Goal: Task Accomplishment & Management: Use online tool/utility

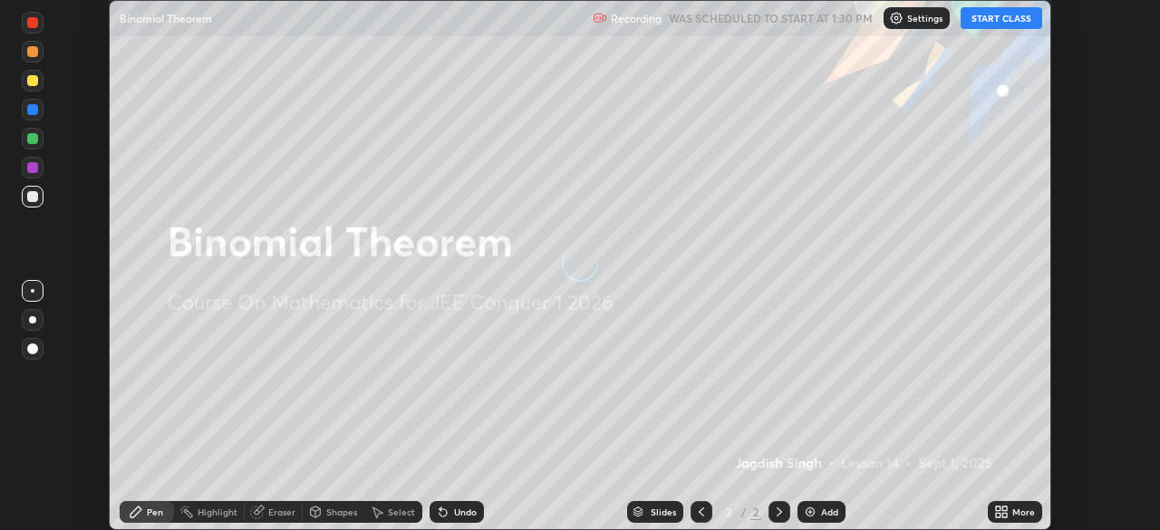
scroll to position [530, 1160]
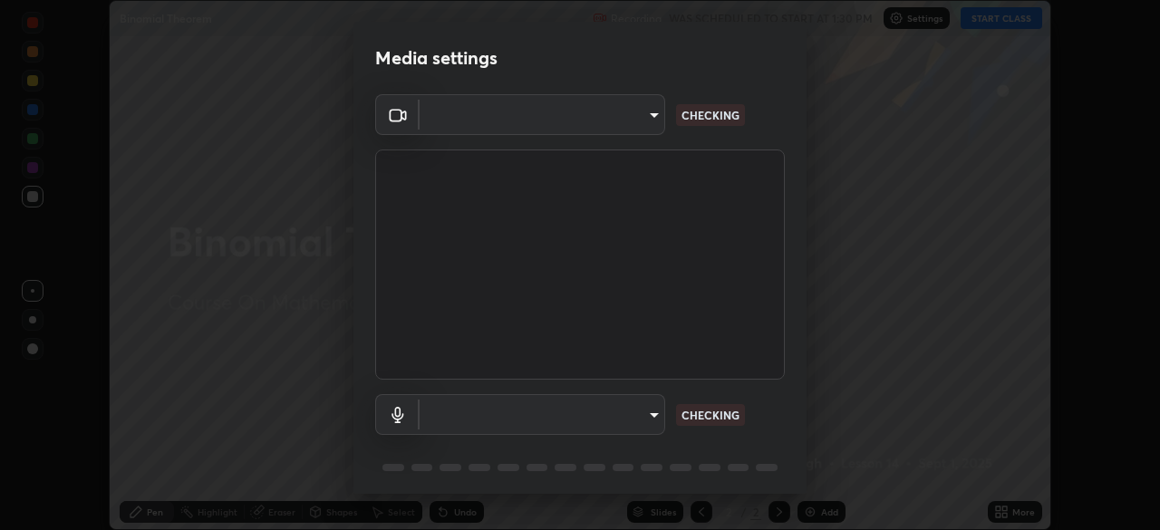
type input "7d393a75b5efabb373047579b199f96731eb4933b6c70bc853c0b4e4a878a56a"
click at [655, 423] on body "Erase all Binomial Theorem Recording WAS SCHEDULED TO START AT 1:30 PM Settings…" at bounding box center [580, 265] width 1160 height 530
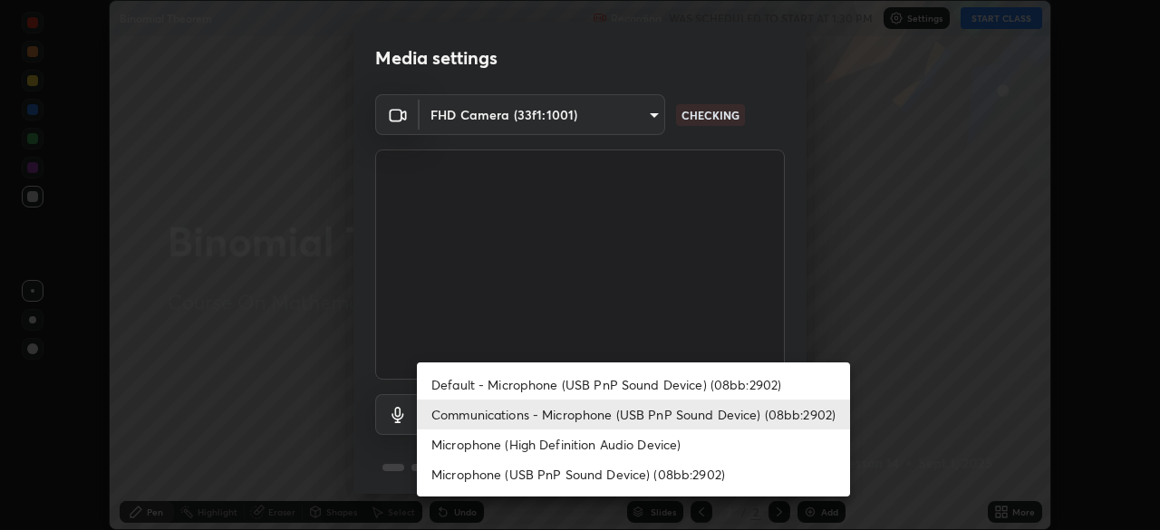
click at [648, 428] on li "Communications - Microphone (USB PnP Sound Device) (08bb:2902)" at bounding box center [633, 415] width 433 height 30
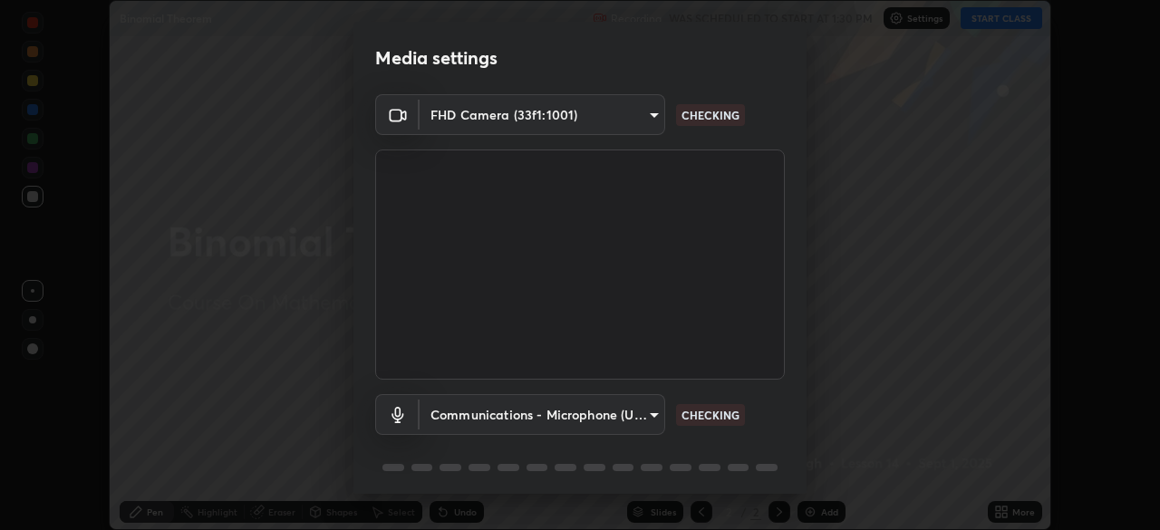
scroll to position [64, 0]
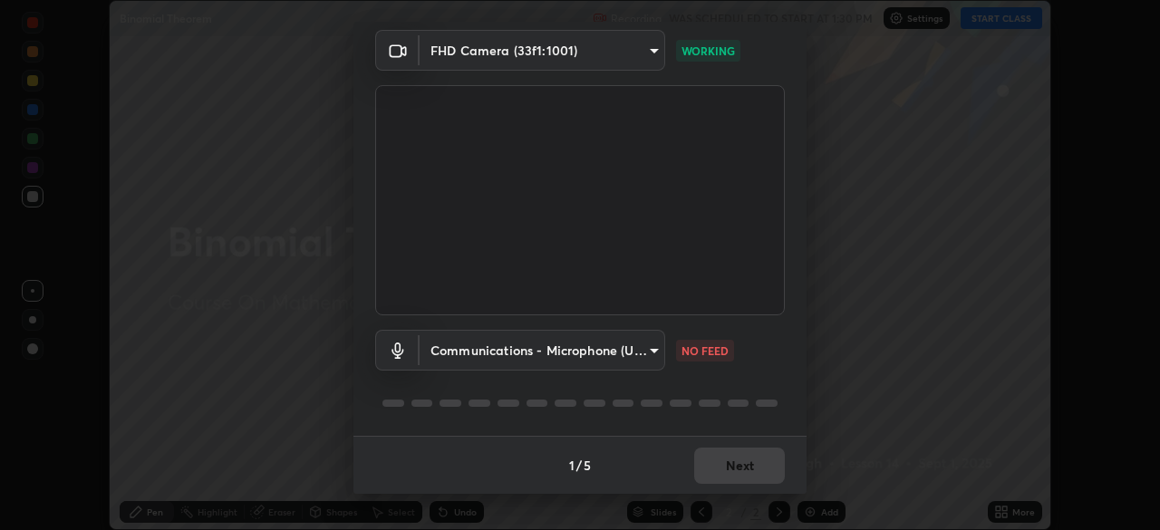
click at [653, 353] on body "Erase all Binomial Theorem Recording WAS SCHEDULED TO START AT 1:30 PM Settings…" at bounding box center [580, 265] width 1160 height 530
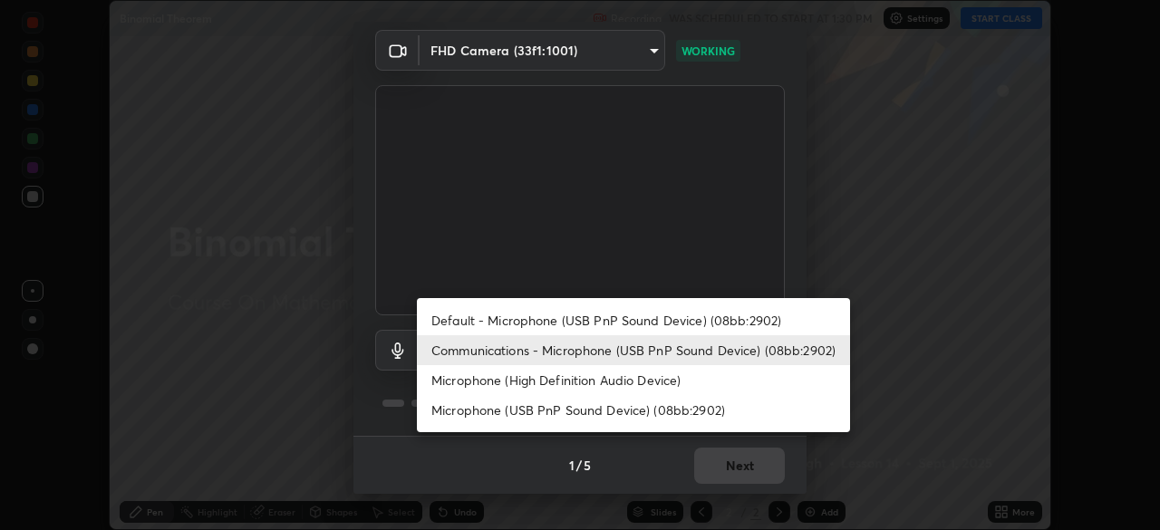
click at [657, 322] on li "Default - Microphone (USB PnP Sound Device) (08bb:2902)" at bounding box center [633, 321] width 433 height 30
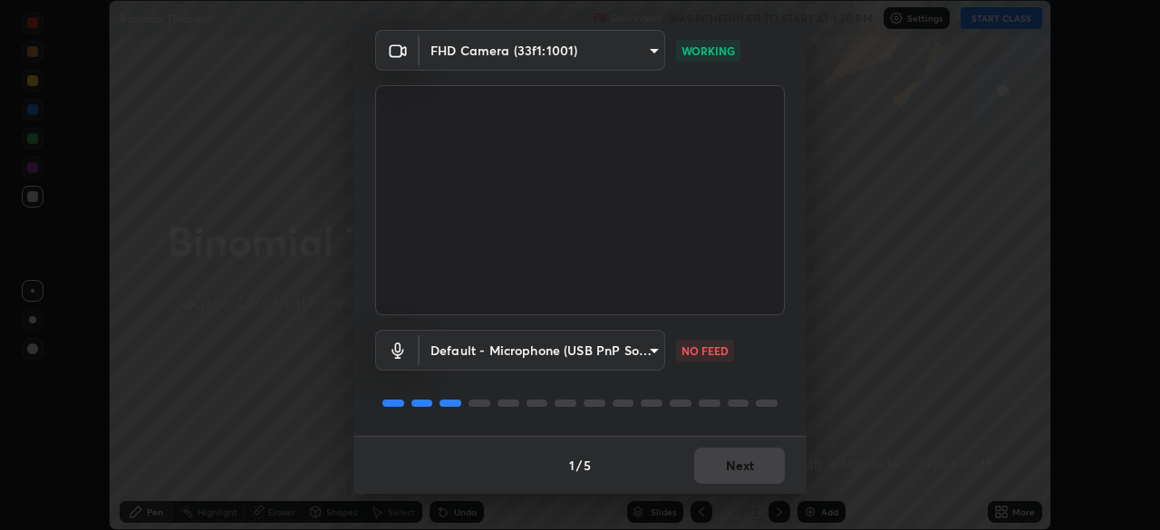
click at [650, 359] on body "Erase all Binomial Theorem Recording WAS SCHEDULED TO START AT 1:30 PM Settings…" at bounding box center [580, 265] width 1160 height 530
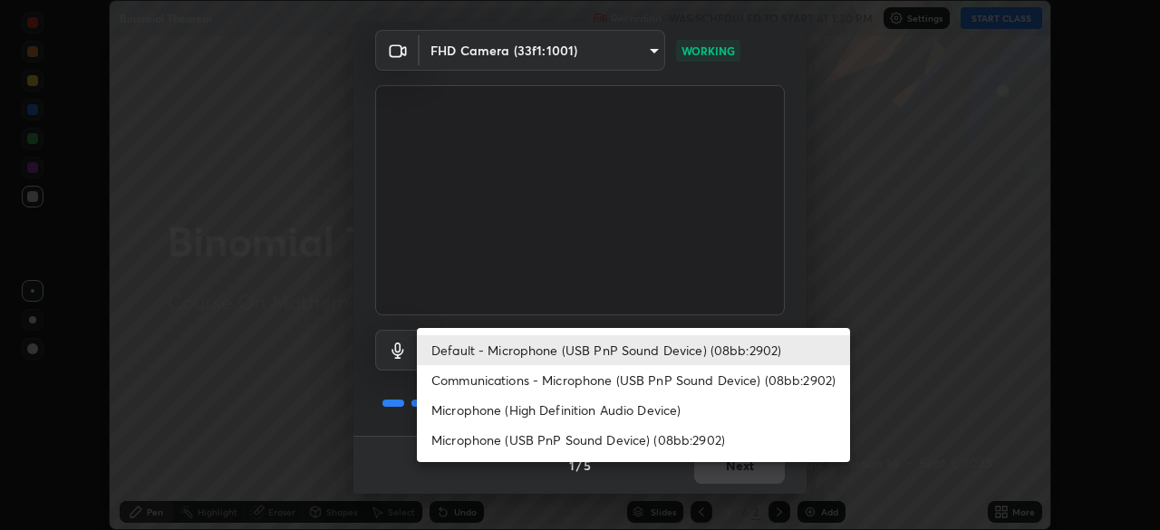
click at [637, 381] on li "Communications - Microphone (USB PnP Sound Device) (08bb:2902)" at bounding box center [633, 380] width 433 height 30
type input "communications"
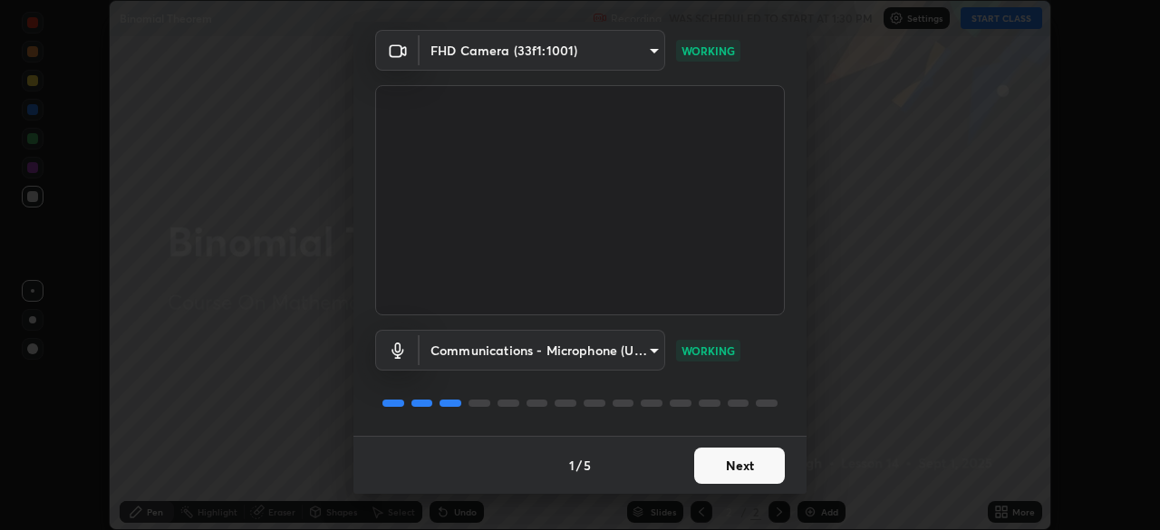
click at [769, 470] on button "Next" at bounding box center [739, 466] width 91 height 36
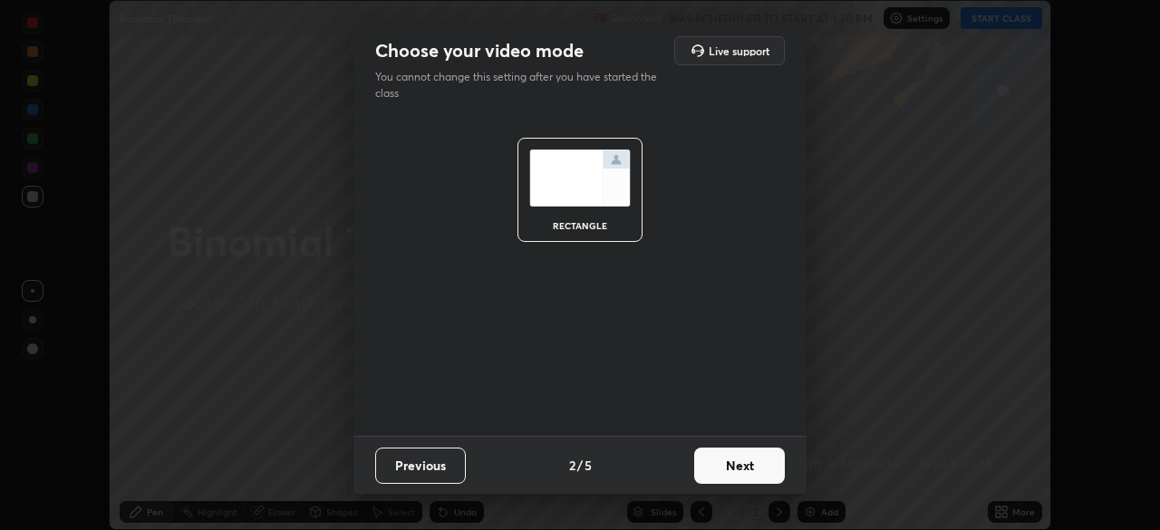
click at [763, 471] on button "Next" at bounding box center [739, 466] width 91 height 36
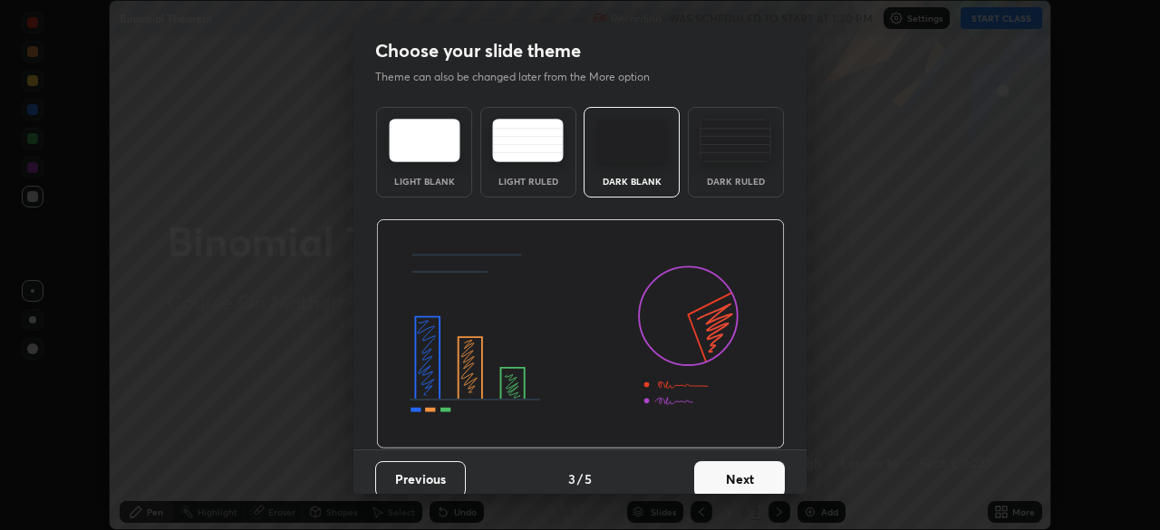
click at [767, 472] on button "Next" at bounding box center [739, 479] width 91 height 36
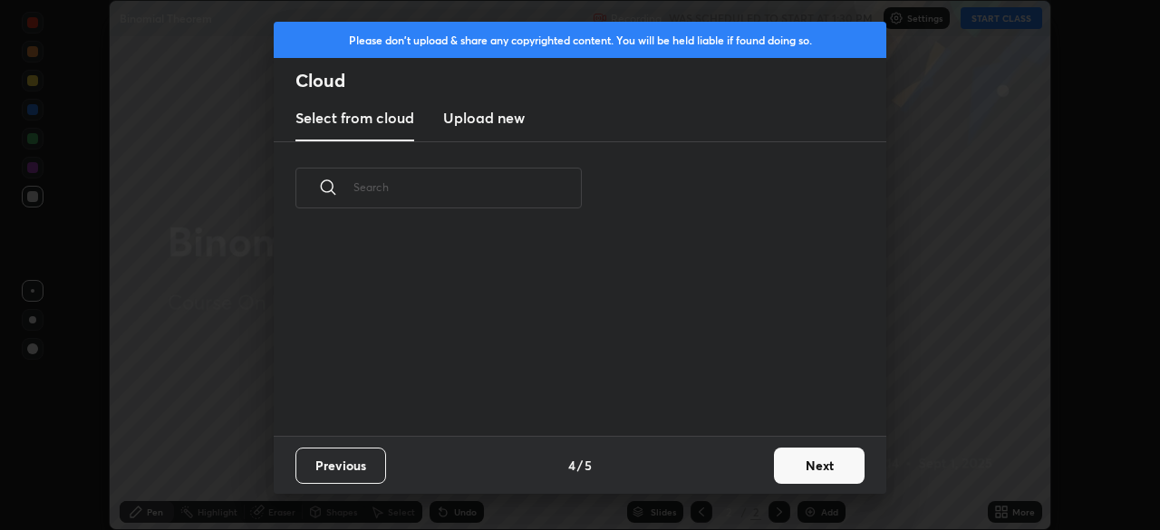
click at [807, 474] on button "Next" at bounding box center [819, 466] width 91 height 36
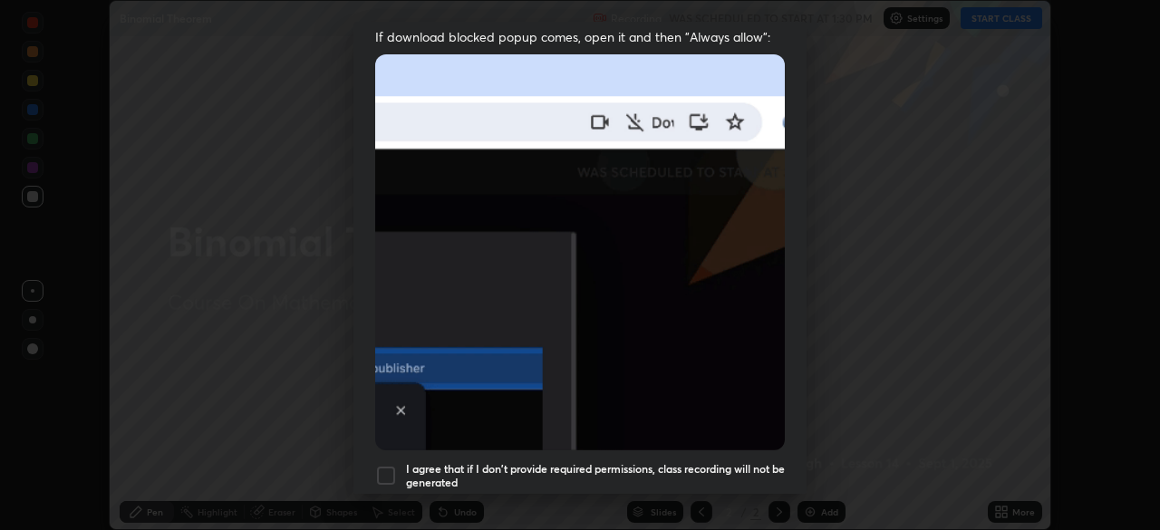
scroll to position [392, 0]
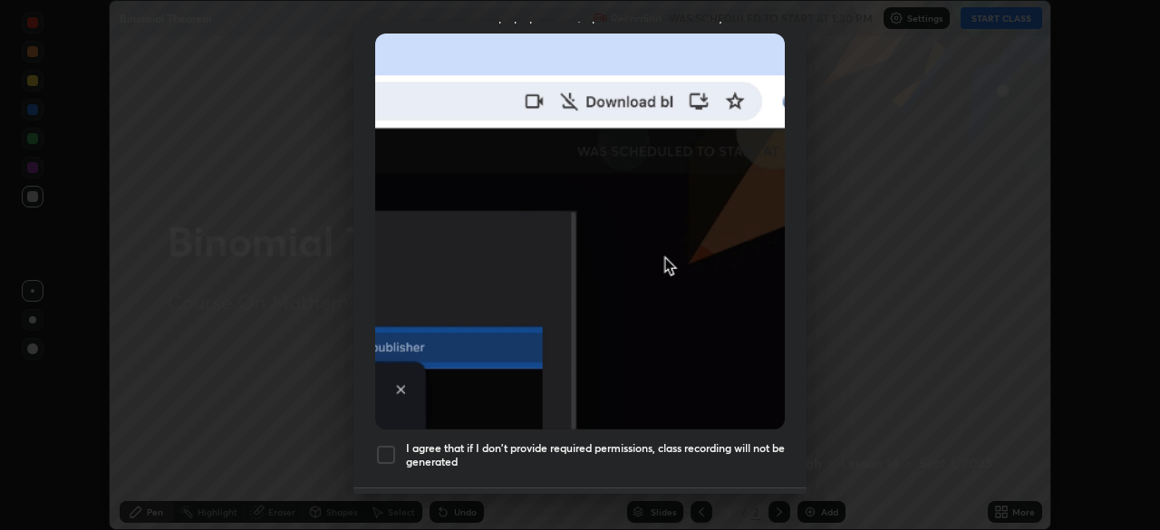
click at [391, 451] on div at bounding box center [386, 455] width 22 height 22
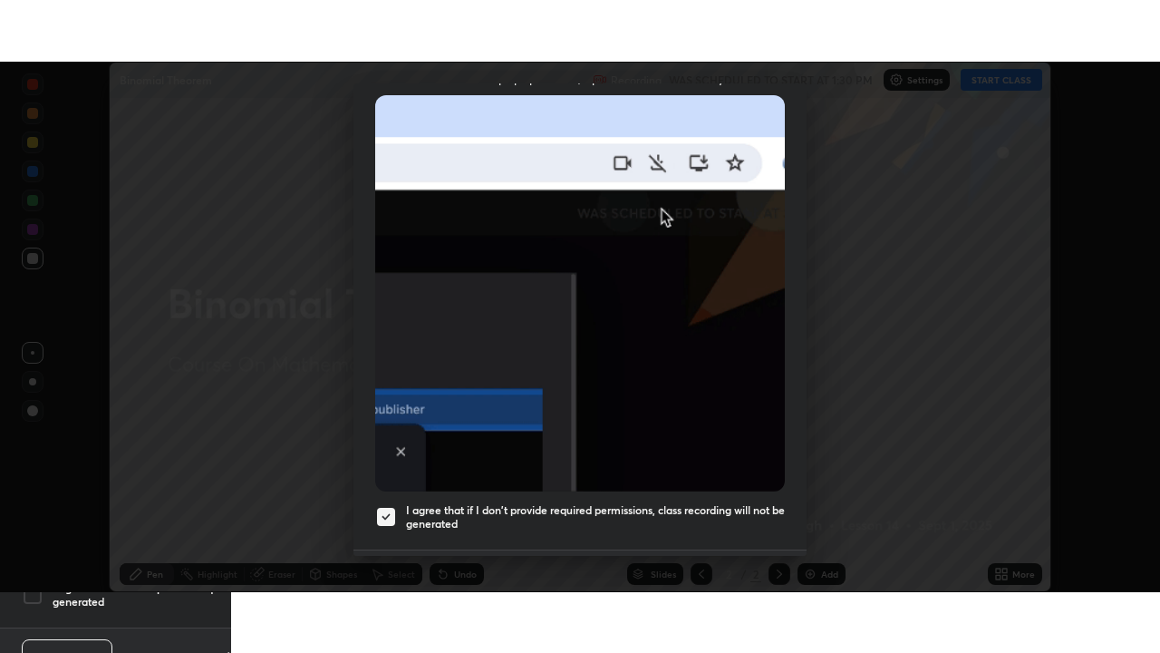
scroll to position [434, 0]
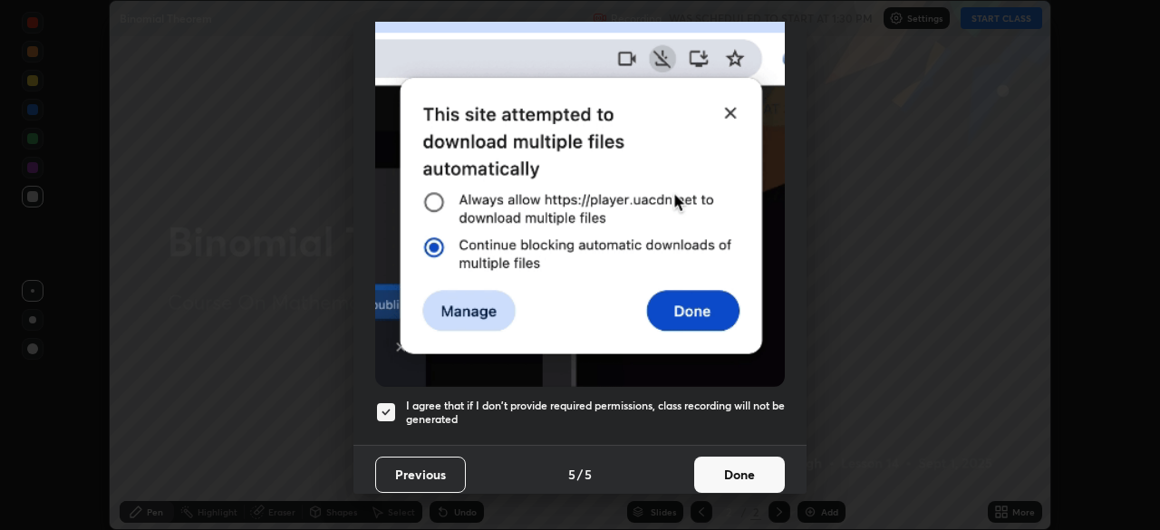
click at [735, 467] on button "Done" at bounding box center [739, 475] width 91 height 36
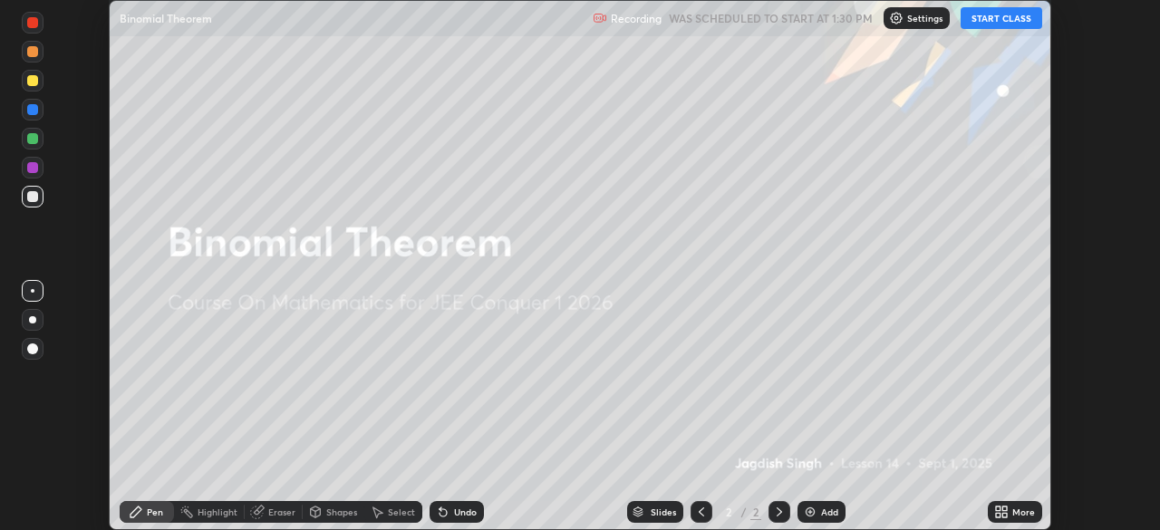
click at [996, 517] on icon at bounding box center [998, 515] width 5 height 5
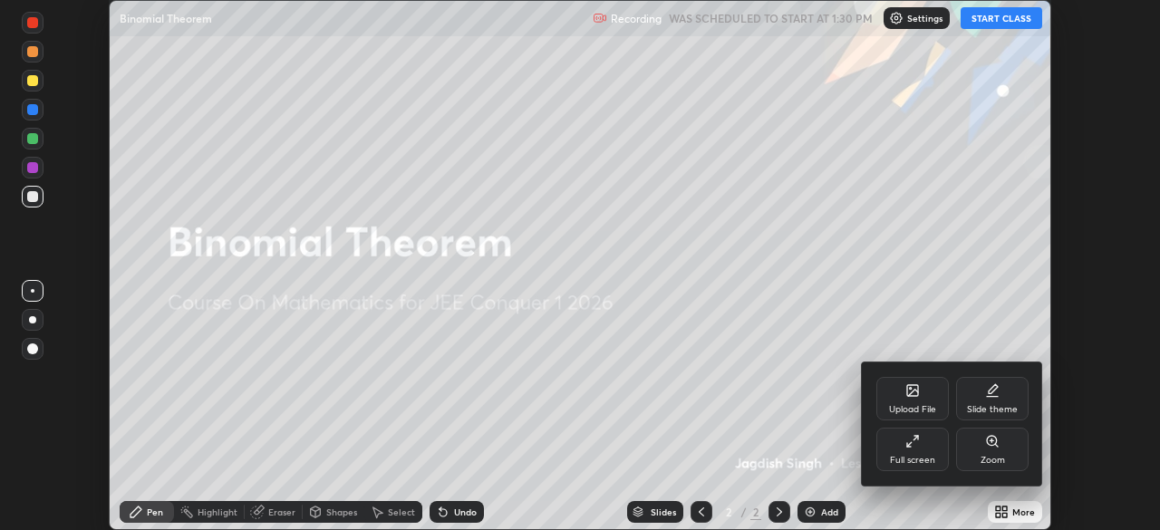
click at [898, 469] on div "Full screen" at bounding box center [913, 450] width 73 height 44
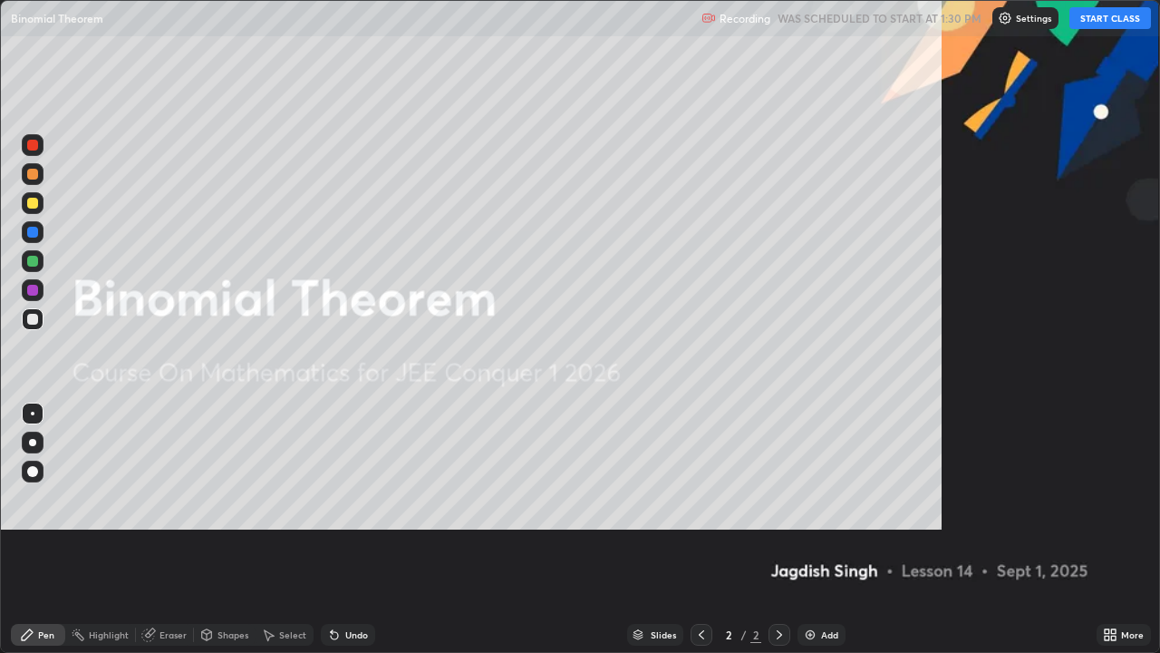
scroll to position [653, 1160]
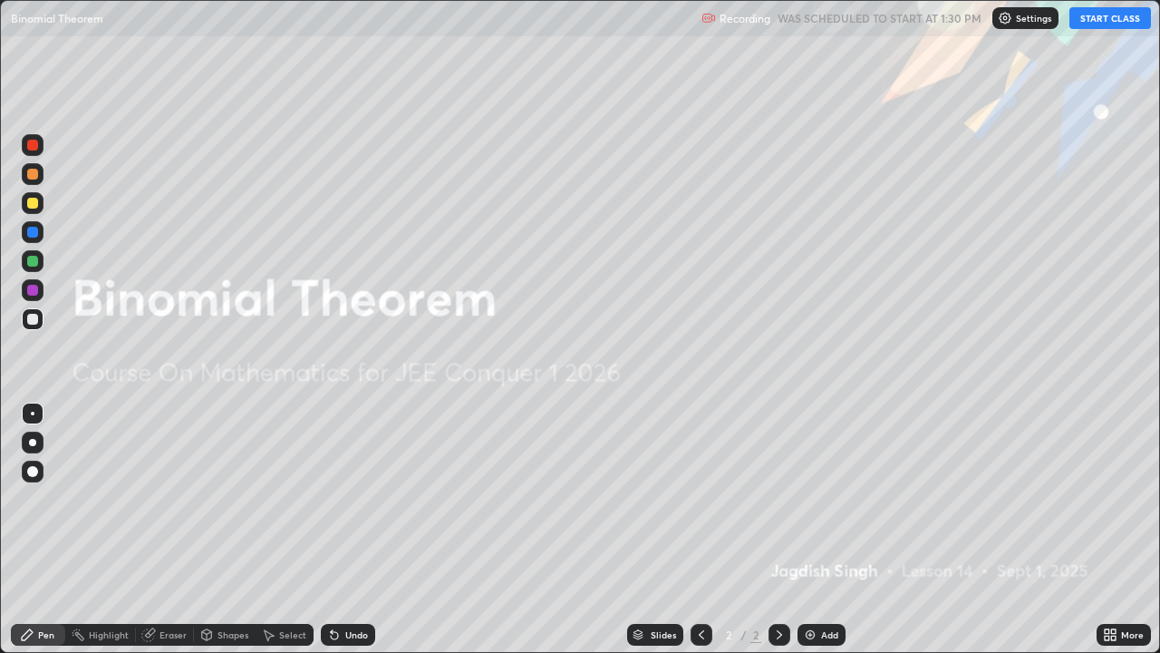
click at [826, 529] on div "Add" at bounding box center [822, 635] width 48 height 22
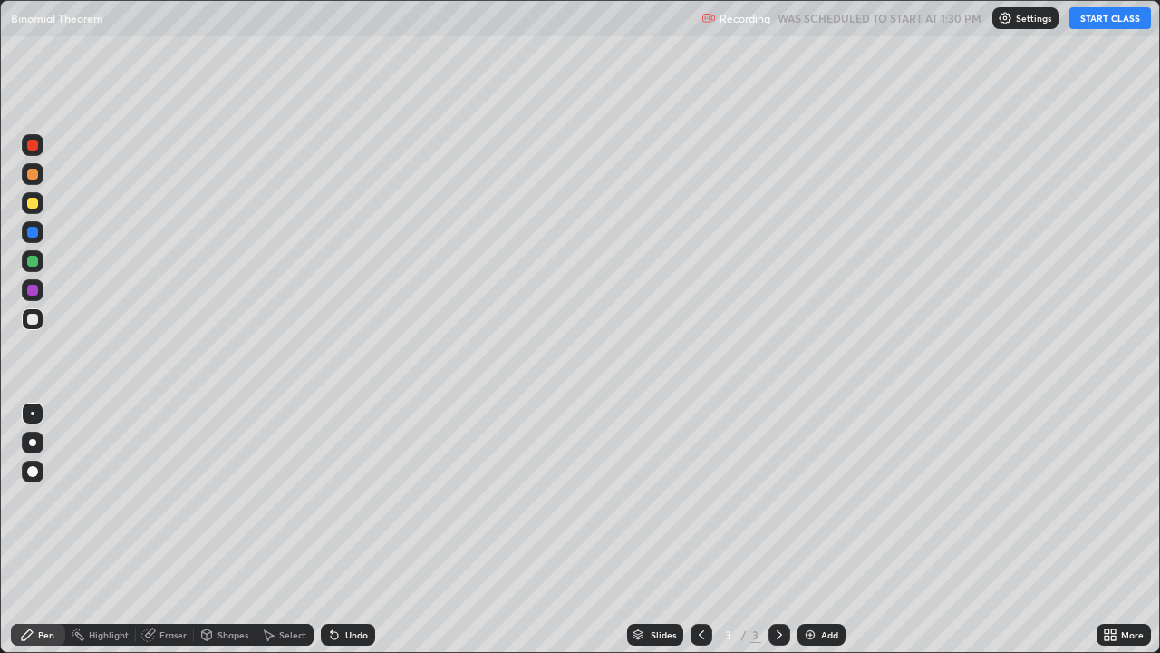
click at [32, 170] on div at bounding box center [32, 174] width 11 height 11
click at [1082, 22] on button "START CLASS" at bounding box center [1111, 18] width 82 height 22
click at [41, 293] on div at bounding box center [33, 290] width 22 height 22
click at [32, 322] on div at bounding box center [32, 319] width 11 height 11
click at [31, 321] on div at bounding box center [32, 319] width 11 height 11
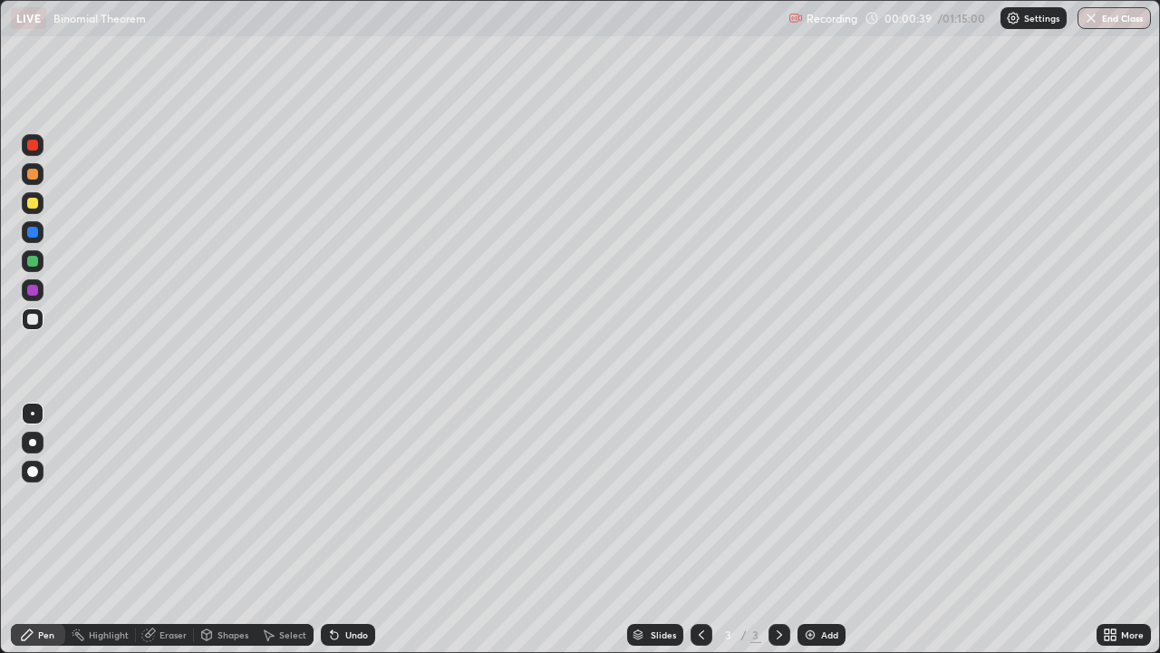
click at [164, 529] on div "Eraser" at bounding box center [173, 634] width 27 height 9
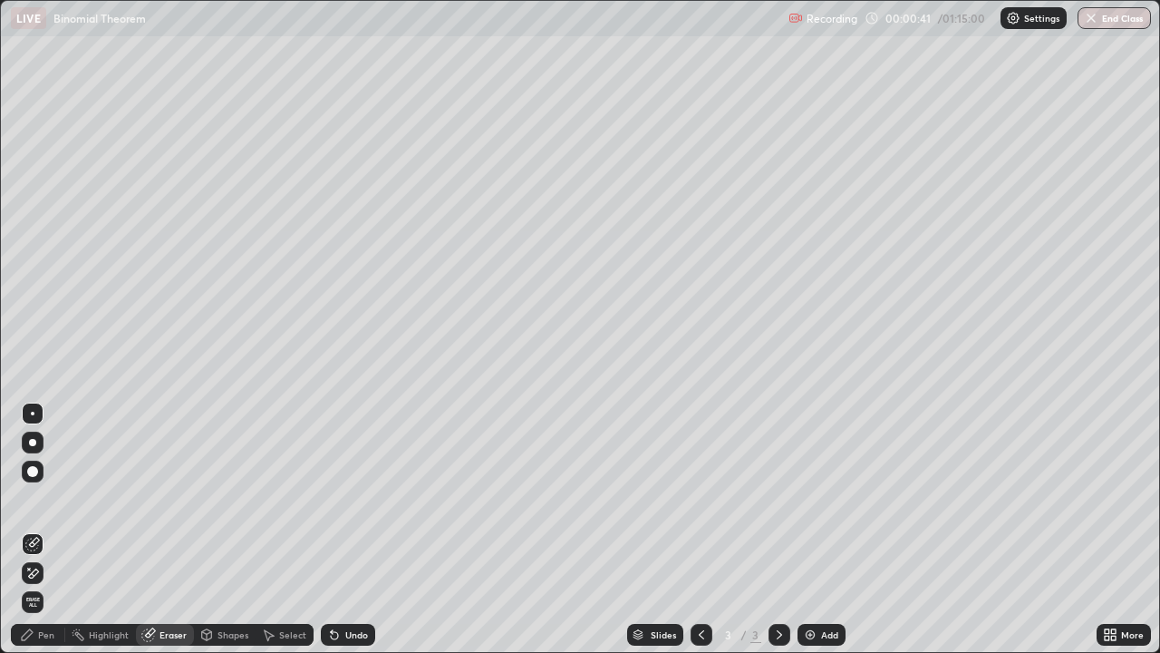
click at [49, 529] on div "Pen" at bounding box center [46, 634] width 16 height 9
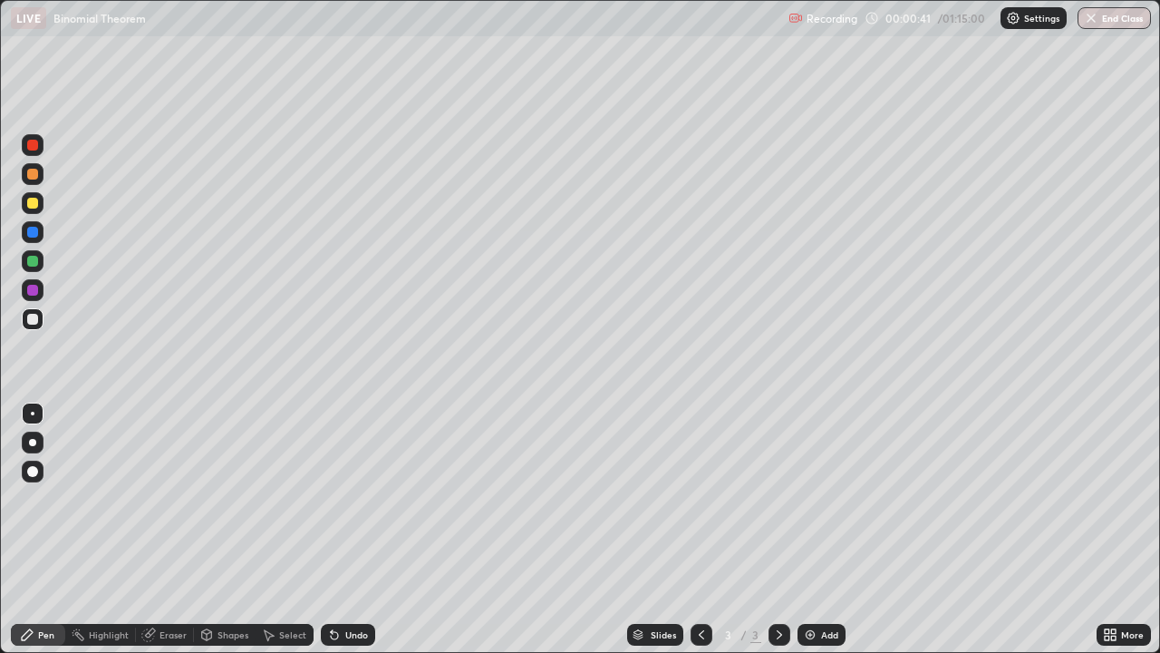
click at [37, 260] on div at bounding box center [32, 261] width 11 height 11
click at [34, 321] on div at bounding box center [32, 319] width 11 height 11
click at [177, 529] on div "Eraser" at bounding box center [173, 634] width 27 height 9
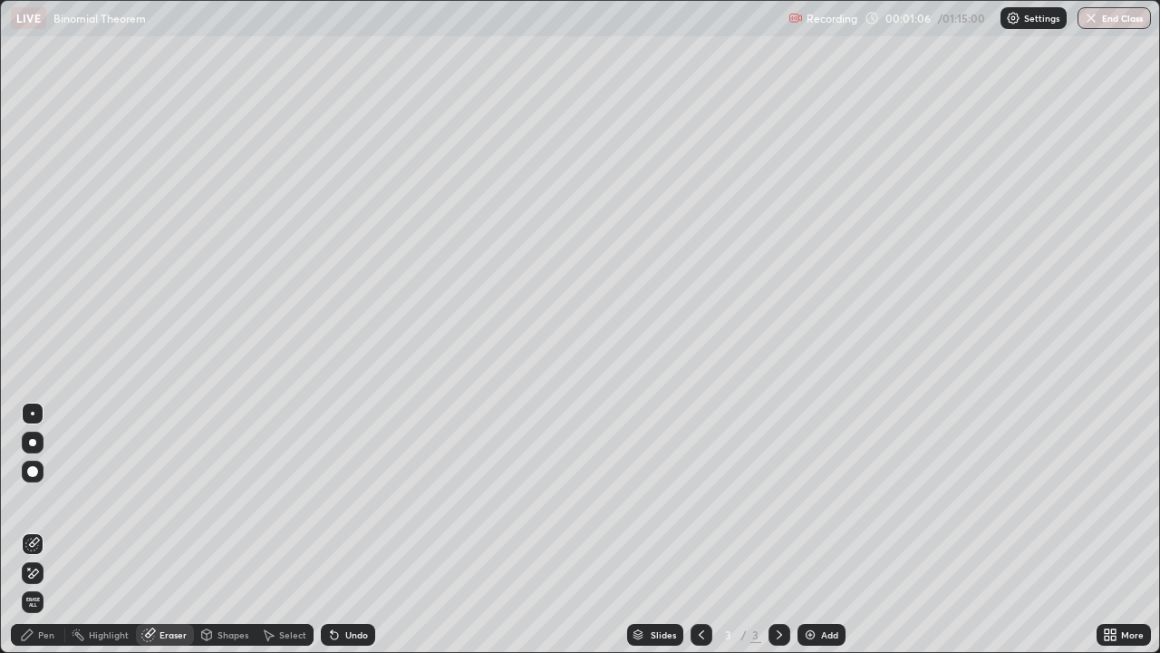
click at [55, 529] on div "Pen" at bounding box center [38, 635] width 54 height 22
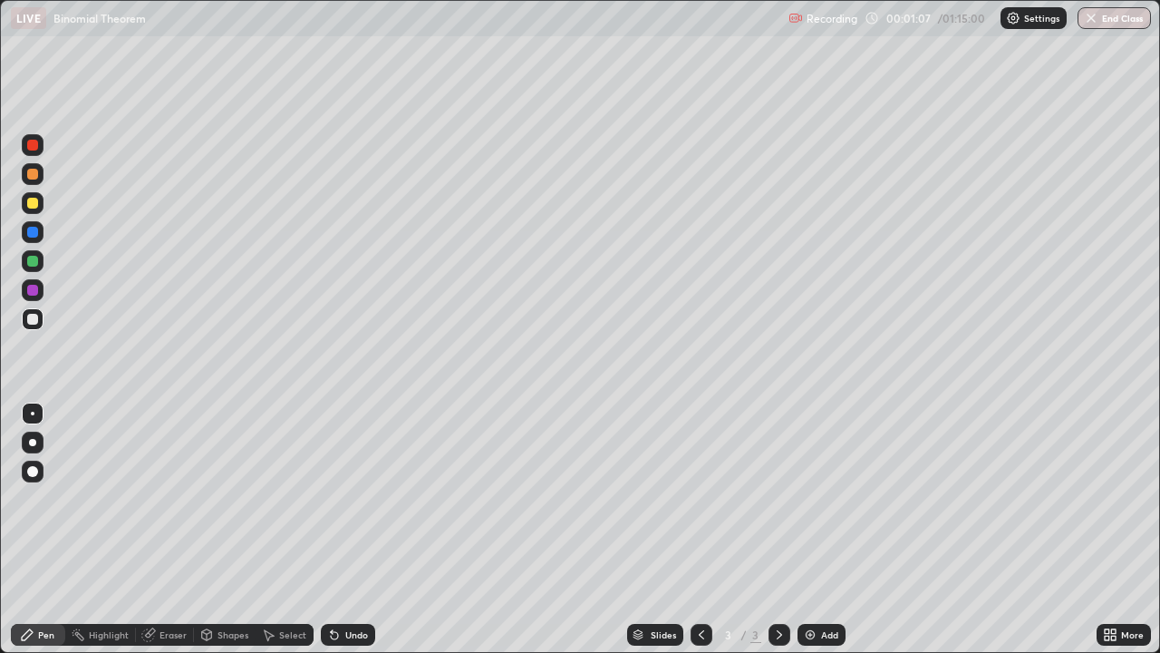
click at [42, 325] on div at bounding box center [33, 319] width 22 height 22
click at [37, 326] on div at bounding box center [33, 319] width 22 height 22
click at [37, 257] on div at bounding box center [32, 261] width 11 height 11
click at [29, 316] on div at bounding box center [32, 319] width 11 height 11
click at [33, 291] on div at bounding box center [32, 290] width 11 height 11
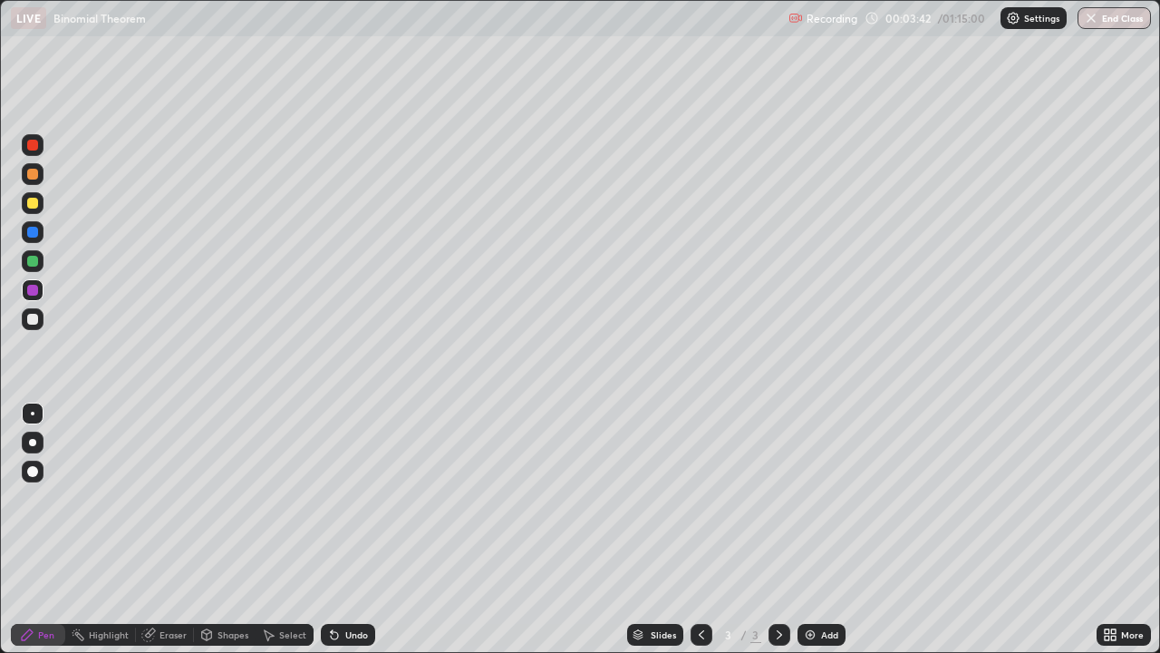
click at [33, 290] on div at bounding box center [32, 290] width 11 height 11
click at [178, 529] on div "Eraser" at bounding box center [165, 635] width 58 height 22
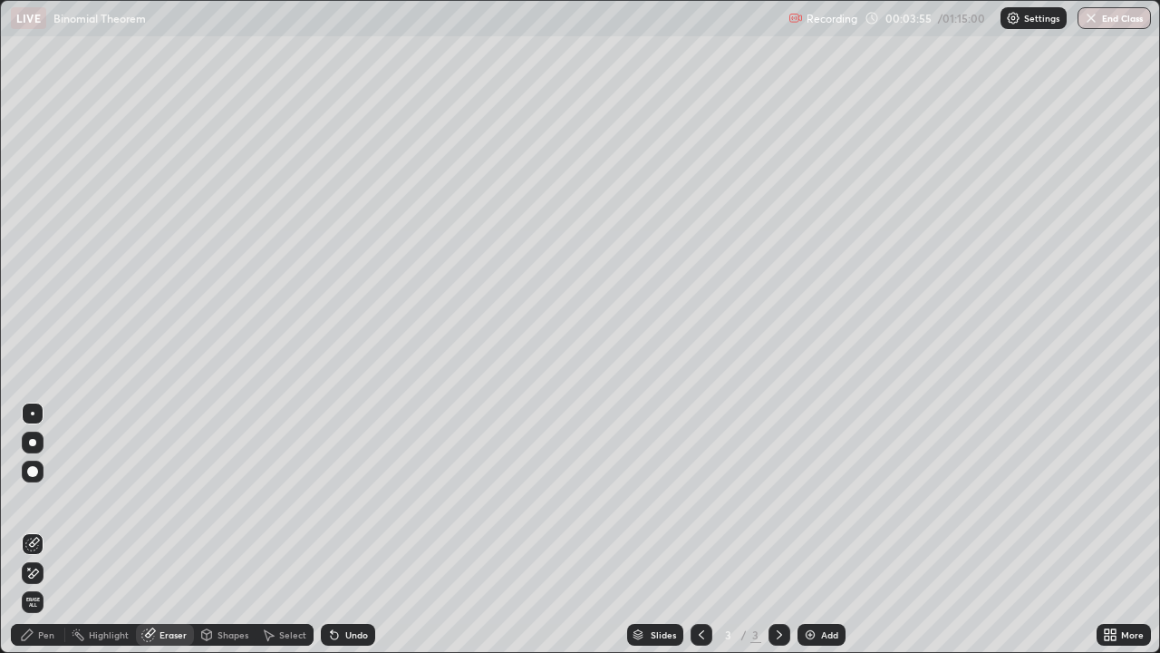
click at [53, 529] on div "Pen" at bounding box center [38, 635] width 54 height 22
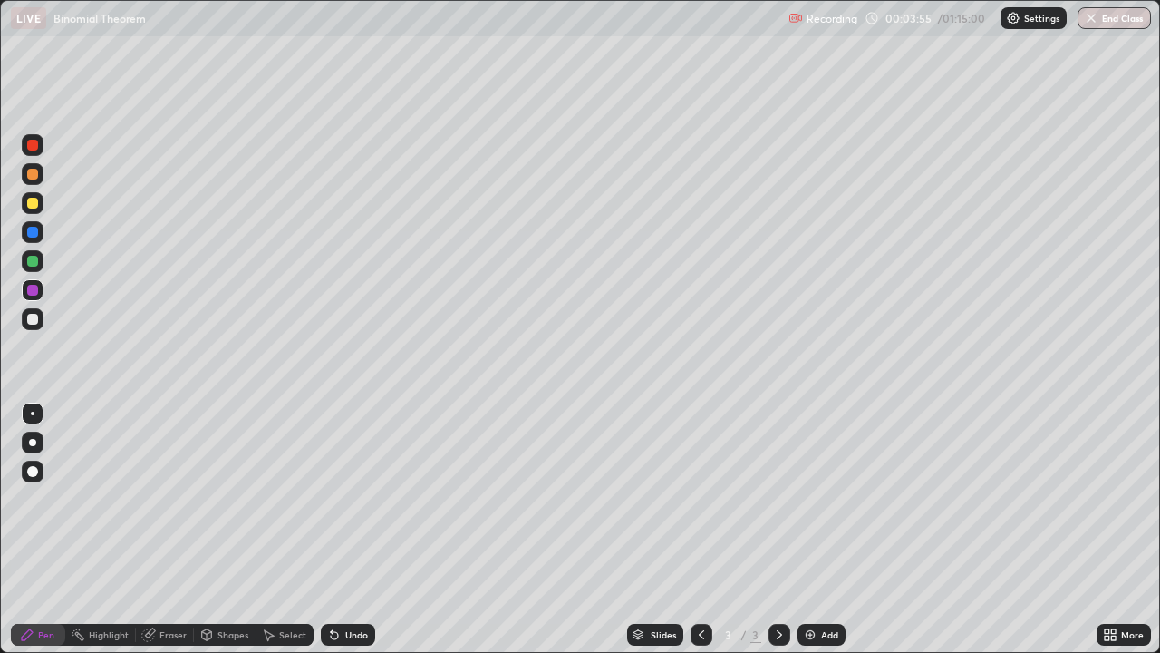
click at [32, 323] on div at bounding box center [32, 319] width 11 height 11
click at [34, 233] on div at bounding box center [32, 232] width 11 height 11
click at [175, 529] on div "Eraser" at bounding box center [173, 634] width 27 height 9
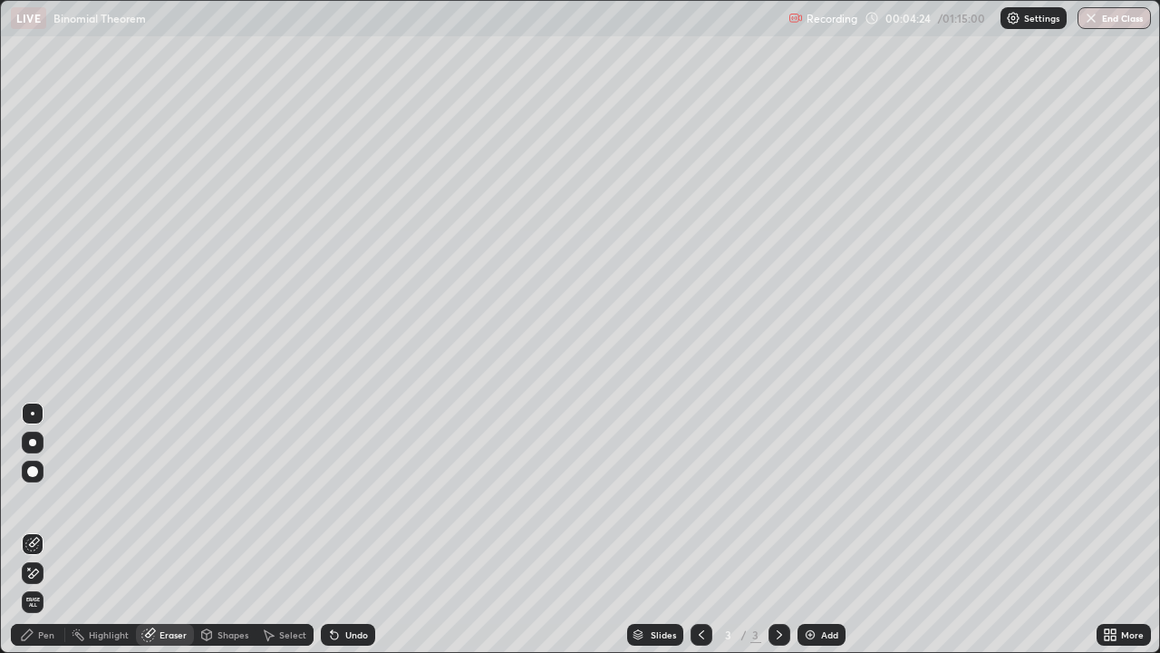
click at [55, 529] on div "Pen" at bounding box center [38, 635] width 54 height 22
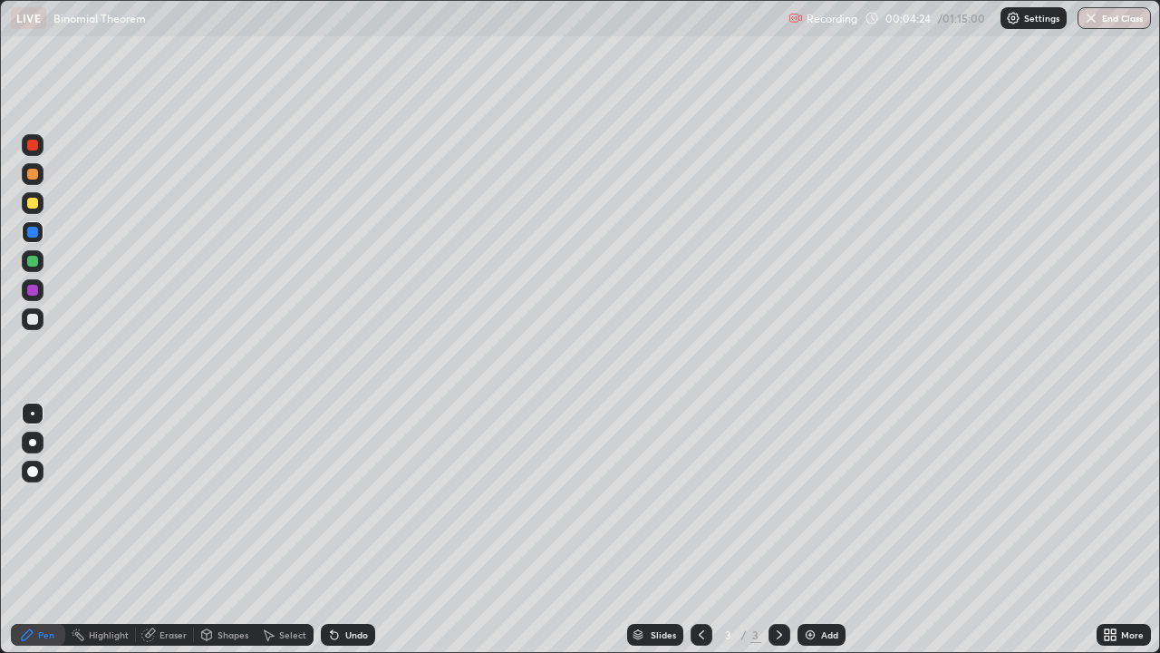
click at [43, 317] on div at bounding box center [33, 319] width 22 height 22
click at [173, 529] on div "Eraser" at bounding box center [173, 634] width 27 height 9
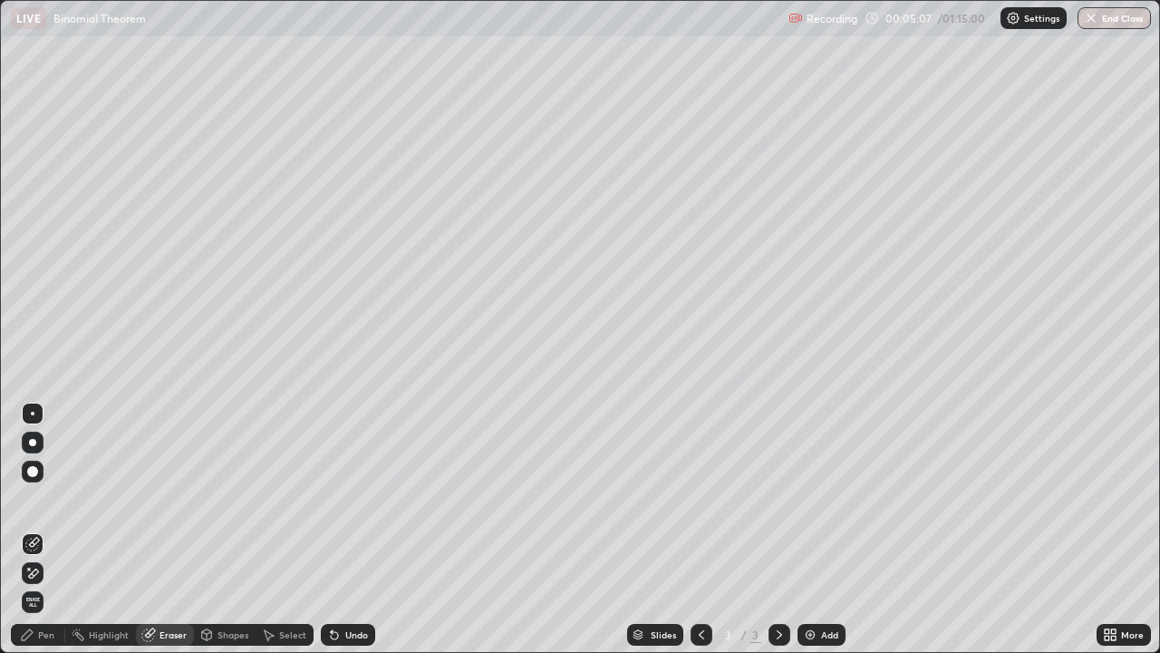
click at [46, 529] on div "Pen" at bounding box center [46, 634] width 16 height 9
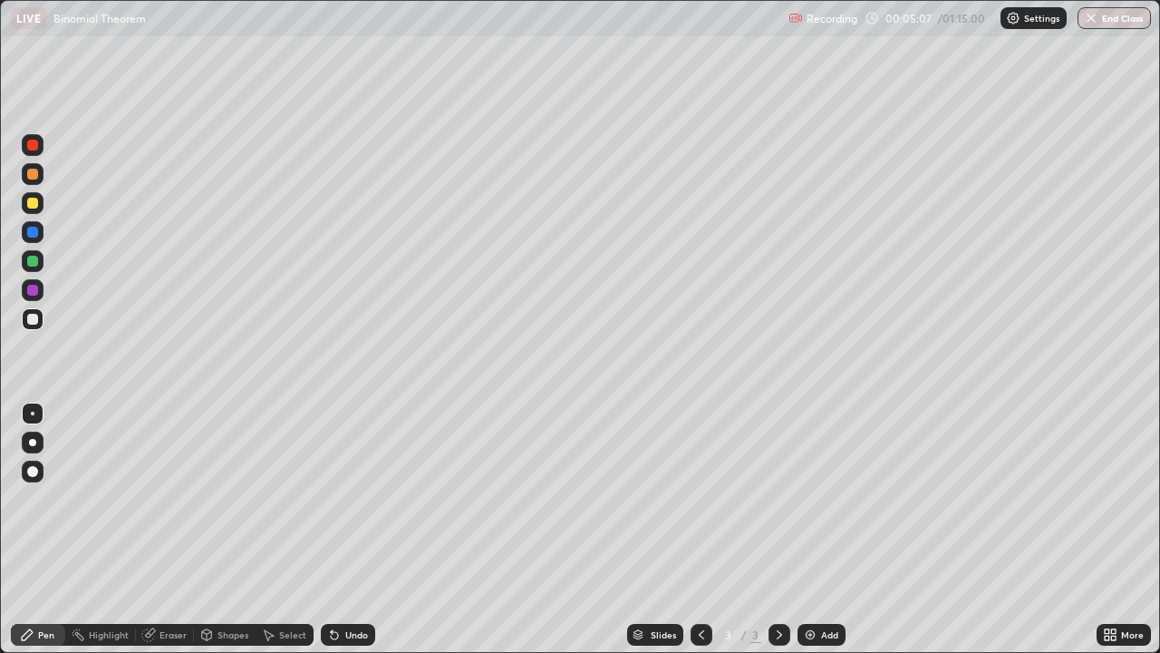
click at [33, 329] on div at bounding box center [33, 319] width 22 height 22
click at [41, 232] on div at bounding box center [33, 232] width 22 height 22
click at [43, 199] on div at bounding box center [33, 203] width 22 height 22
click at [36, 235] on div at bounding box center [32, 232] width 11 height 11
click at [40, 292] on div at bounding box center [33, 290] width 22 height 22
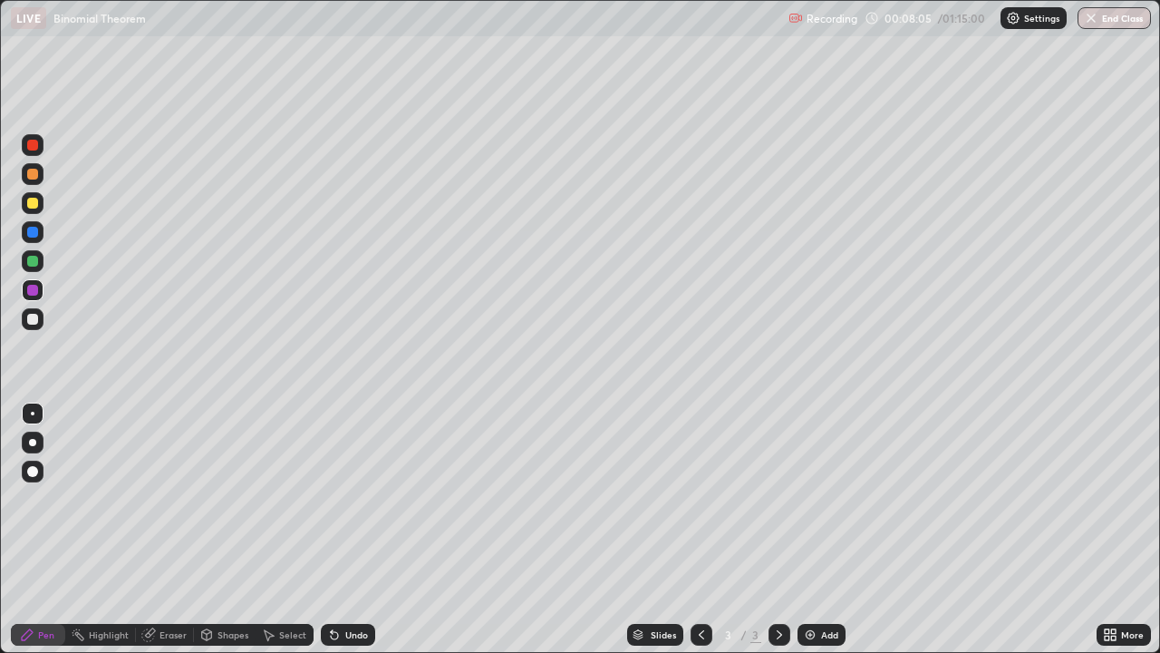
click at [828, 529] on div "Add" at bounding box center [822, 635] width 48 height 22
click at [37, 319] on div at bounding box center [32, 319] width 11 height 11
click at [33, 207] on div at bounding box center [32, 203] width 11 height 11
click at [35, 321] on div at bounding box center [32, 319] width 11 height 11
click at [34, 318] on div at bounding box center [32, 319] width 11 height 11
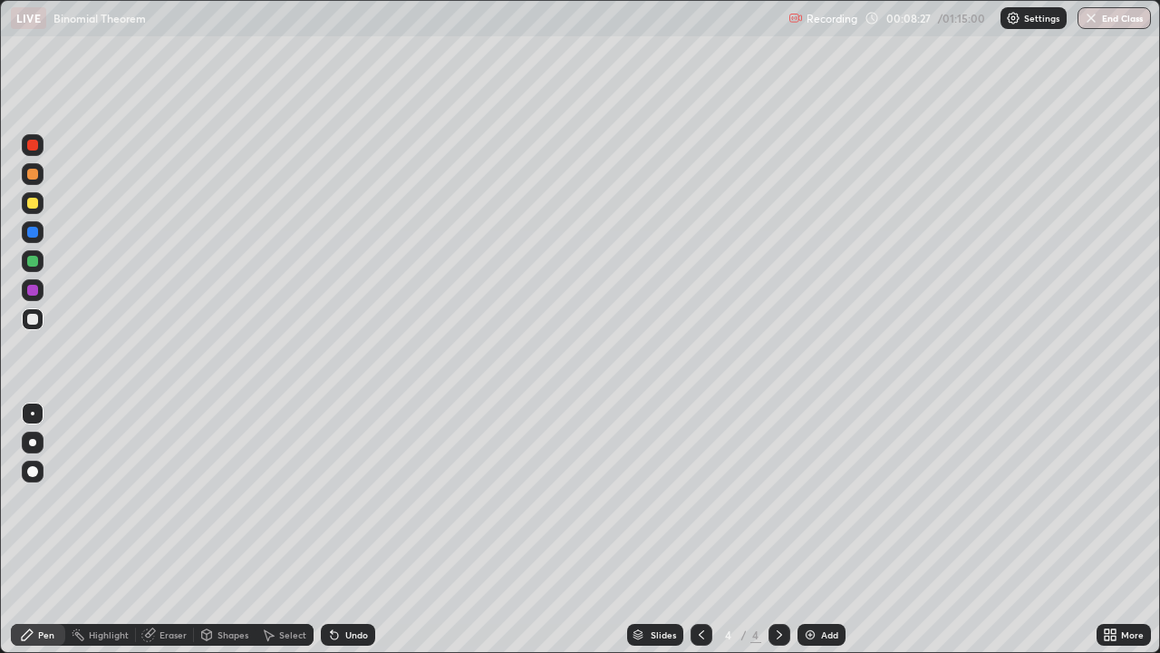
click at [33, 232] on div at bounding box center [32, 232] width 11 height 11
click at [32, 317] on div at bounding box center [32, 319] width 11 height 11
click at [165, 529] on div "Eraser" at bounding box center [165, 635] width 58 height 22
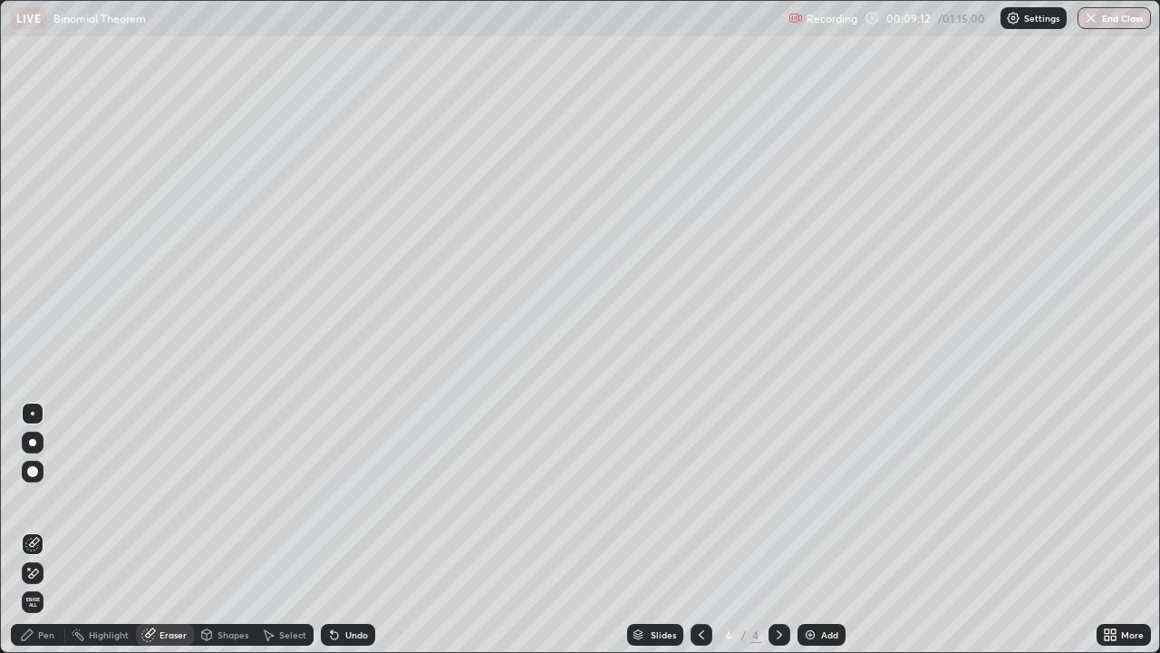
click at [53, 529] on div "Pen" at bounding box center [38, 635] width 54 height 22
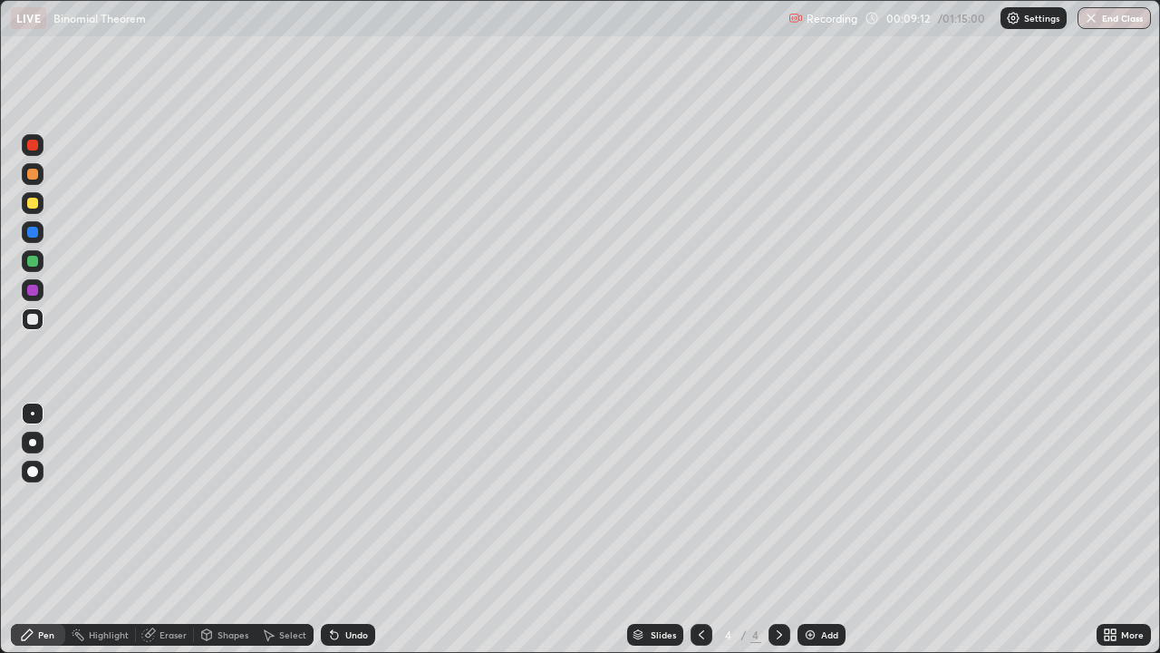
click at [32, 328] on div at bounding box center [33, 319] width 22 height 22
click at [40, 259] on div at bounding box center [33, 261] width 22 height 22
click at [43, 322] on div at bounding box center [33, 319] width 22 height 22
click at [706, 529] on icon at bounding box center [701, 634] width 15 height 15
click at [778, 529] on icon at bounding box center [779, 634] width 15 height 15
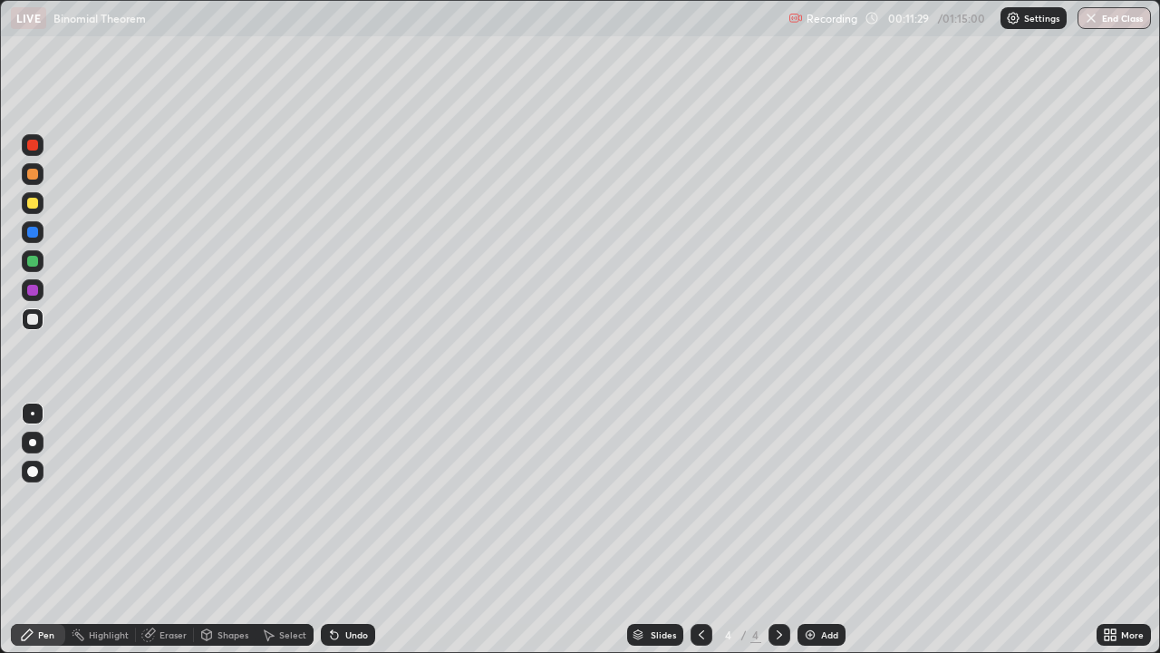
click at [178, 529] on div "Eraser" at bounding box center [173, 634] width 27 height 9
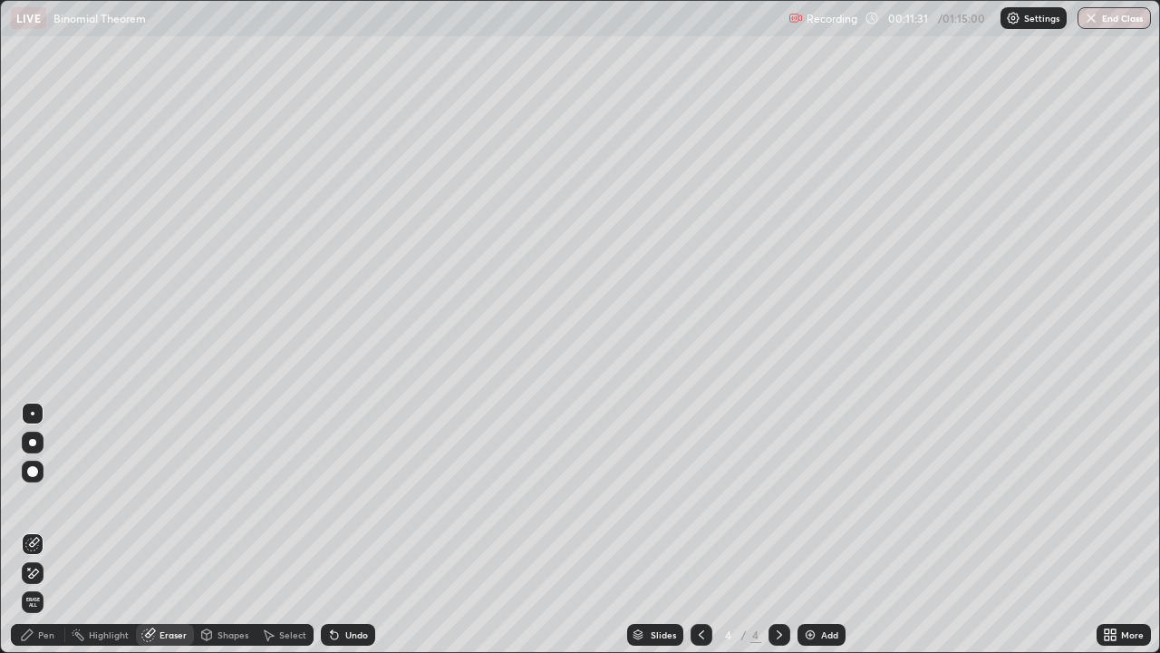
click at [57, 529] on div "Pen" at bounding box center [38, 635] width 54 height 22
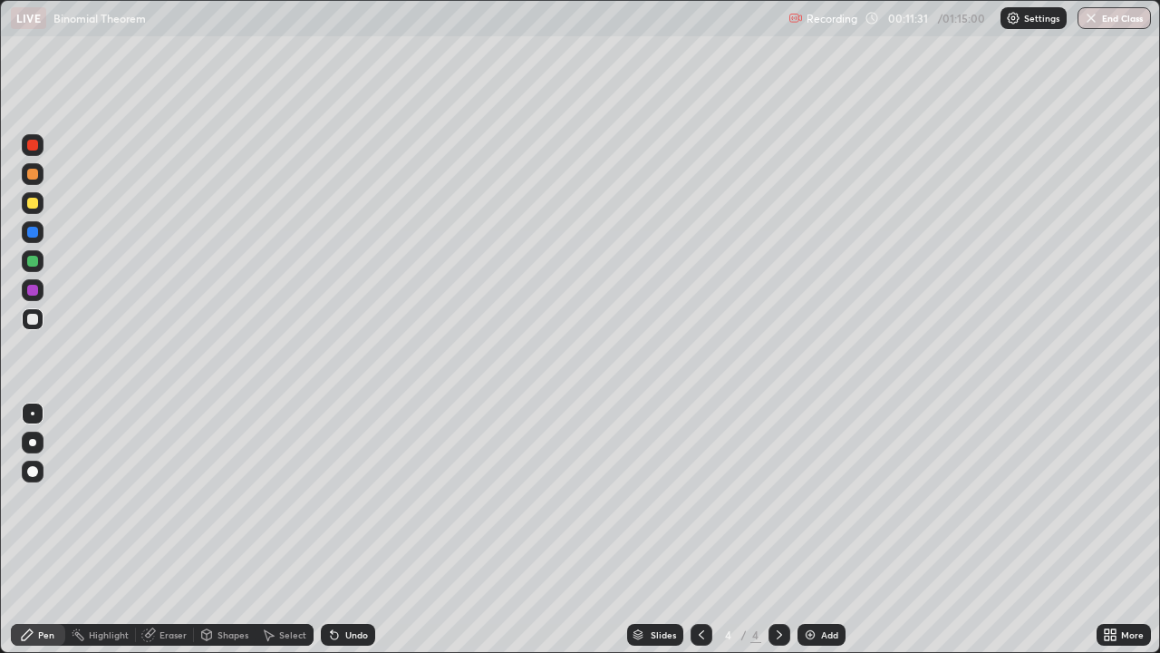
click at [37, 259] on div at bounding box center [32, 261] width 11 height 11
click at [798, 529] on div "Add" at bounding box center [822, 635] width 48 height 22
click at [32, 319] on div at bounding box center [32, 319] width 11 height 11
click at [36, 179] on div at bounding box center [32, 174] width 11 height 11
click at [32, 319] on div at bounding box center [32, 319] width 11 height 11
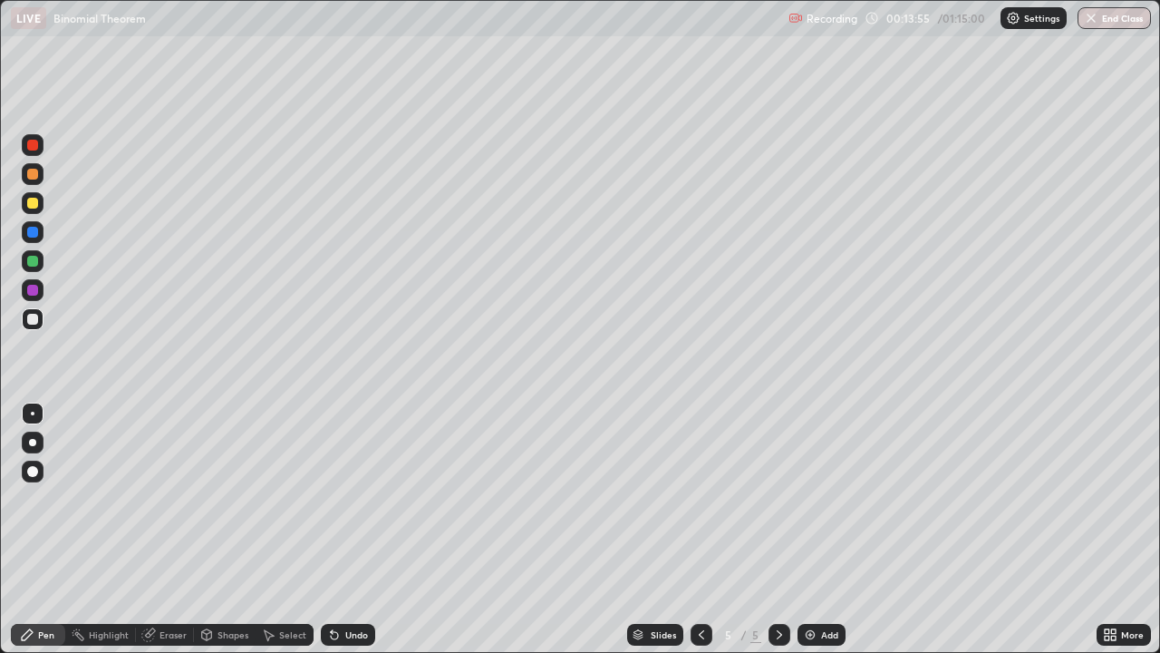
click at [34, 317] on div at bounding box center [32, 319] width 11 height 11
click at [180, 529] on div "Eraser" at bounding box center [173, 634] width 27 height 9
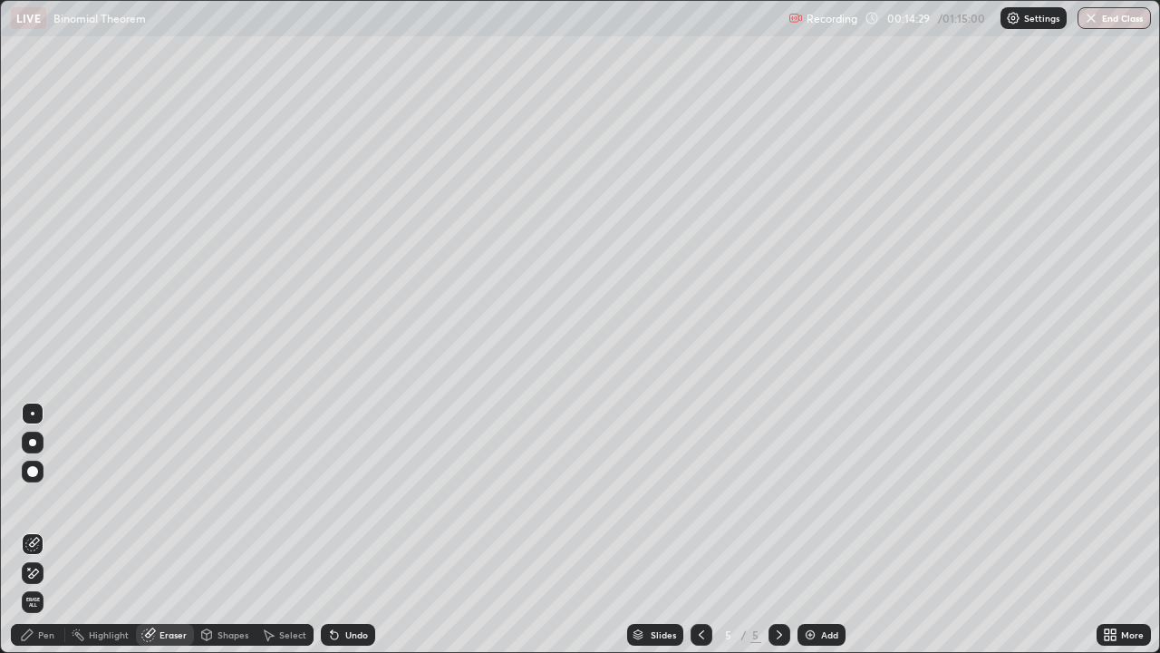
click at [56, 529] on div "Pen" at bounding box center [38, 635] width 54 height 22
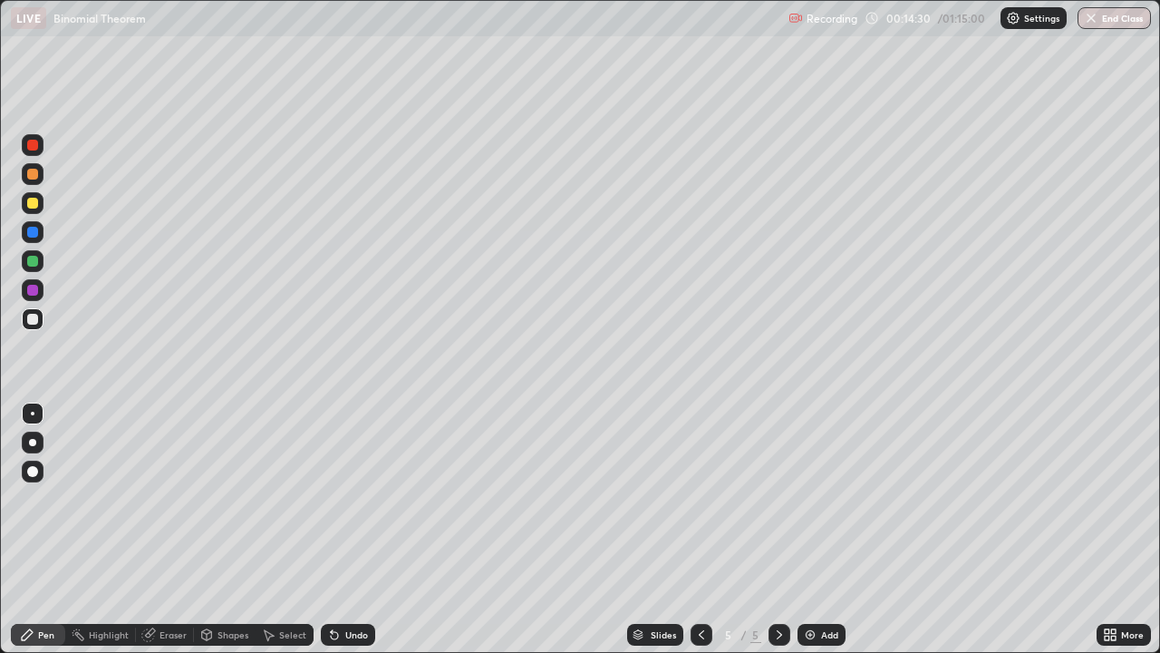
click at [39, 316] on div at bounding box center [33, 319] width 22 height 22
click at [41, 321] on div at bounding box center [33, 319] width 22 height 22
click at [700, 529] on icon at bounding box center [701, 634] width 15 height 15
click at [775, 529] on icon at bounding box center [779, 634] width 15 height 15
click at [810, 529] on img at bounding box center [810, 634] width 15 height 15
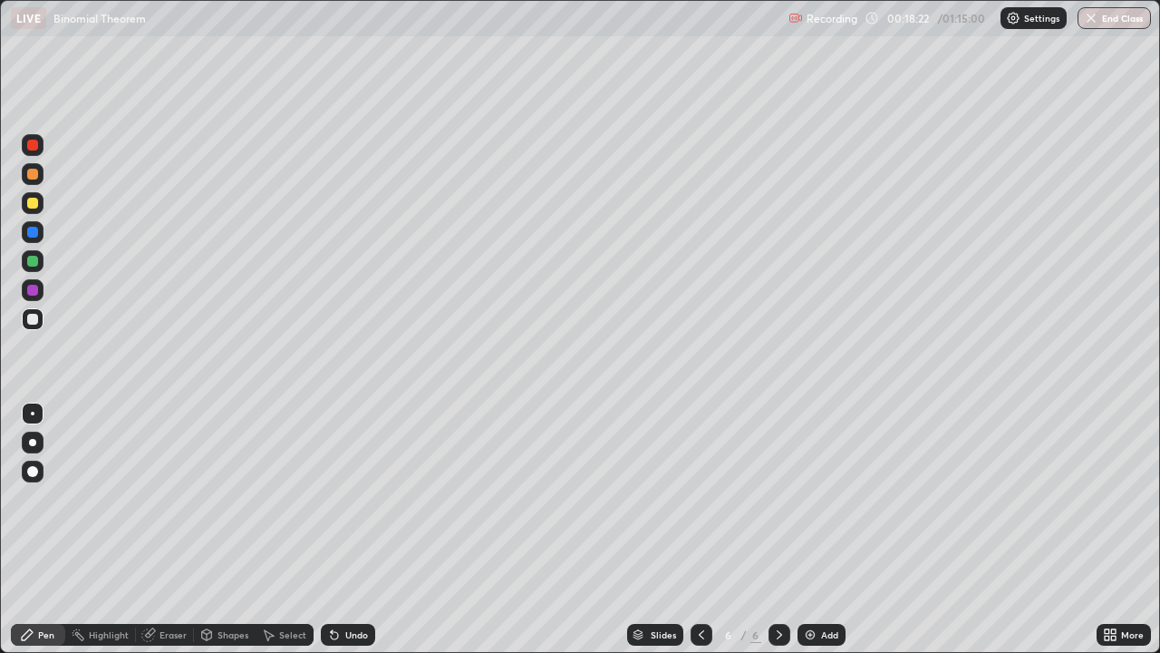
click at [699, 529] on icon at bounding box center [701, 634] width 15 height 15
click at [778, 529] on icon at bounding box center [779, 634] width 15 height 15
click at [34, 322] on div at bounding box center [32, 319] width 11 height 11
click at [168, 529] on div "Eraser" at bounding box center [165, 635] width 58 height 22
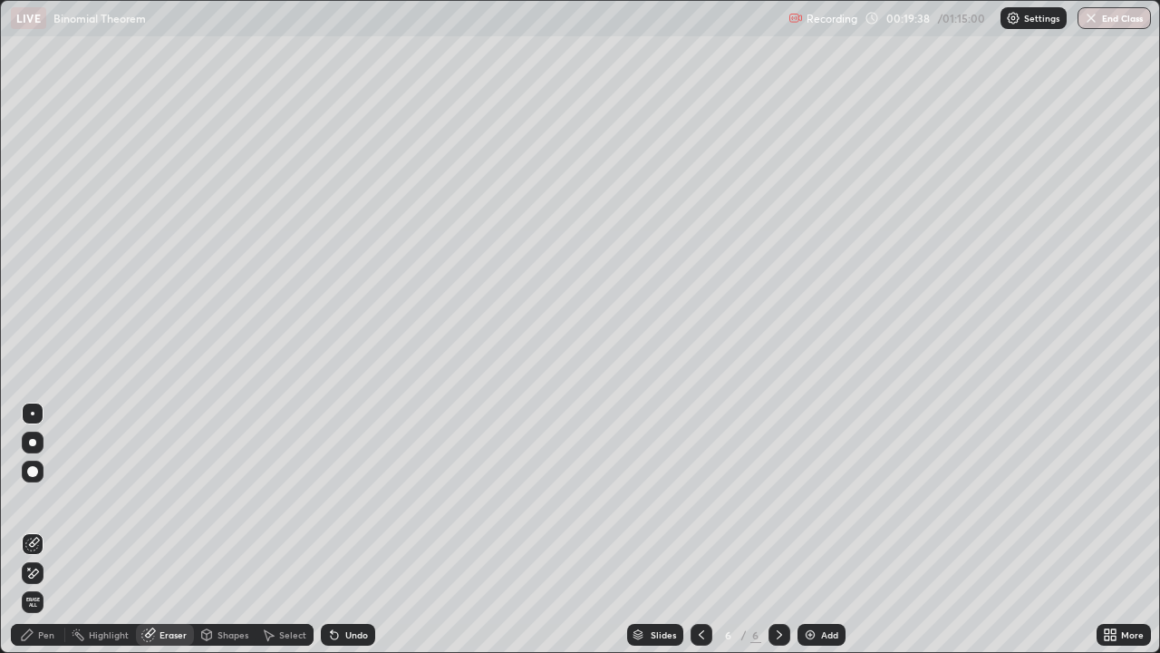
click at [50, 529] on div "Pen" at bounding box center [38, 635] width 54 height 22
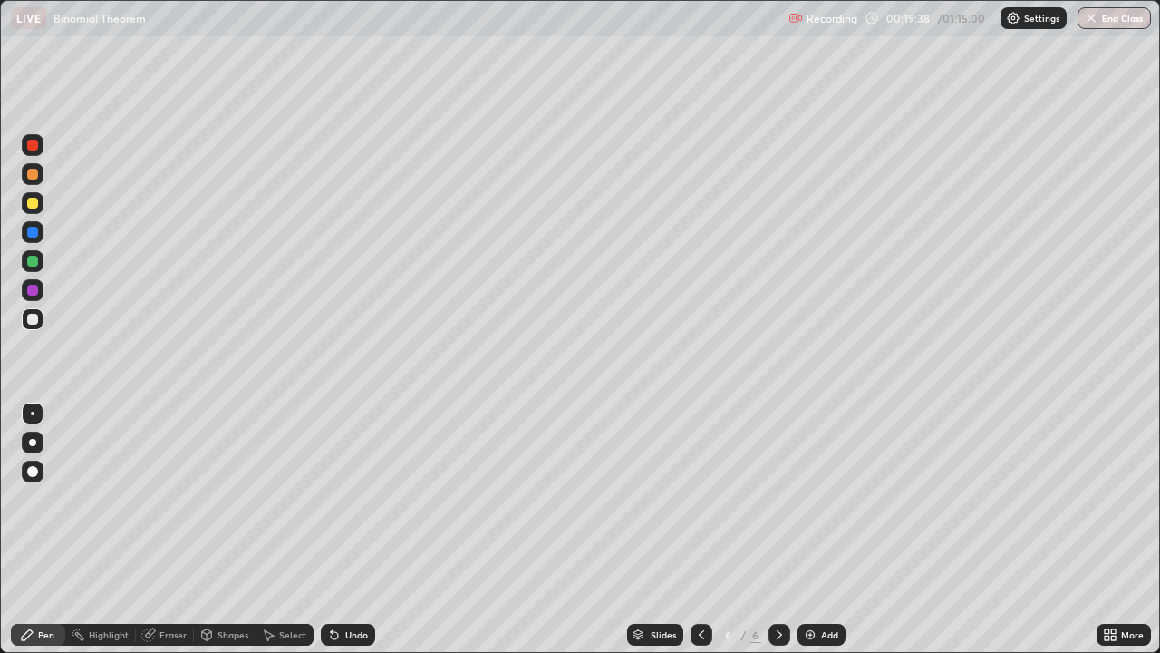
click at [39, 320] on div at bounding box center [33, 319] width 22 height 22
click at [41, 259] on div at bounding box center [33, 261] width 22 height 22
click at [40, 320] on div at bounding box center [33, 319] width 22 height 22
click at [39, 289] on div at bounding box center [33, 290] width 22 height 22
click at [39, 319] on div at bounding box center [33, 319] width 22 height 22
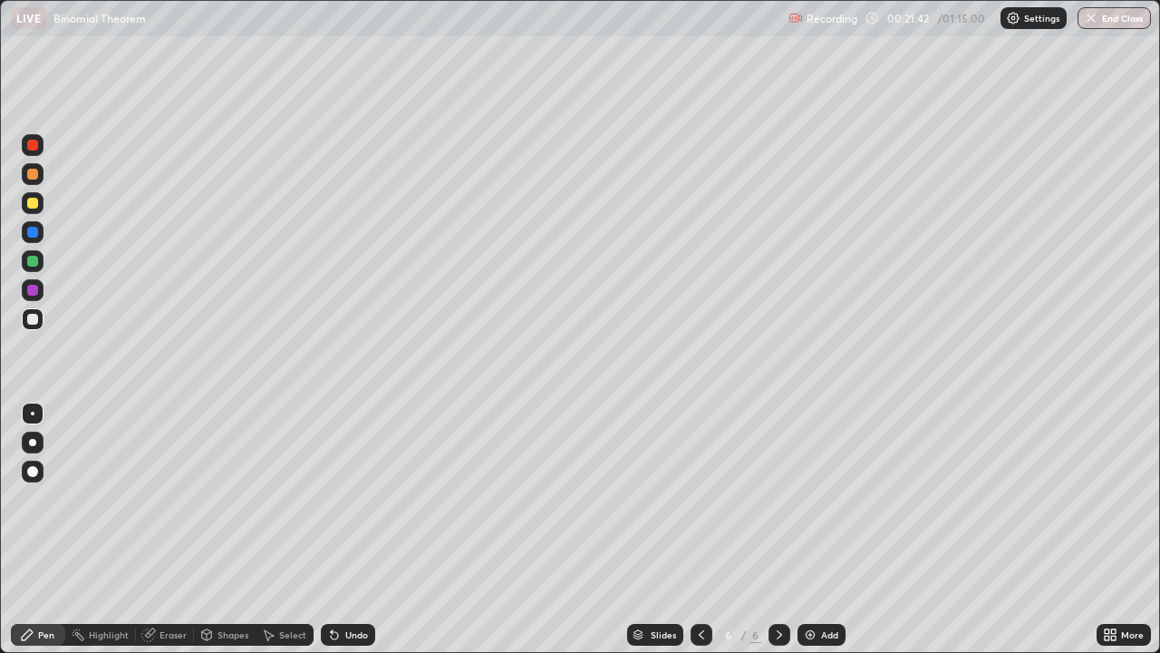
click at [34, 314] on div at bounding box center [32, 319] width 11 height 11
click at [32, 319] on div at bounding box center [32, 319] width 11 height 11
click at [173, 529] on div "Eraser" at bounding box center [173, 634] width 27 height 9
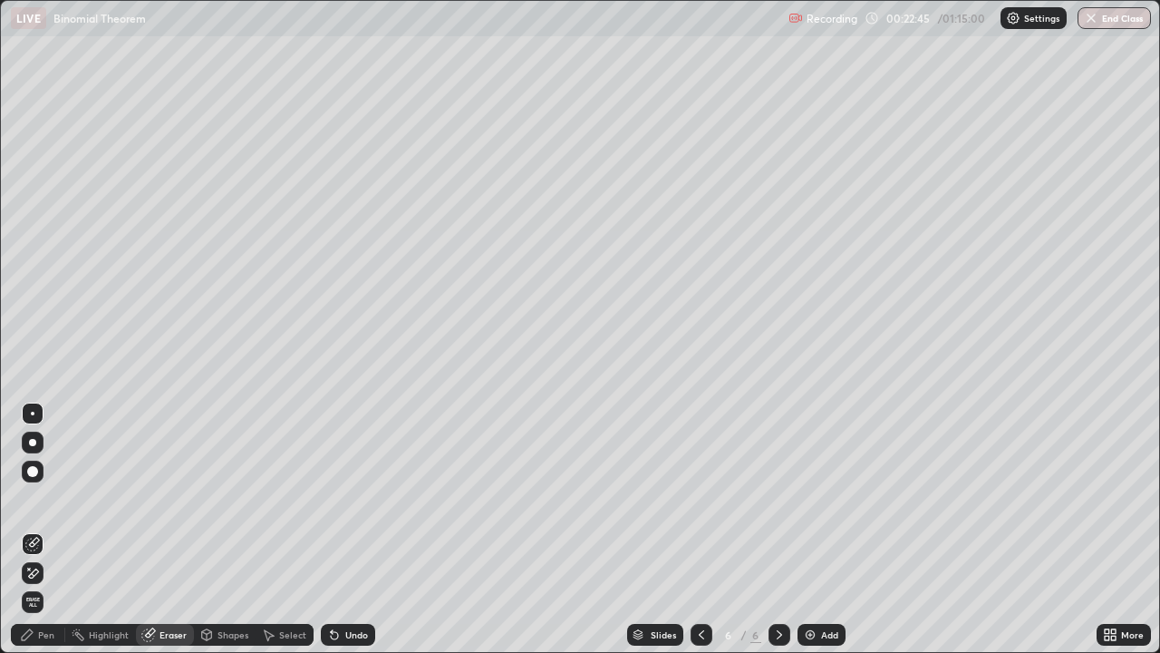
click at [44, 529] on div "Pen" at bounding box center [38, 635] width 54 height 22
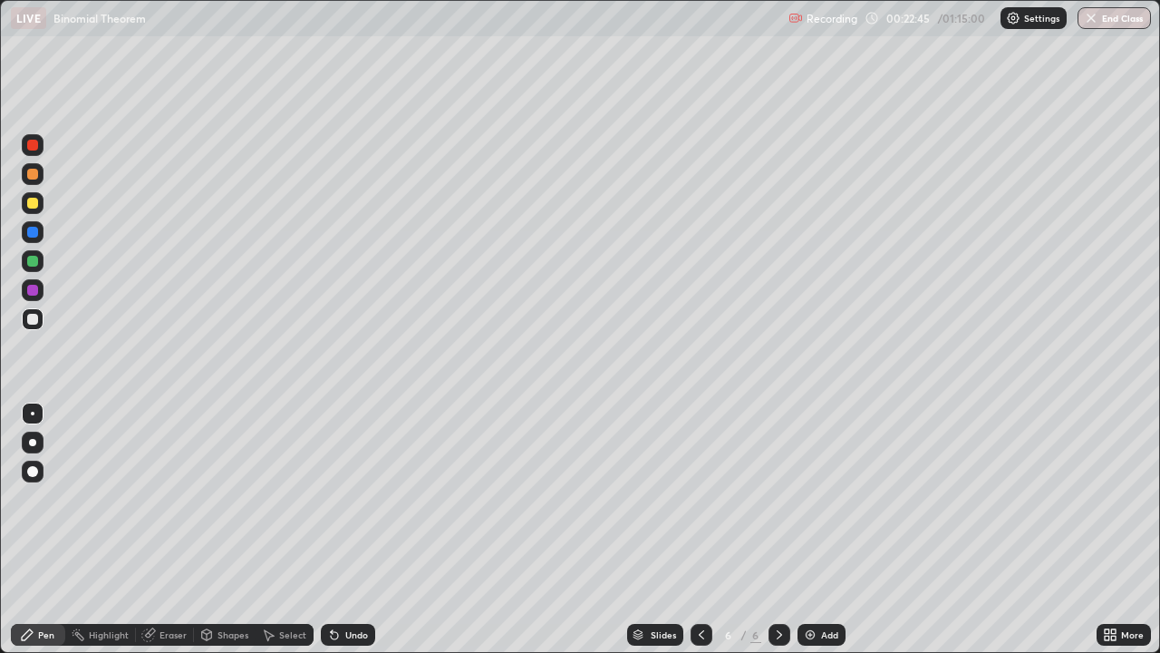
click at [33, 234] on div at bounding box center [32, 232] width 11 height 11
click at [39, 292] on div at bounding box center [33, 290] width 22 height 22
click at [813, 529] on img at bounding box center [810, 634] width 15 height 15
click at [34, 321] on div at bounding box center [32, 319] width 11 height 11
click at [32, 176] on div at bounding box center [32, 174] width 11 height 11
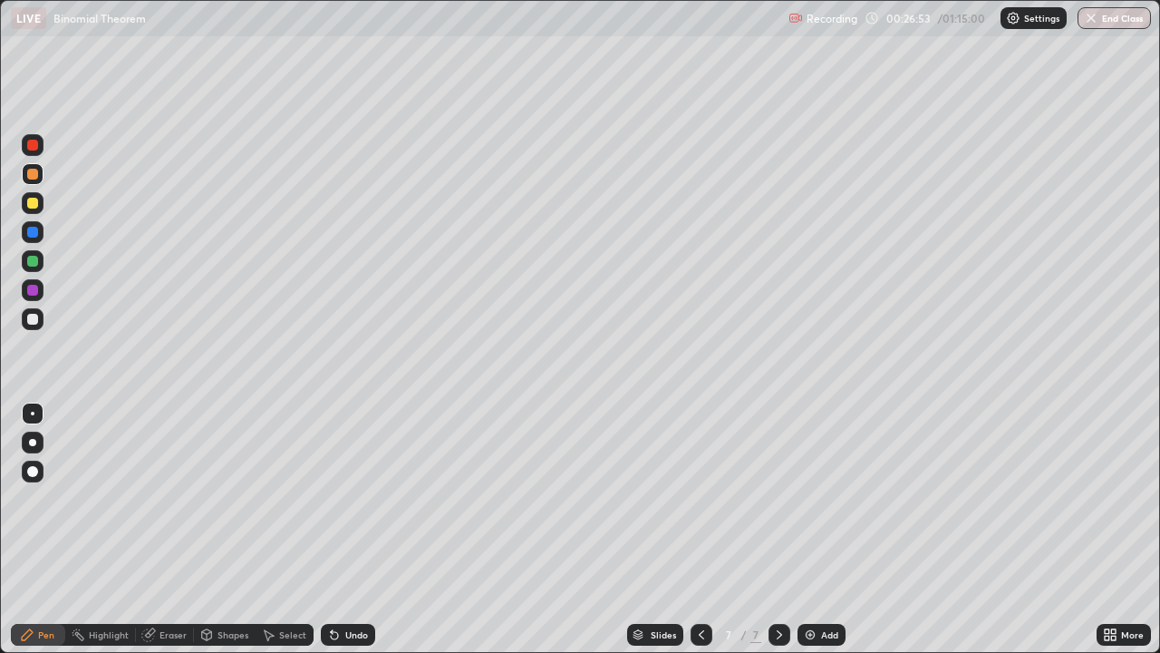
click at [155, 529] on div "Eraser" at bounding box center [165, 635] width 58 height 22
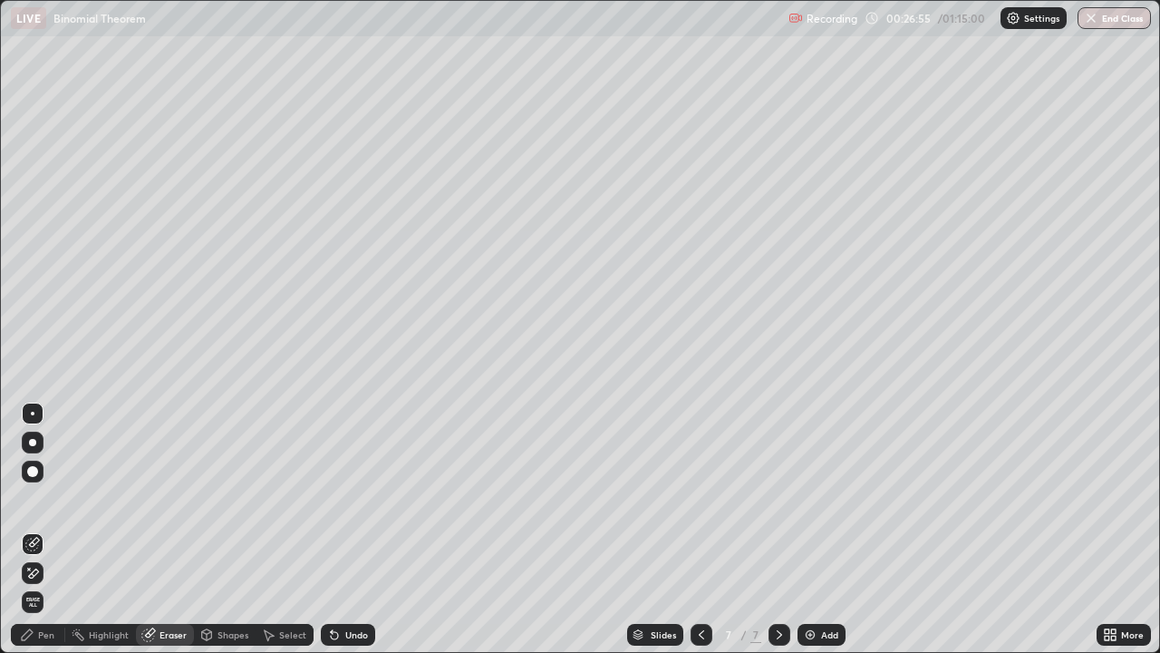
click at [52, 529] on div "Pen" at bounding box center [38, 635] width 54 height 22
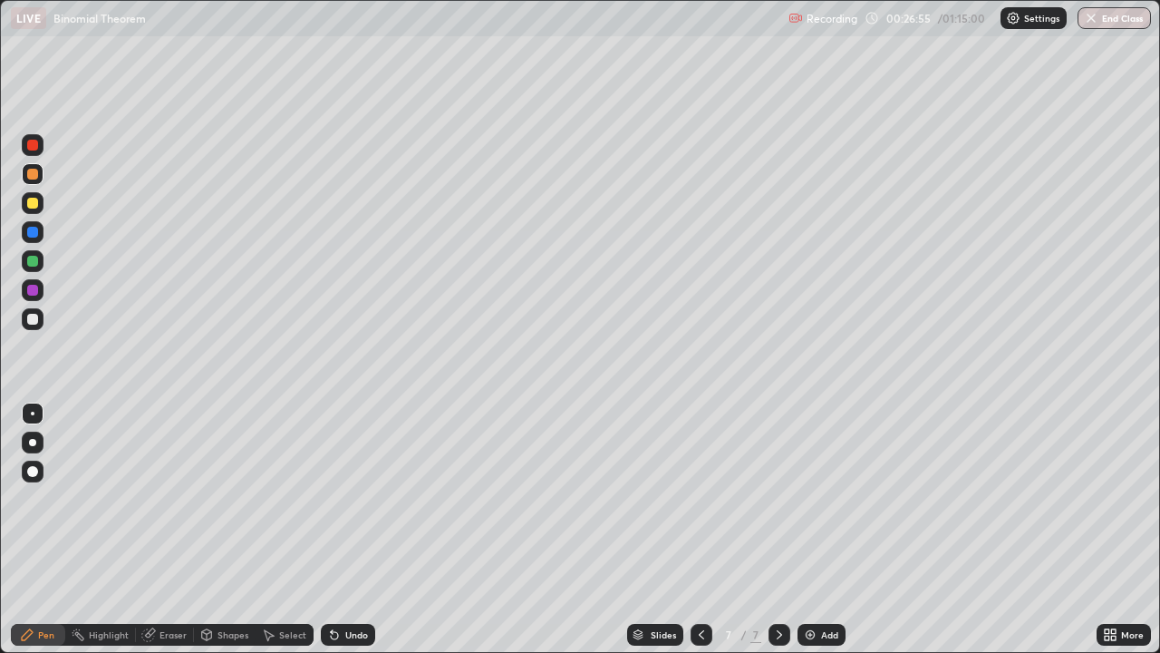
click at [31, 203] on div at bounding box center [32, 203] width 11 height 11
click at [31, 322] on div at bounding box center [32, 319] width 11 height 11
click at [35, 261] on div at bounding box center [32, 261] width 11 height 11
click at [34, 290] on div at bounding box center [32, 290] width 11 height 11
click at [34, 319] on div at bounding box center [32, 319] width 11 height 11
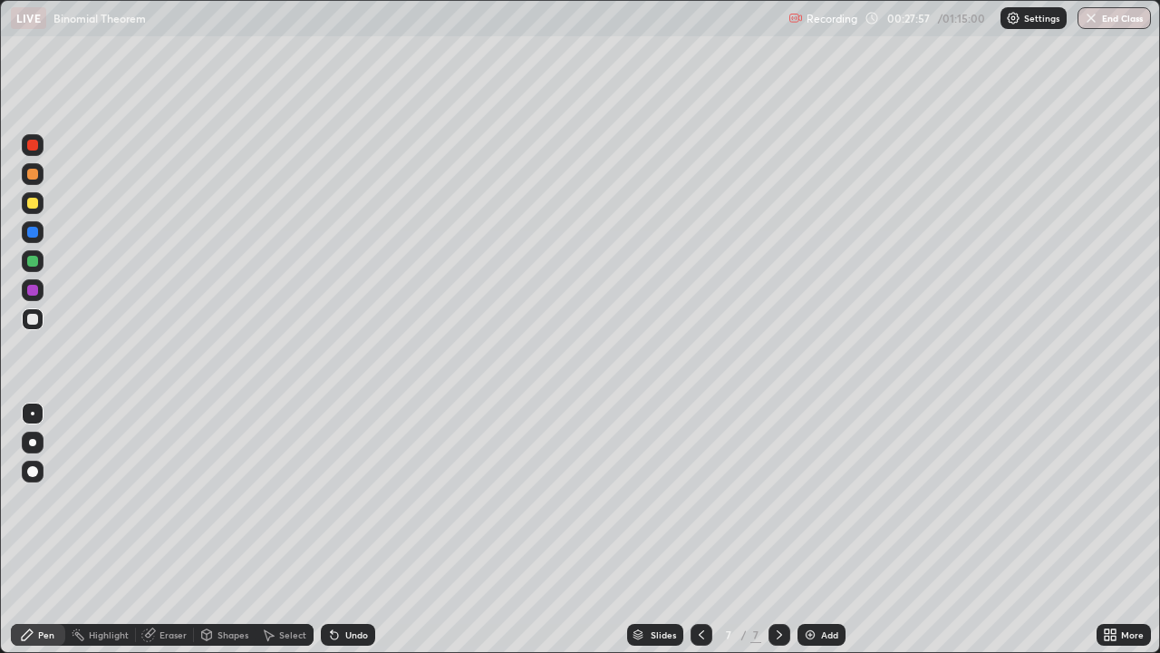
click at [29, 323] on div at bounding box center [32, 319] width 11 height 11
click at [34, 201] on div at bounding box center [32, 203] width 11 height 11
click at [707, 529] on div at bounding box center [702, 635] width 22 height 22
click at [769, 529] on div at bounding box center [780, 634] width 22 height 36
click at [34, 290] on div at bounding box center [32, 290] width 11 height 11
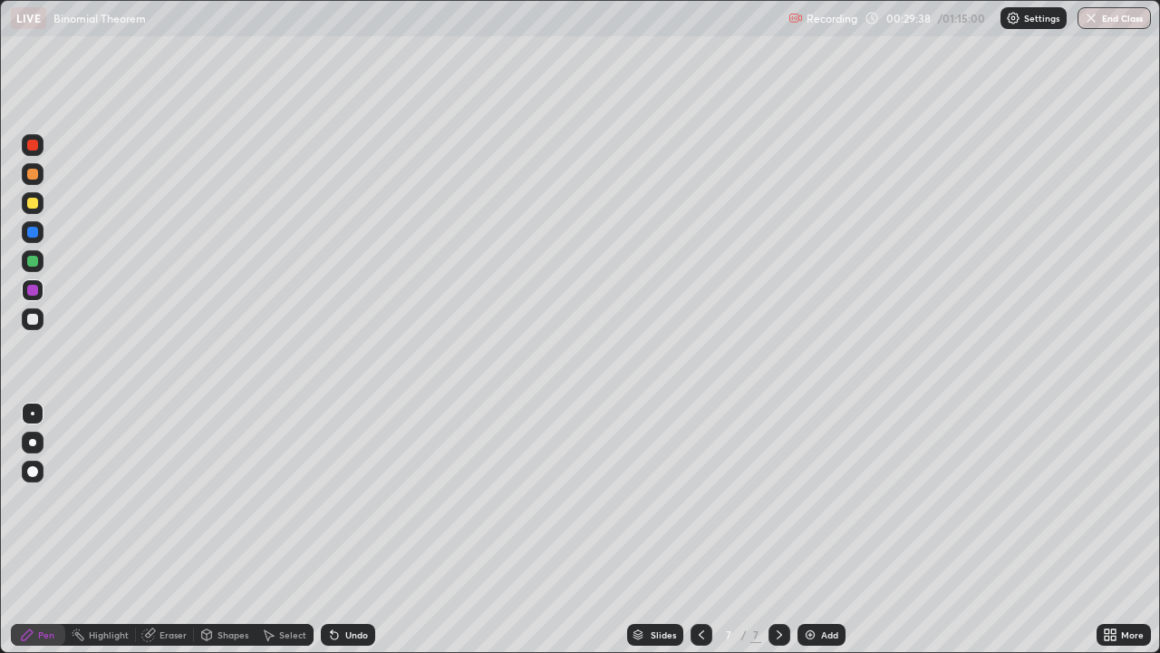
click at [34, 174] on div at bounding box center [32, 174] width 11 height 11
click at [42, 322] on div at bounding box center [33, 319] width 22 height 22
click at [34, 229] on div at bounding box center [32, 232] width 11 height 11
click at [778, 529] on icon at bounding box center [779, 634] width 15 height 15
click at [818, 529] on div "Add" at bounding box center [822, 635] width 48 height 22
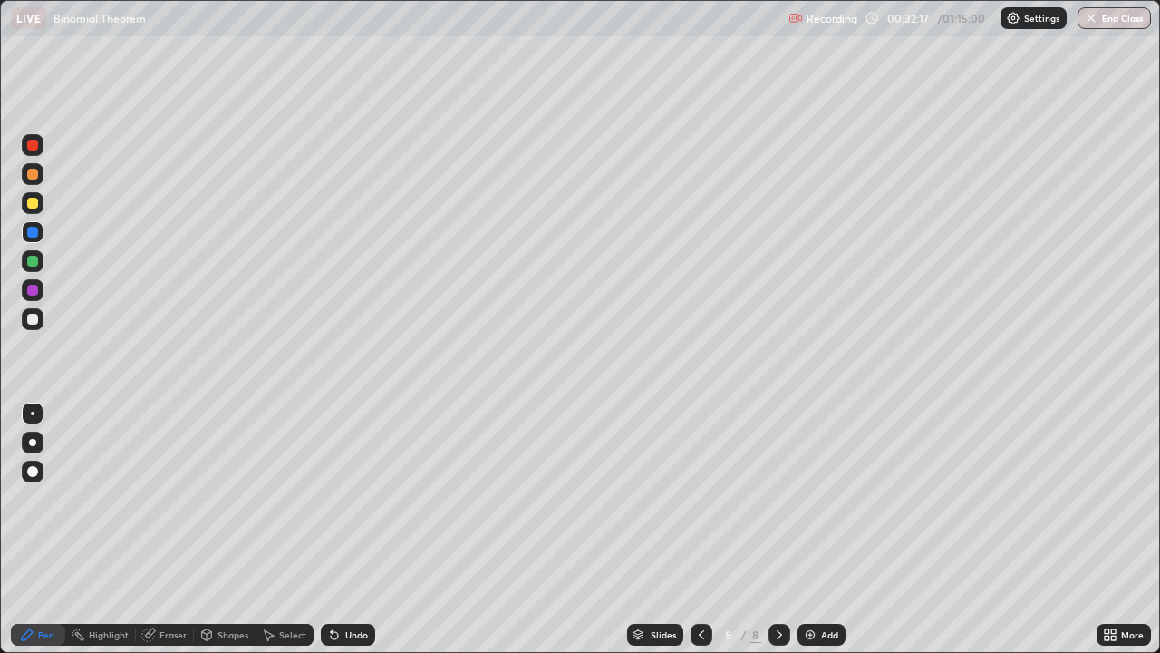
click at [34, 323] on div at bounding box center [32, 319] width 11 height 11
click at [27, 318] on div at bounding box center [32, 319] width 11 height 11
click at [28, 318] on div at bounding box center [32, 319] width 11 height 11
click at [31, 323] on div at bounding box center [32, 319] width 11 height 11
click at [31, 322] on div at bounding box center [32, 319] width 11 height 11
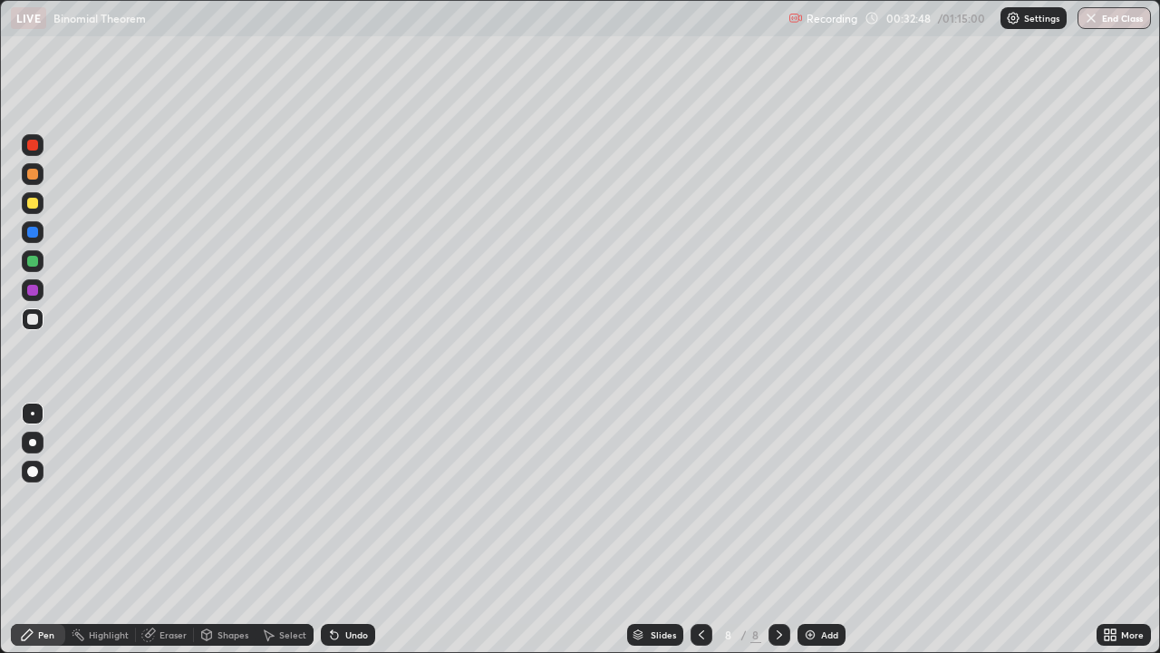
click at [179, 529] on div "Eraser" at bounding box center [173, 634] width 27 height 9
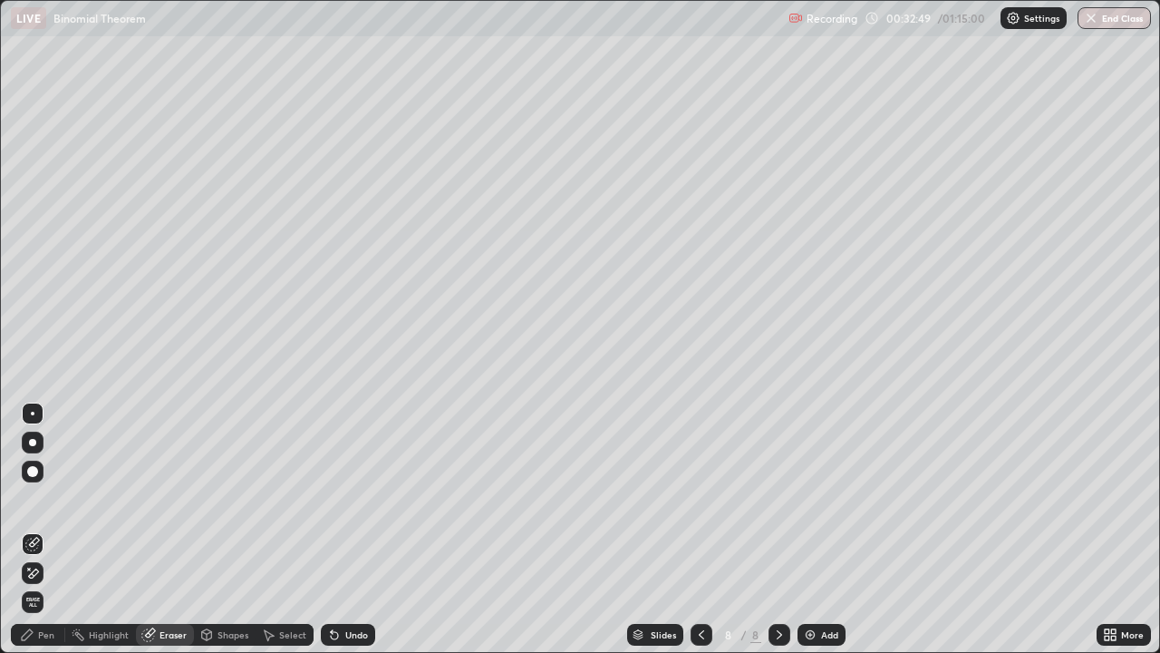
click at [51, 529] on div "Pen" at bounding box center [46, 634] width 16 height 9
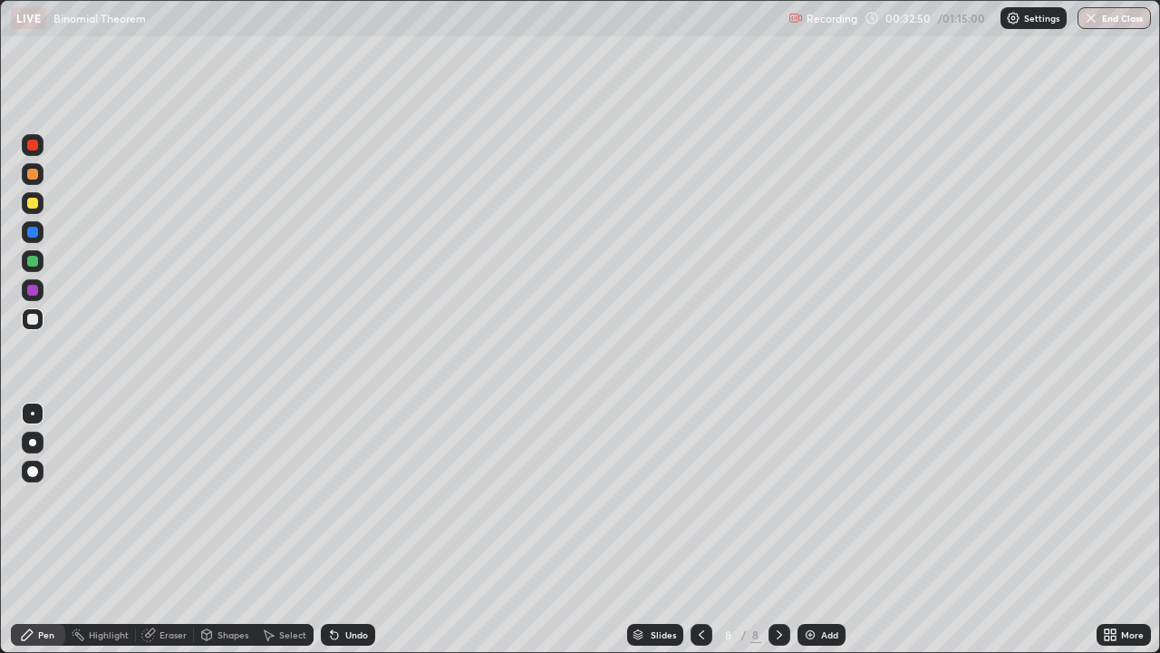
click at [34, 316] on div at bounding box center [32, 319] width 11 height 11
click at [35, 291] on div at bounding box center [32, 290] width 11 height 11
click at [32, 327] on div at bounding box center [33, 319] width 22 height 22
click at [41, 260] on div at bounding box center [33, 261] width 22 height 22
click at [40, 319] on div at bounding box center [33, 319] width 22 height 22
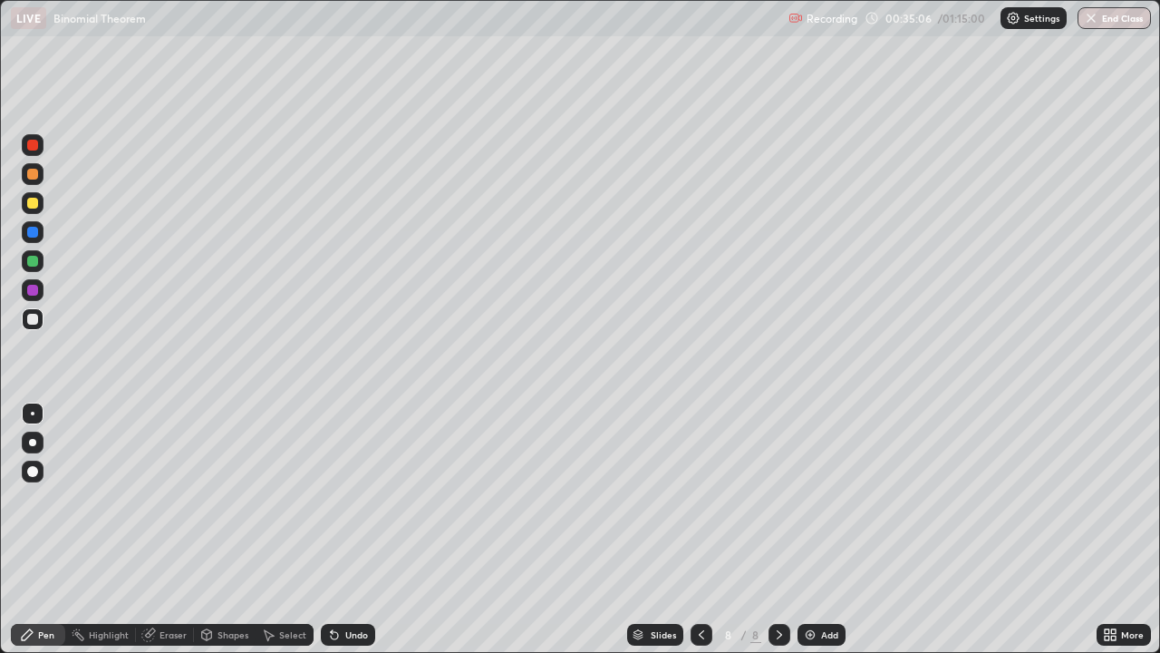
click at [180, 529] on div "Eraser" at bounding box center [173, 634] width 27 height 9
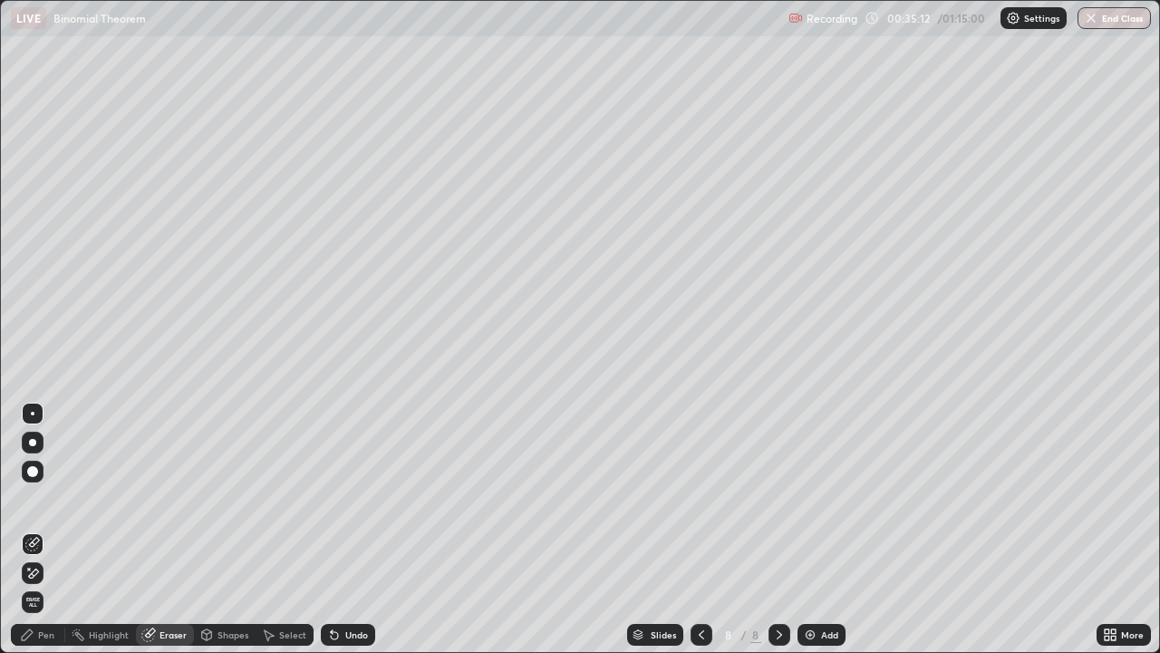
click at [54, 529] on div "Pen" at bounding box center [38, 635] width 54 height 22
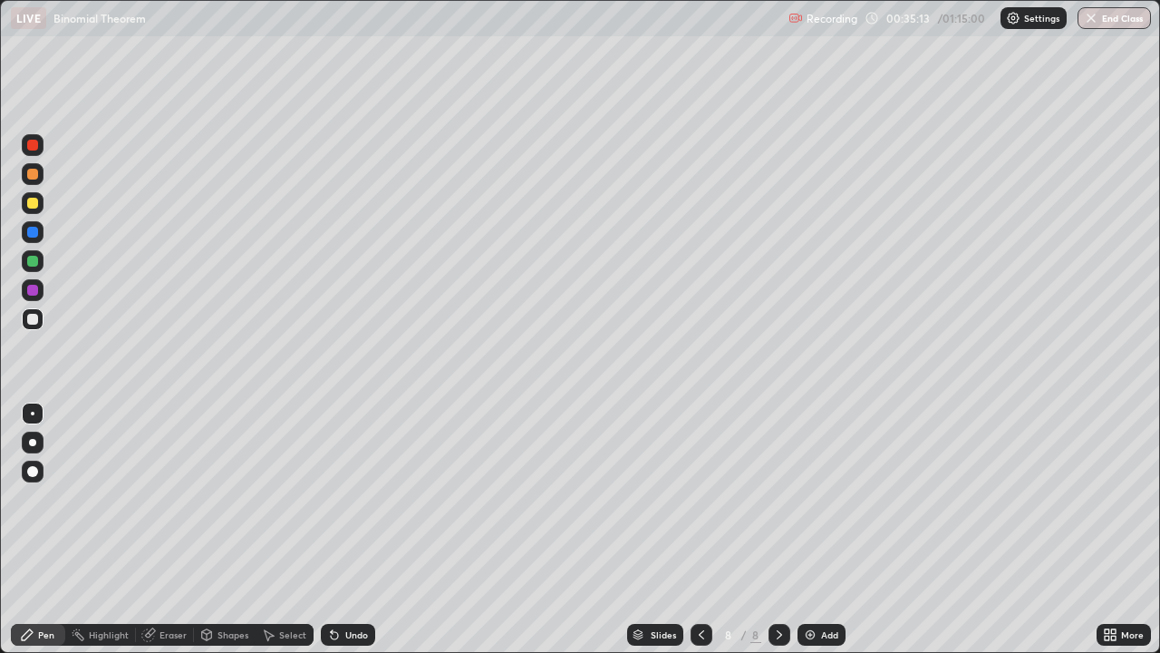
click at [33, 262] on div at bounding box center [32, 261] width 11 height 11
click at [42, 320] on div at bounding box center [33, 319] width 22 height 22
click at [36, 181] on div at bounding box center [33, 174] width 22 height 22
click at [41, 229] on div at bounding box center [33, 232] width 22 height 22
click at [830, 529] on div "Add" at bounding box center [829, 634] width 17 height 9
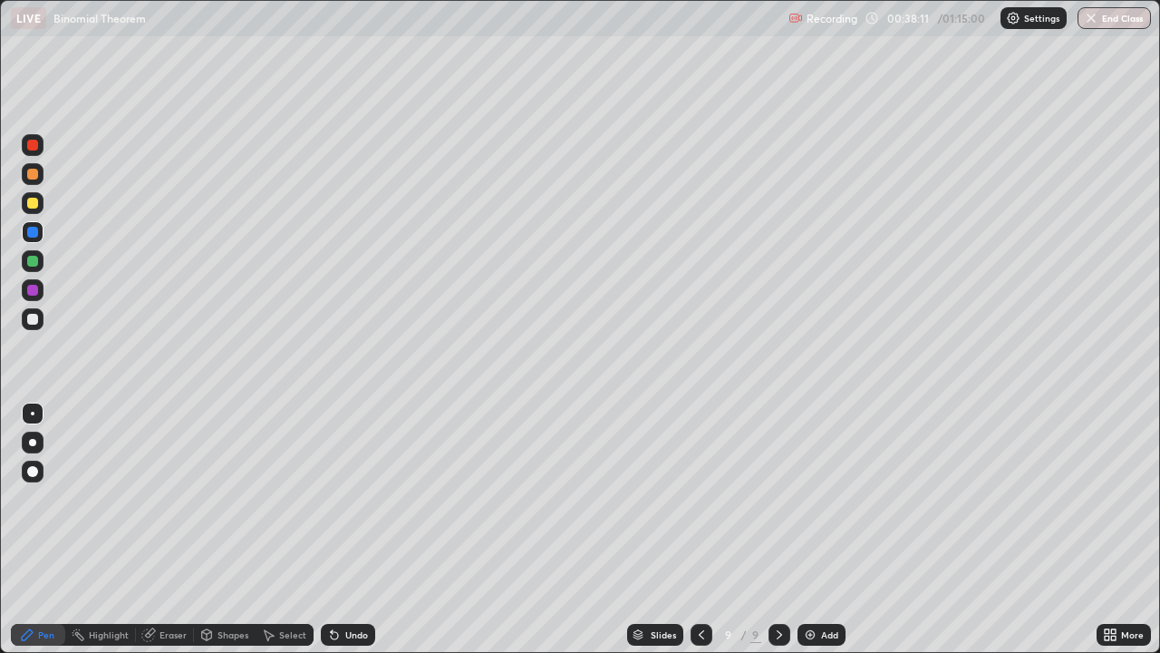
click at [33, 201] on div at bounding box center [32, 203] width 11 height 11
click at [34, 321] on div at bounding box center [32, 319] width 11 height 11
click at [40, 262] on div at bounding box center [33, 261] width 22 height 22
click at [27, 323] on div at bounding box center [32, 319] width 11 height 11
click at [155, 529] on icon at bounding box center [148, 634] width 15 height 15
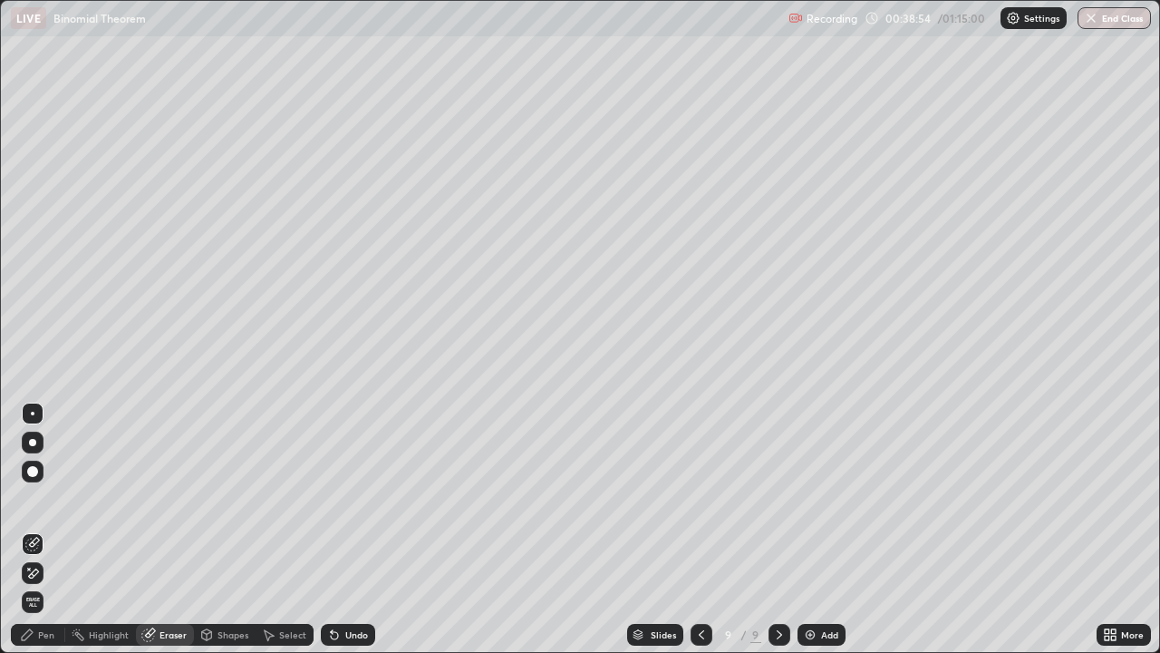
click at [52, 529] on div "Pen" at bounding box center [38, 635] width 54 height 22
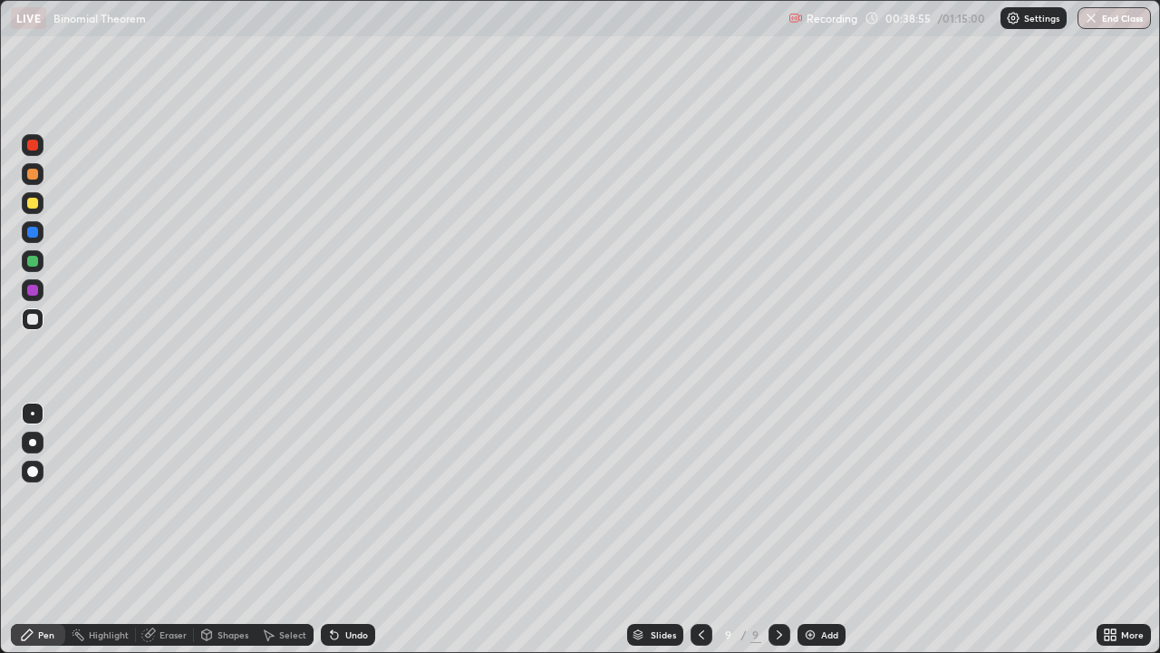
click at [27, 315] on div at bounding box center [32, 319] width 11 height 11
click at [828, 529] on div "Add" at bounding box center [829, 634] width 17 height 9
click at [32, 323] on div at bounding box center [32, 319] width 11 height 11
click at [34, 317] on div at bounding box center [32, 319] width 11 height 11
click at [34, 206] on div at bounding box center [32, 203] width 11 height 11
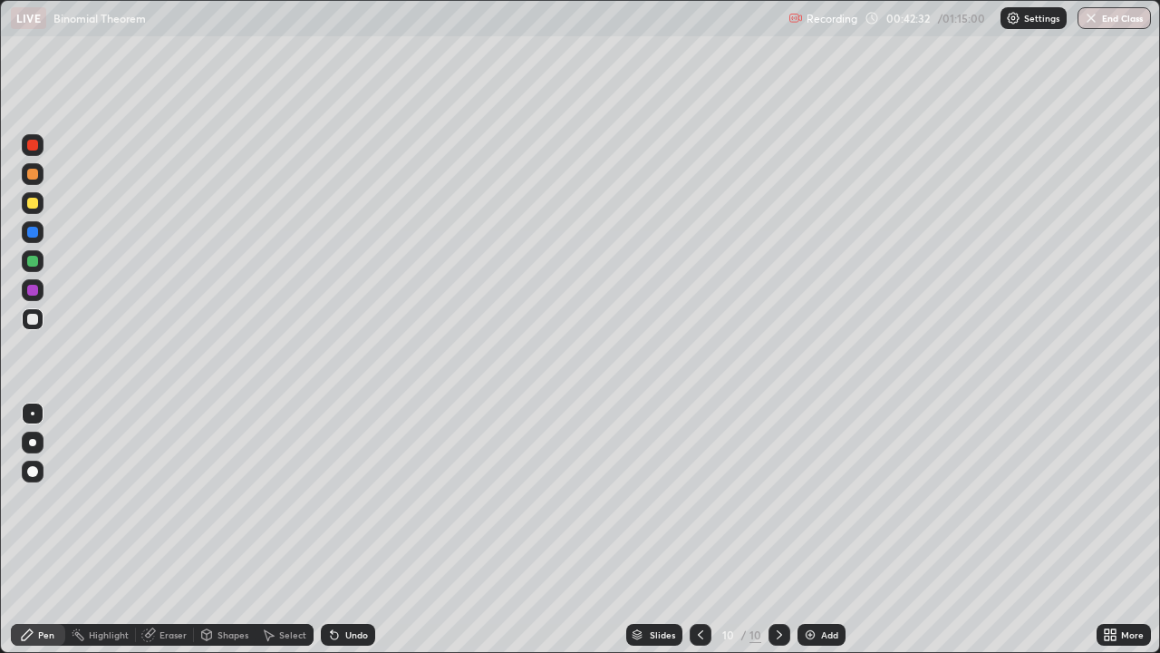
click at [34, 203] on div at bounding box center [32, 203] width 11 height 11
click at [34, 290] on div at bounding box center [32, 290] width 11 height 11
click at [34, 318] on div at bounding box center [32, 319] width 11 height 11
click at [169, 529] on div "Eraser" at bounding box center [165, 635] width 58 height 22
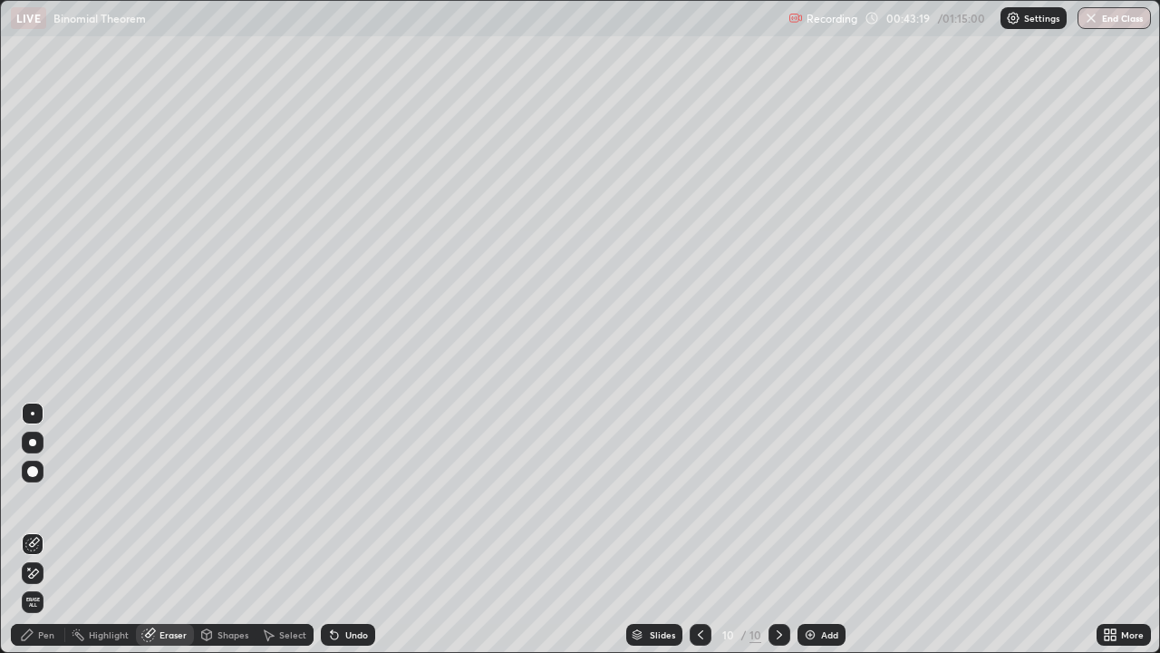
click at [53, 529] on div "Pen" at bounding box center [38, 635] width 54 height 22
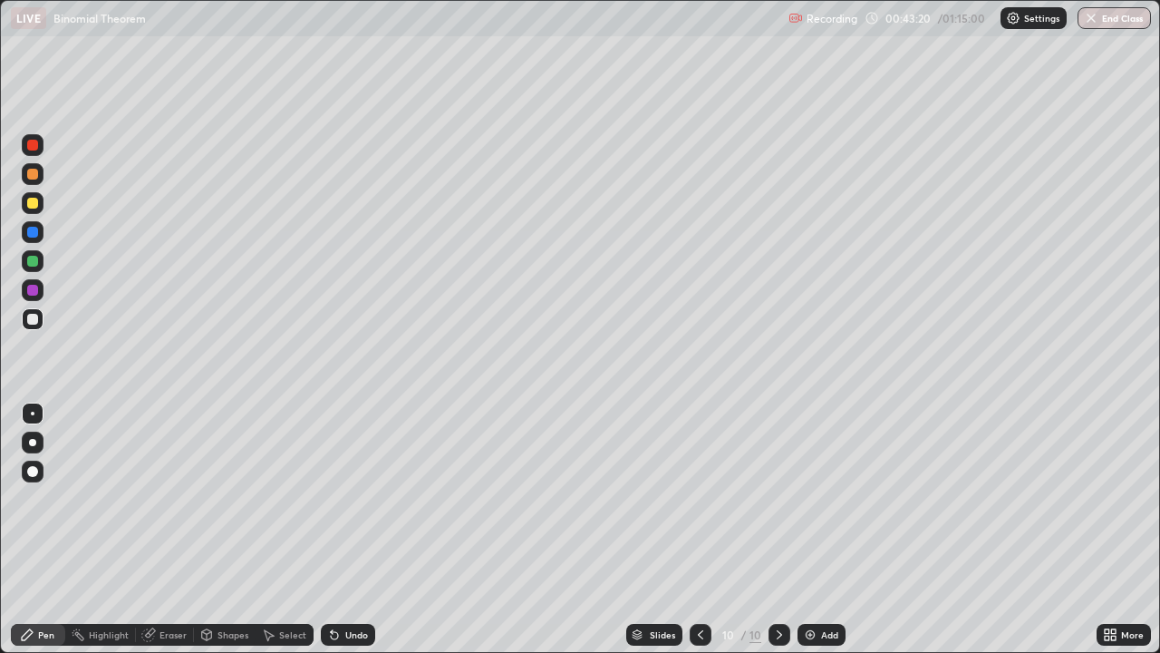
click at [32, 322] on div at bounding box center [32, 319] width 11 height 11
click at [37, 261] on div at bounding box center [32, 261] width 11 height 11
click at [41, 317] on div at bounding box center [33, 319] width 22 height 22
click at [180, 529] on div "Eraser" at bounding box center [173, 634] width 27 height 9
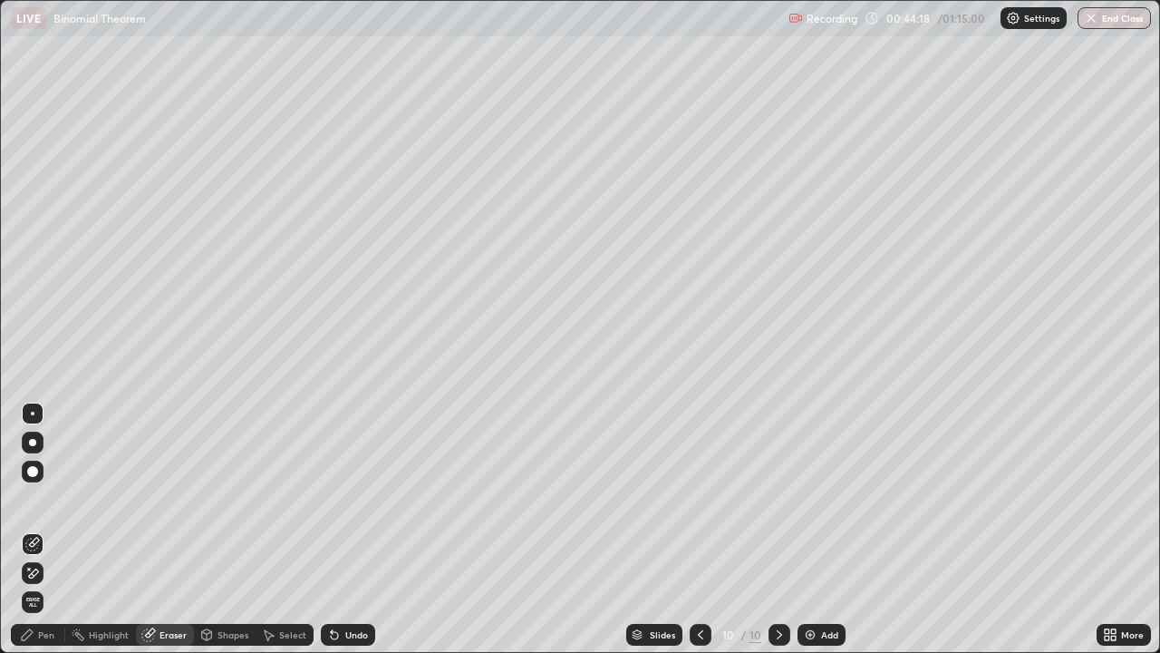
click at [49, 529] on div "Pen" at bounding box center [38, 635] width 54 height 22
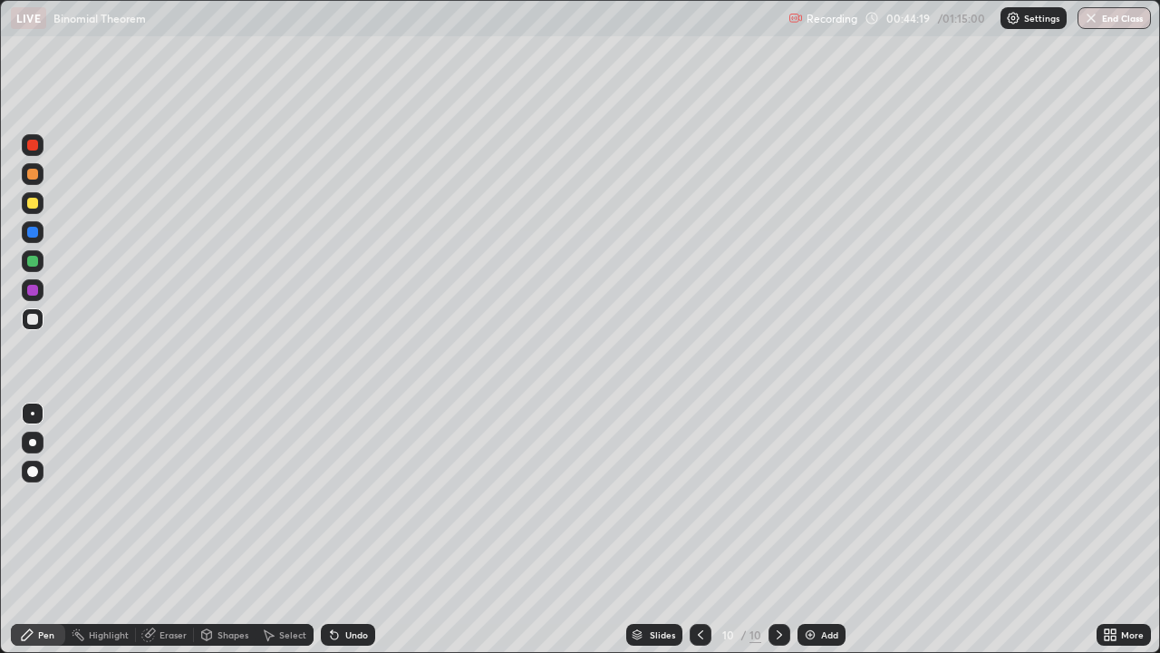
click at [40, 315] on div at bounding box center [33, 319] width 22 height 22
click at [39, 174] on div at bounding box center [33, 174] width 22 height 22
click at [43, 261] on div at bounding box center [33, 261] width 22 height 22
click at [880, 529] on div "Slides 10 / 10 Add" at bounding box center [736, 634] width 722 height 36
click at [800, 529] on div "Add" at bounding box center [822, 635] width 48 height 22
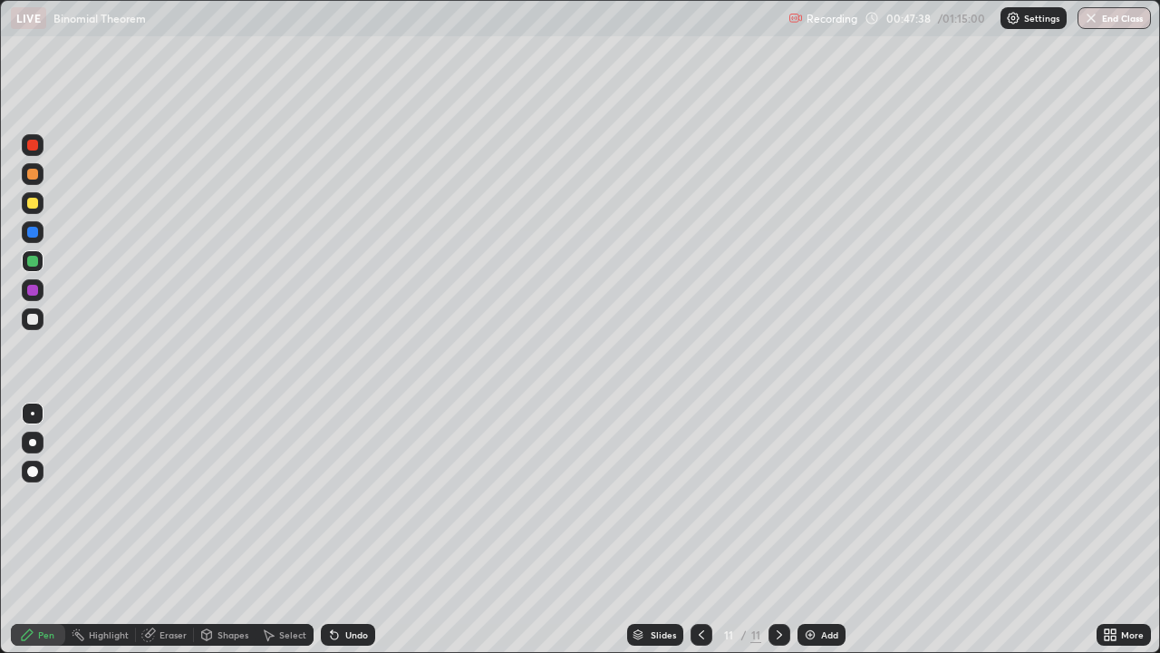
click at [34, 322] on div at bounding box center [32, 319] width 11 height 11
click at [34, 318] on div at bounding box center [32, 319] width 11 height 11
click at [43, 317] on div at bounding box center [33, 319] width 22 height 22
click at [1100, 529] on div "More" at bounding box center [1124, 634] width 54 height 36
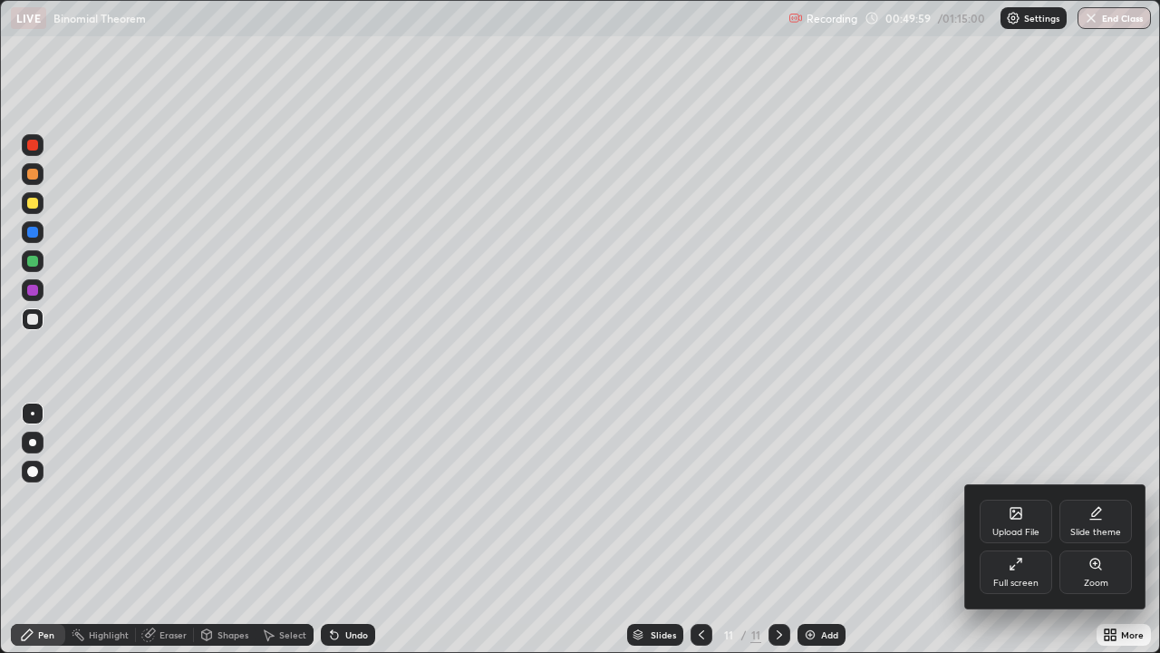
click at [1090, 529] on div "Zoom" at bounding box center [1096, 582] width 24 height 9
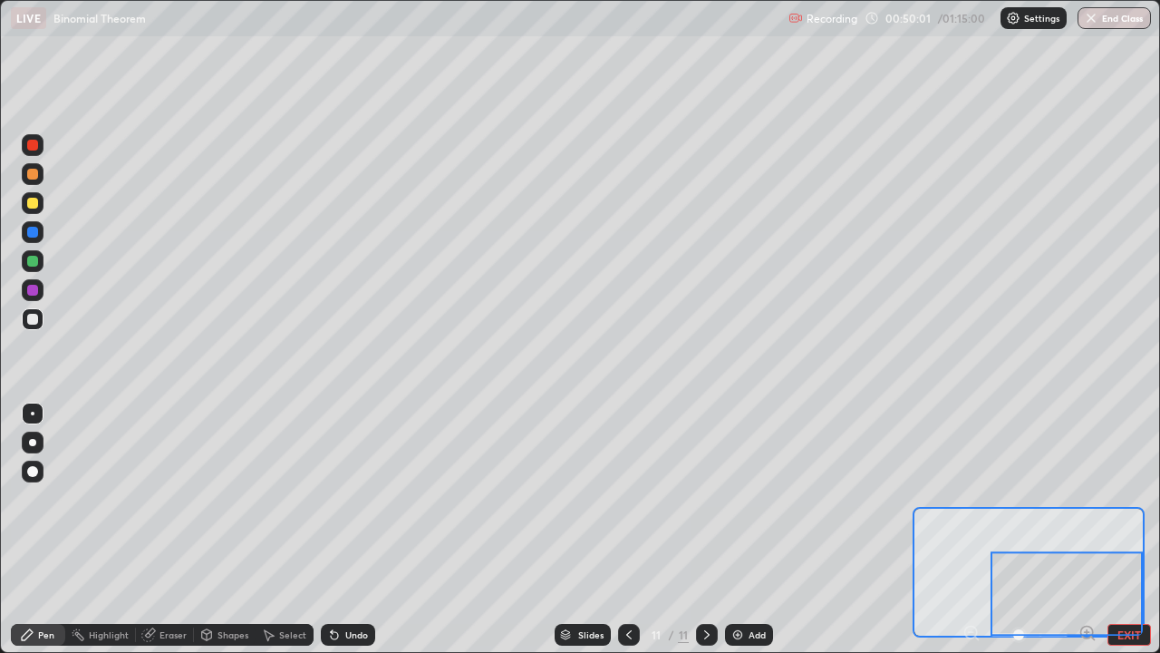
click at [1136, 529] on div at bounding box center [1067, 593] width 152 height 84
click at [1132, 529] on button "EXIT" at bounding box center [1130, 635] width 44 height 22
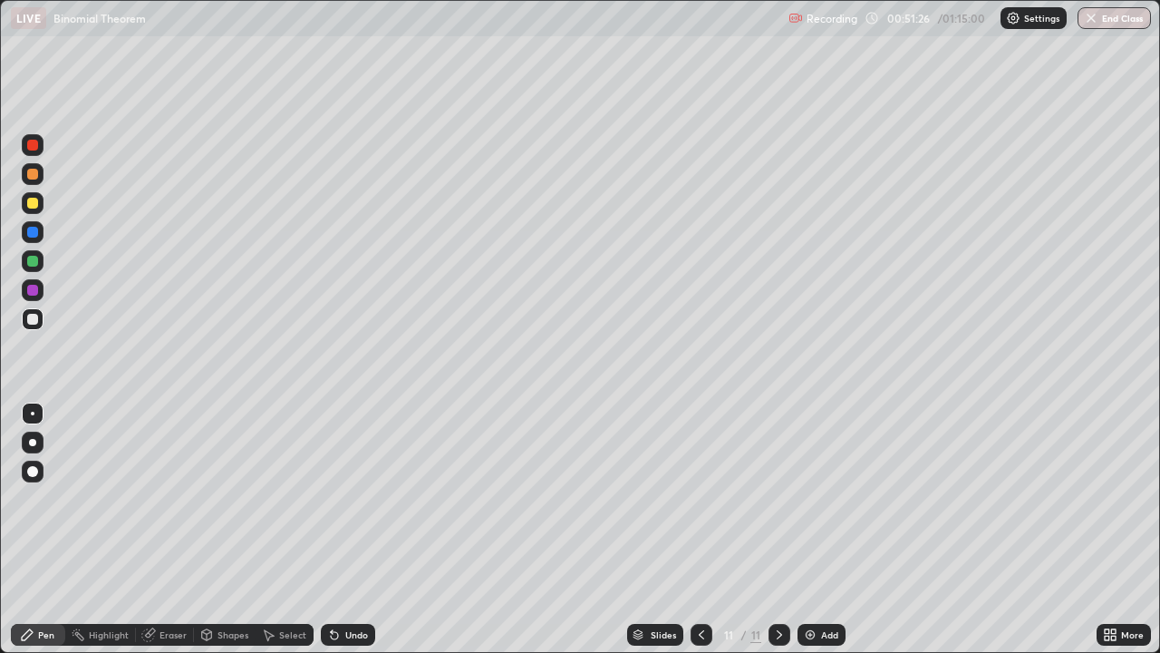
click at [708, 529] on div at bounding box center [702, 634] width 22 height 36
click at [778, 529] on icon at bounding box center [779, 634] width 15 height 15
click at [827, 529] on div "Add" at bounding box center [822, 635] width 48 height 22
click at [35, 321] on div at bounding box center [32, 319] width 11 height 11
click at [37, 174] on div at bounding box center [32, 174] width 11 height 11
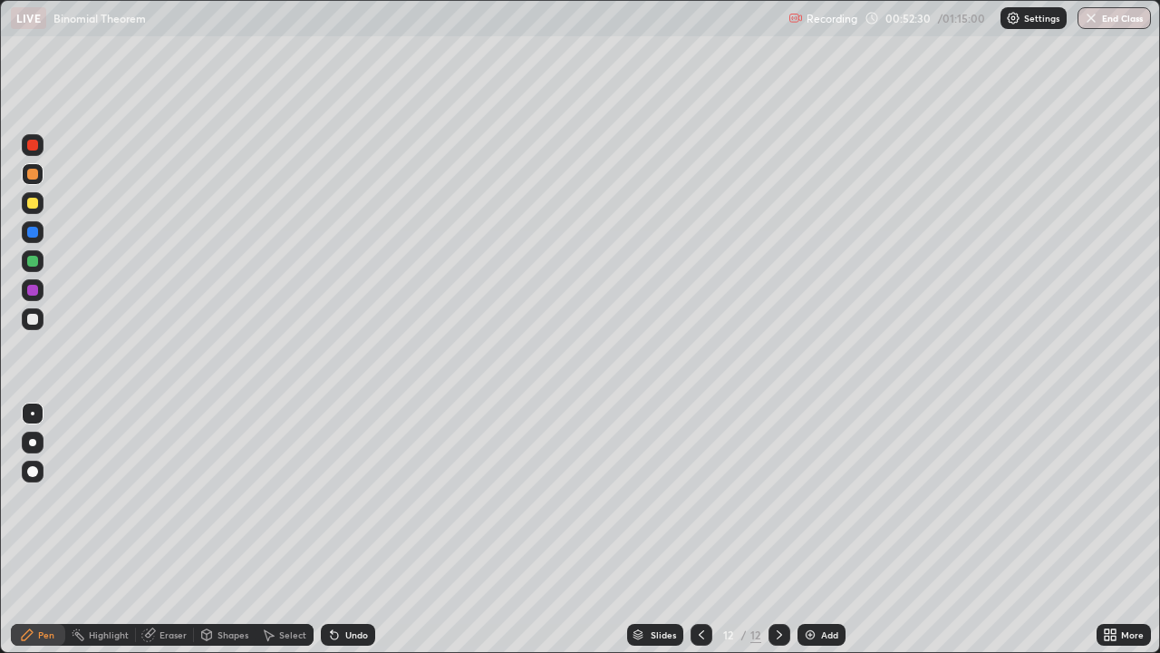
click at [176, 529] on div "Eraser" at bounding box center [165, 635] width 58 height 22
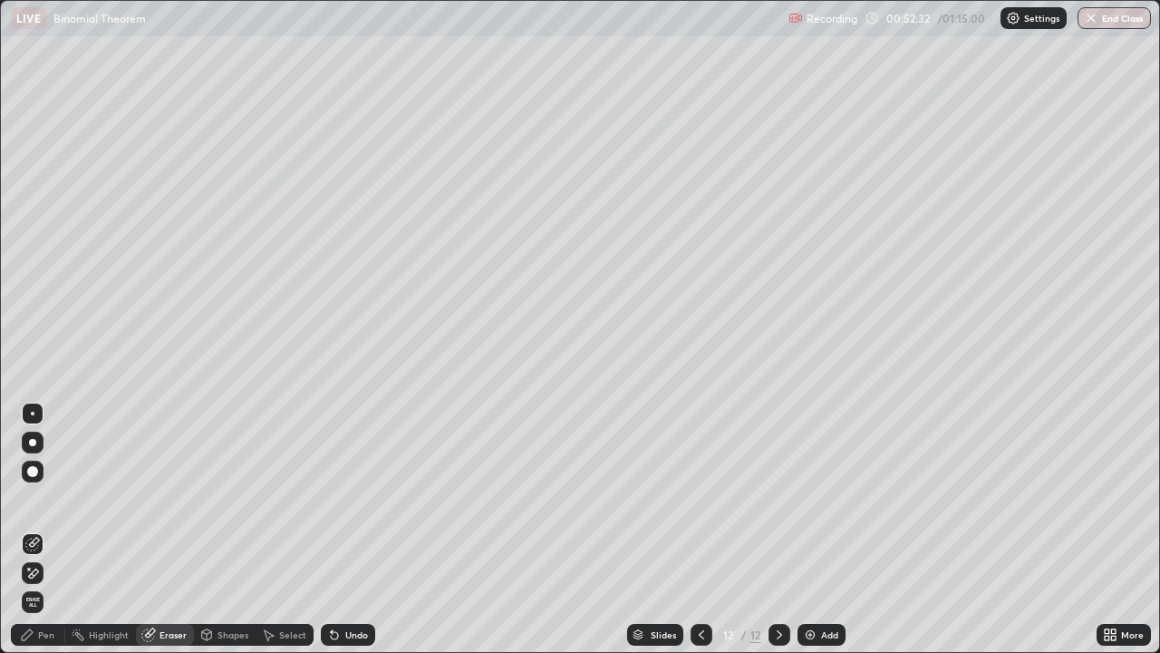
click at [49, 529] on div "Pen" at bounding box center [38, 635] width 54 height 22
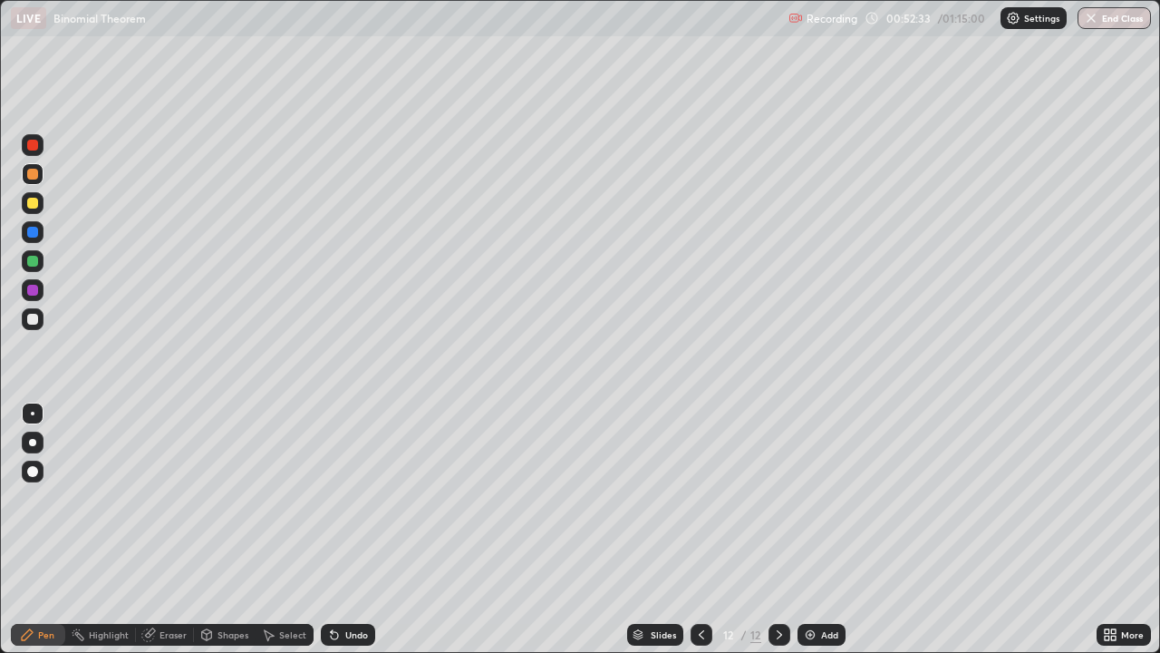
click at [34, 174] on div at bounding box center [32, 174] width 11 height 11
click at [34, 322] on div at bounding box center [32, 319] width 11 height 11
click at [171, 529] on div "Eraser" at bounding box center [173, 634] width 27 height 9
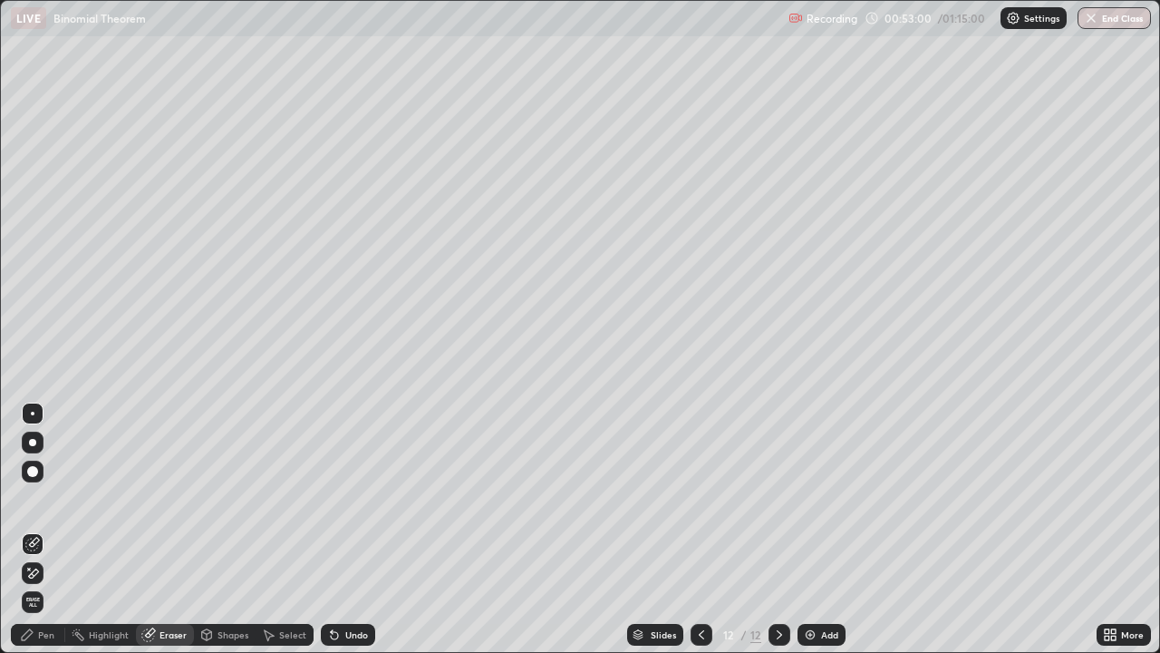
click at [39, 529] on div "Pen" at bounding box center [38, 635] width 54 height 22
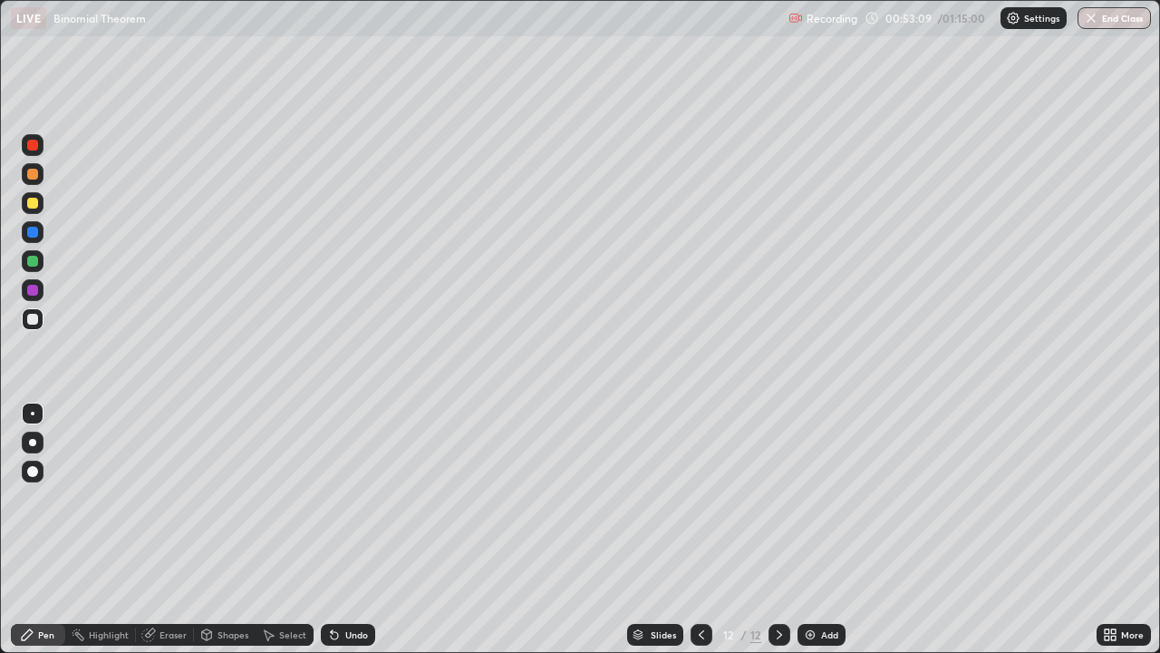
click at [33, 320] on div at bounding box center [32, 319] width 11 height 11
click at [35, 288] on div at bounding box center [32, 290] width 11 height 11
click at [43, 319] on div at bounding box center [33, 319] width 22 height 22
click at [27, 323] on div at bounding box center [32, 319] width 11 height 11
click at [30, 290] on div at bounding box center [32, 290] width 11 height 11
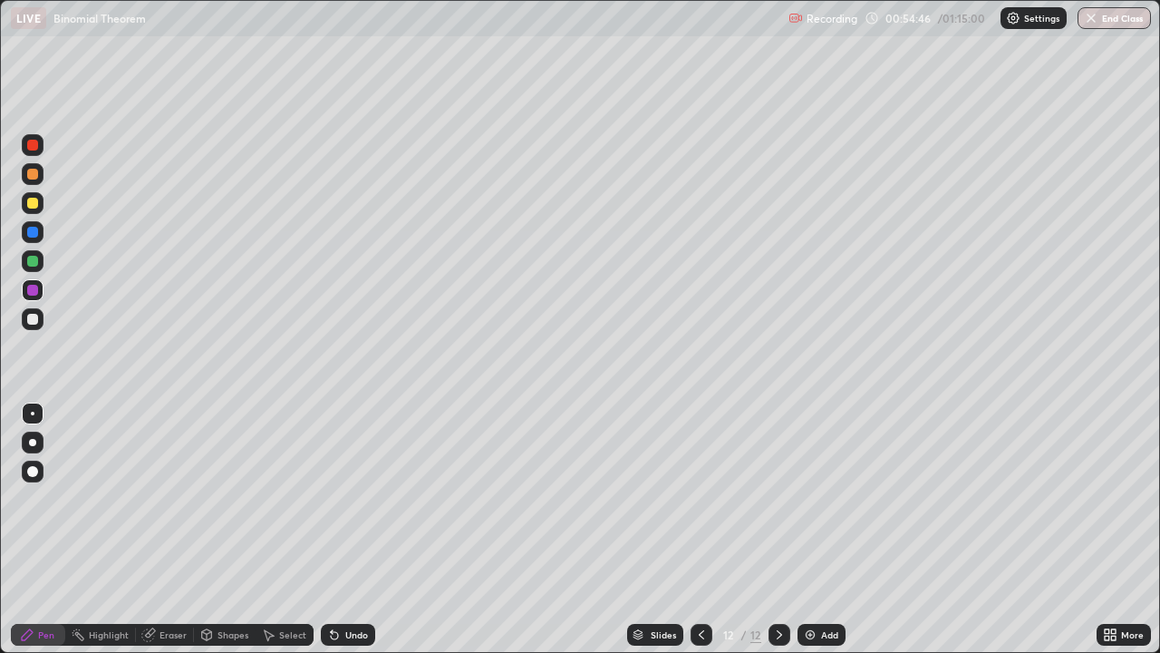
click at [37, 321] on div at bounding box center [32, 319] width 11 height 11
click at [37, 316] on div at bounding box center [32, 319] width 11 height 11
click at [35, 207] on div at bounding box center [32, 203] width 11 height 11
click at [32, 318] on div at bounding box center [32, 319] width 11 height 11
click at [170, 529] on div "Eraser" at bounding box center [165, 635] width 58 height 22
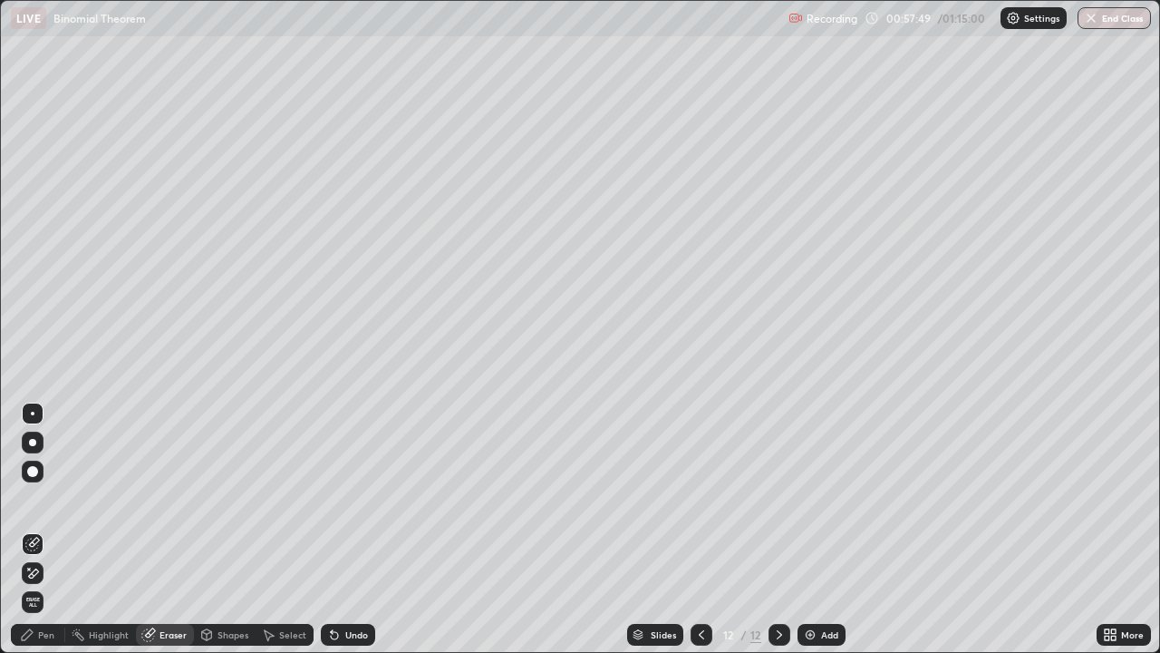
click at [44, 529] on div "Pen" at bounding box center [38, 635] width 54 height 22
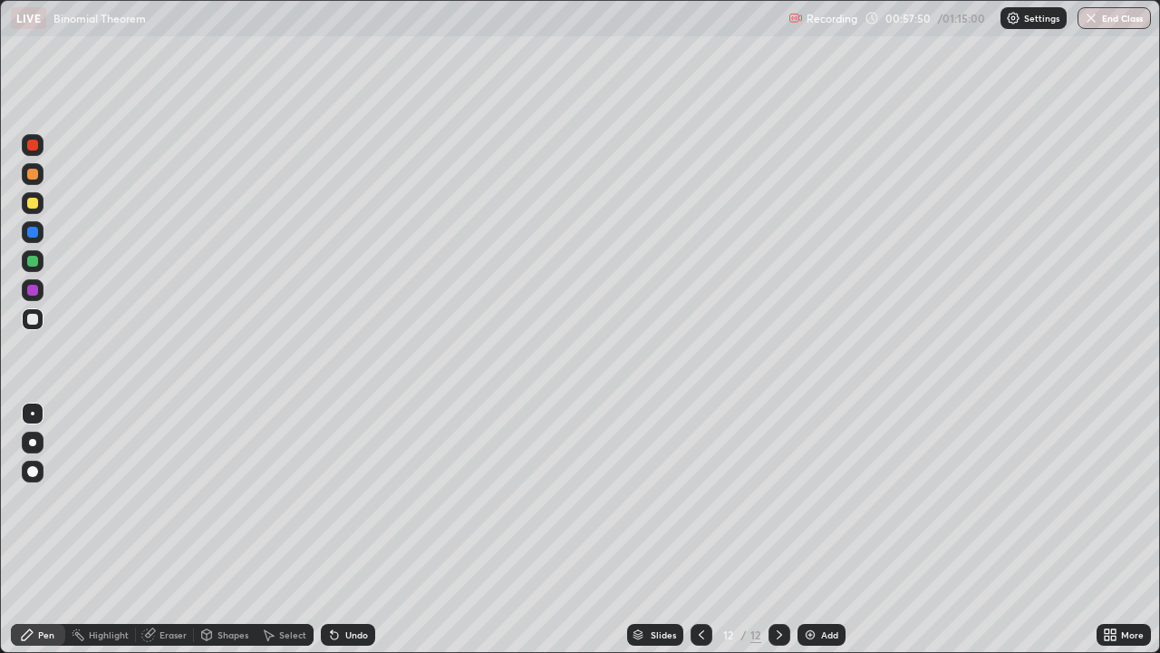
click at [33, 320] on div at bounding box center [32, 319] width 11 height 11
click at [813, 529] on img at bounding box center [810, 634] width 15 height 15
click at [34, 323] on div at bounding box center [32, 319] width 11 height 11
click at [29, 321] on div at bounding box center [32, 319] width 11 height 11
click at [31, 182] on div at bounding box center [33, 174] width 22 height 22
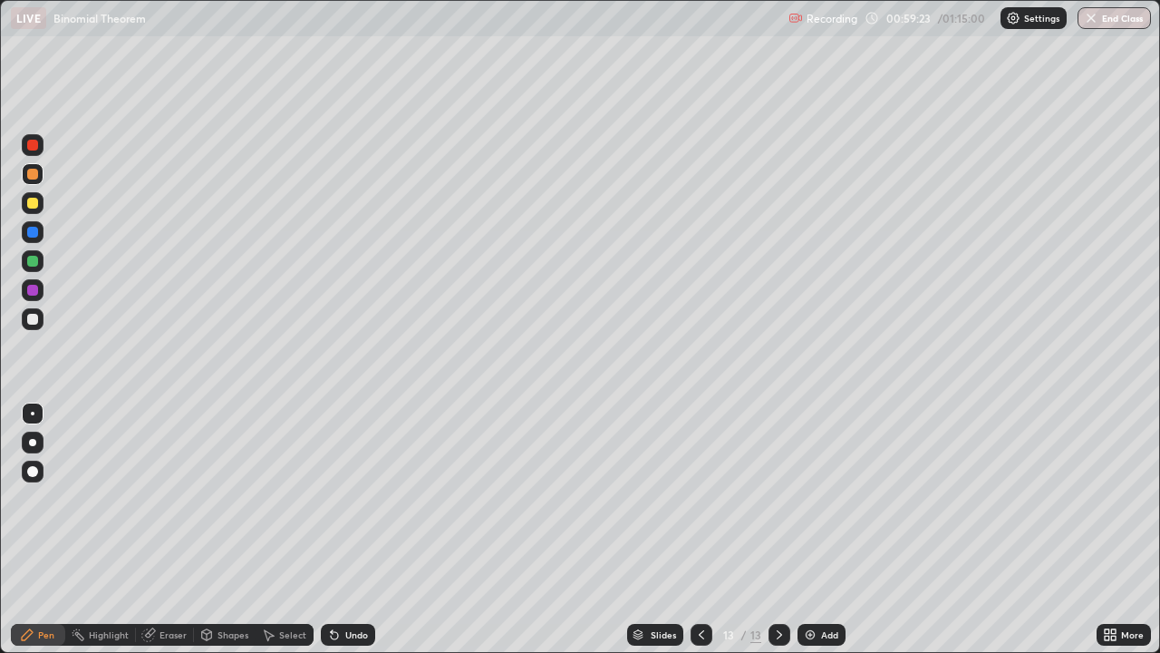
click at [35, 319] on div at bounding box center [32, 319] width 11 height 11
click at [33, 206] on div at bounding box center [32, 203] width 11 height 11
click at [36, 319] on div at bounding box center [32, 319] width 11 height 11
click at [33, 292] on div at bounding box center [32, 290] width 11 height 11
click at [32, 326] on div at bounding box center [33, 319] width 22 height 22
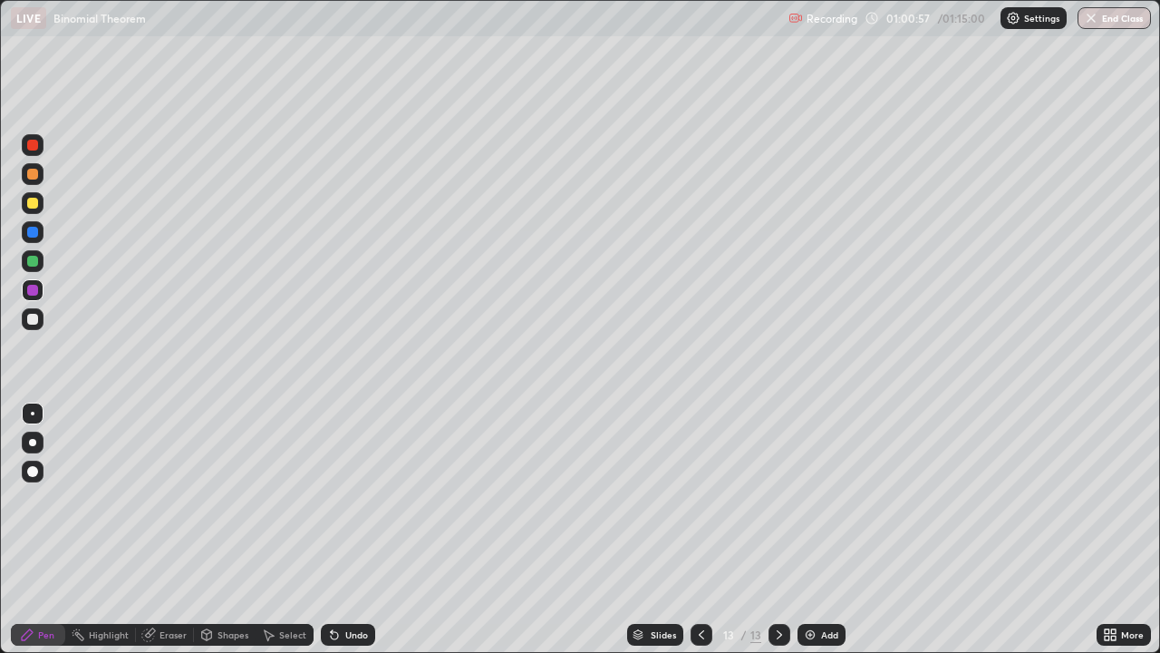
click at [34, 325] on div at bounding box center [33, 319] width 22 height 22
click at [158, 529] on div "Eraser" at bounding box center [165, 635] width 58 height 22
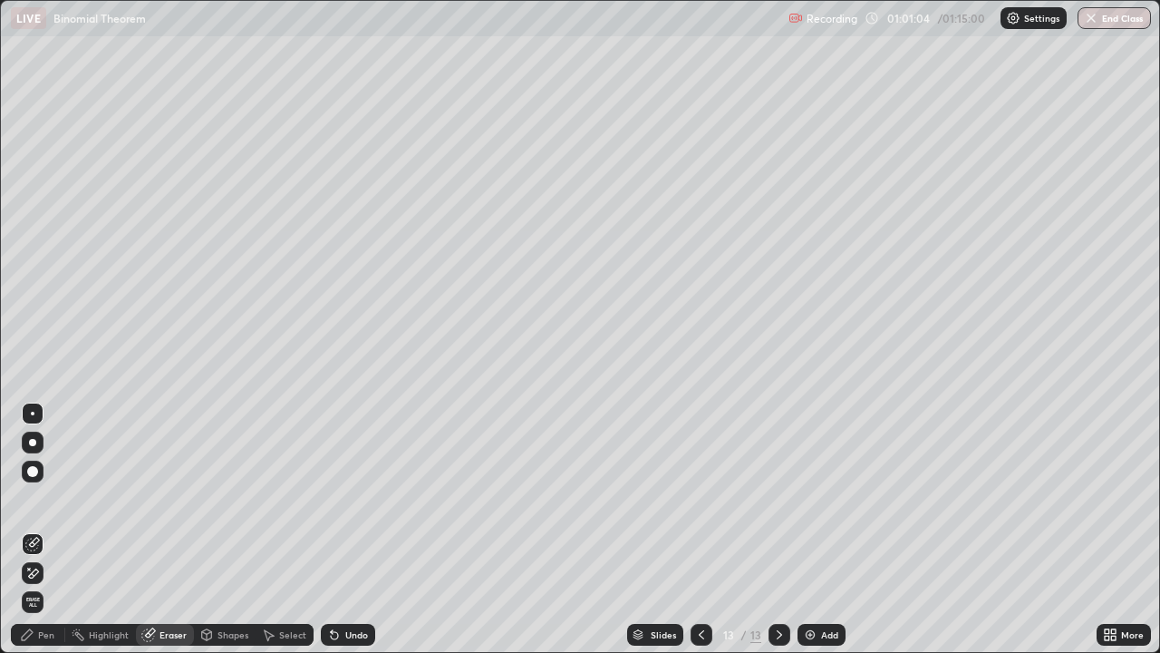
click at [49, 529] on div "Pen" at bounding box center [38, 635] width 54 height 22
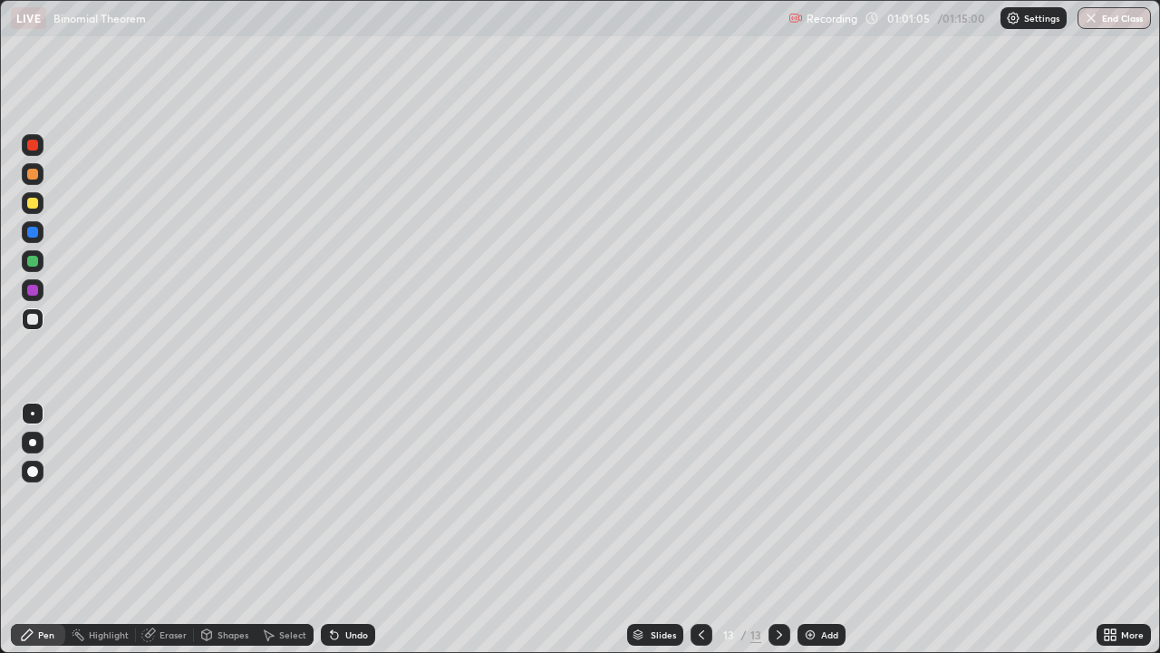
click at [35, 257] on div at bounding box center [32, 261] width 11 height 11
click at [32, 318] on div at bounding box center [32, 319] width 11 height 11
click at [34, 262] on div at bounding box center [32, 261] width 11 height 11
click at [29, 318] on div at bounding box center [32, 319] width 11 height 11
click at [33, 321] on div at bounding box center [32, 319] width 11 height 11
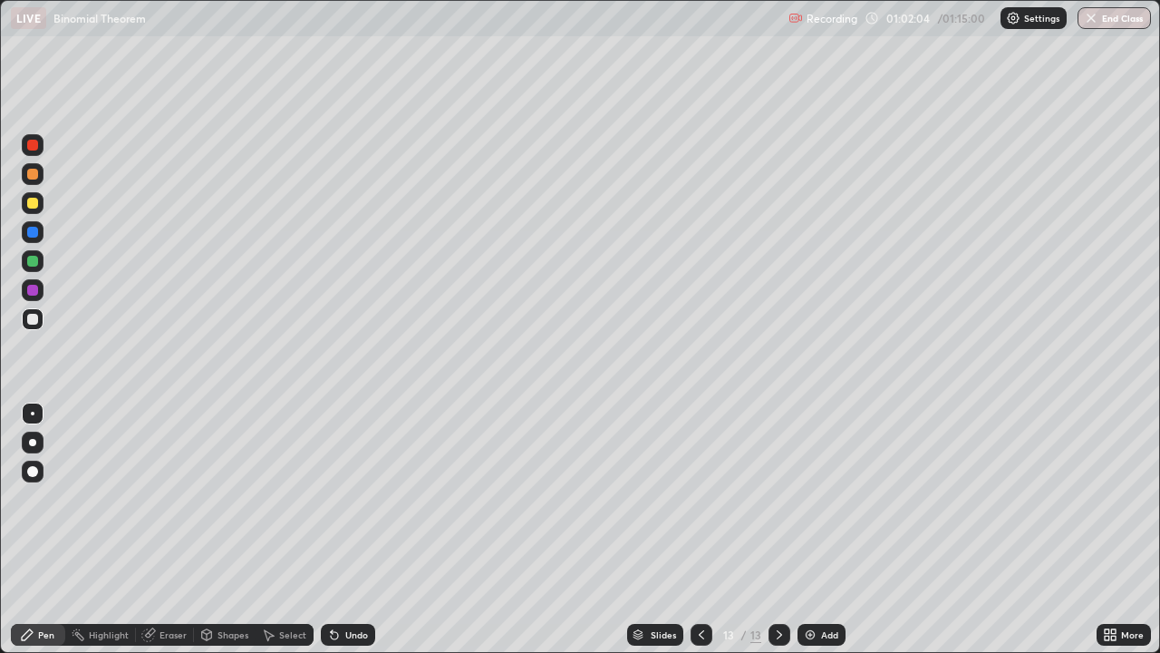
click at [32, 210] on div at bounding box center [33, 203] width 22 height 22
click at [156, 529] on div "Eraser" at bounding box center [165, 635] width 58 height 22
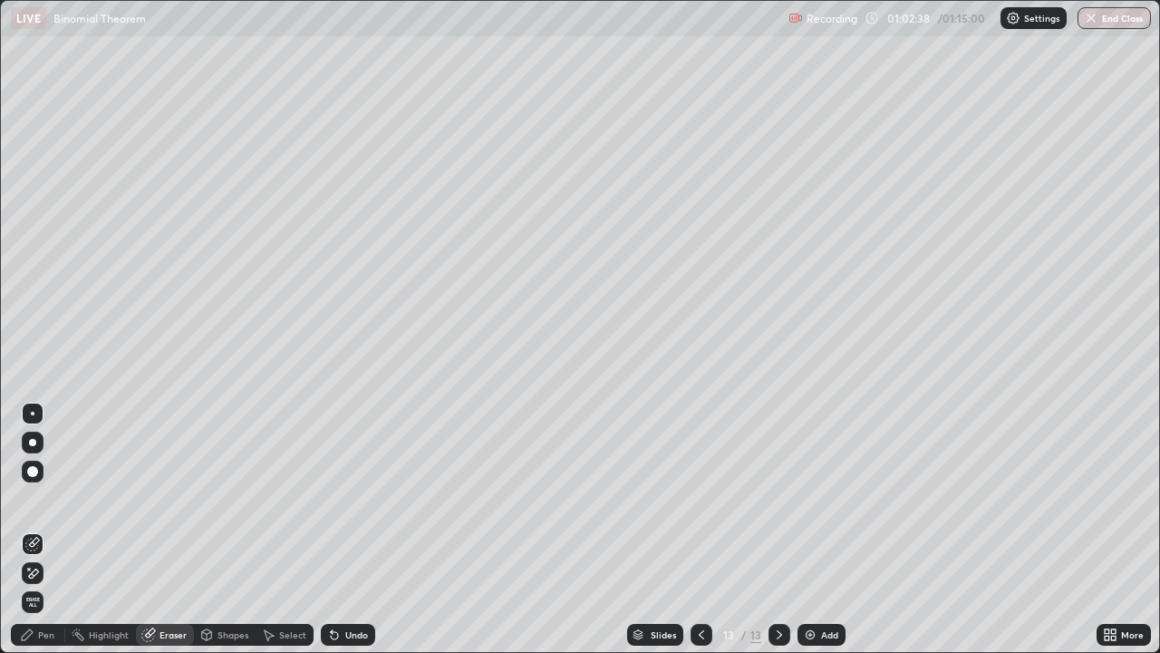
click at [49, 529] on div "Pen" at bounding box center [38, 635] width 54 height 22
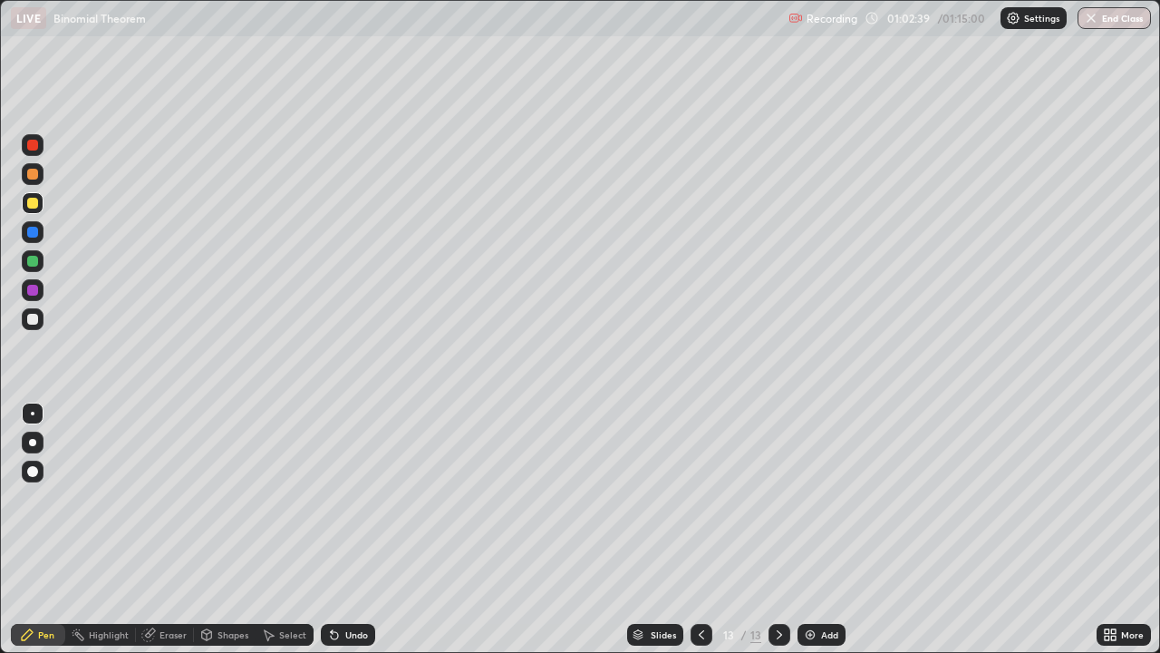
click at [32, 262] on div at bounding box center [32, 261] width 11 height 11
click at [43, 288] on div at bounding box center [33, 290] width 22 height 22
click at [37, 324] on div at bounding box center [33, 319] width 22 height 22
click at [708, 529] on div at bounding box center [702, 634] width 22 height 36
click at [776, 529] on icon at bounding box center [779, 634] width 15 height 15
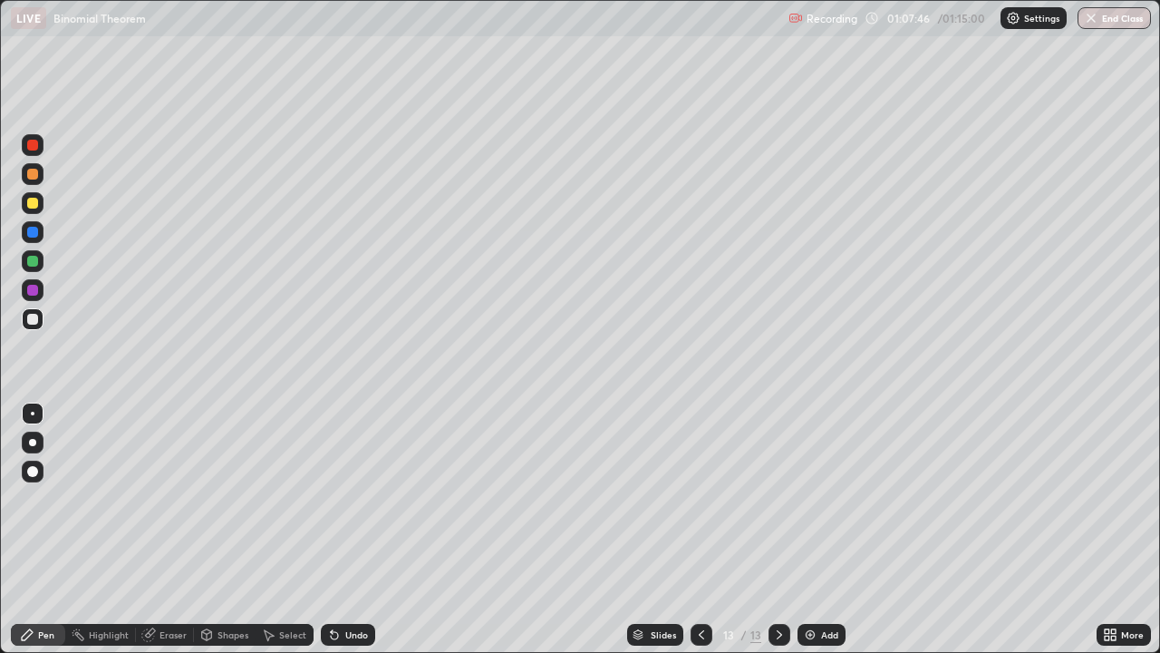
click at [827, 529] on div "Add" at bounding box center [822, 635] width 48 height 22
click at [31, 322] on div at bounding box center [32, 319] width 11 height 11
click at [30, 320] on div at bounding box center [32, 319] width 11 height 11
click at [31, 176] on div at bounding box center [32, 174] width 11 height 11
click at [34, 179] on div at bounding box center [32, 174] width 11 height 11
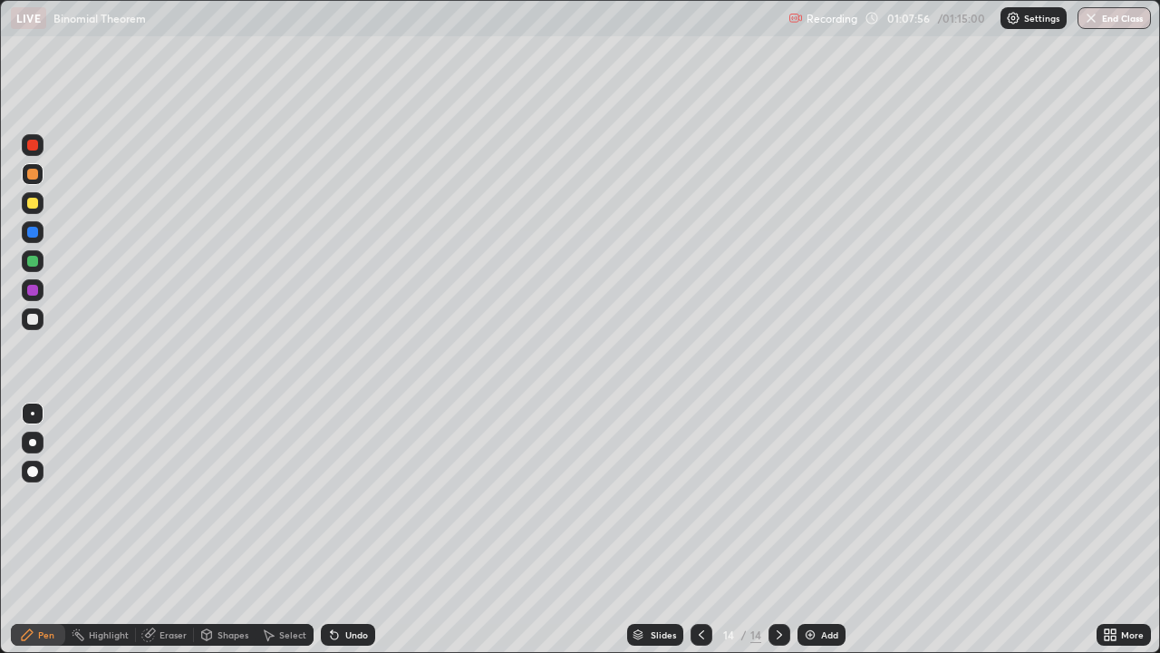
click at [34, 174] on div at bounding box center [32, 174] width 11 height 11
click at [37, 261] on div at bounding box center [32, 261] width 11 height 11
click at [29, 318] on div at bounding box center [32, 319] width 11 height 11
click at [30, 319] on div at bounding box center [32, 319] width 11 height 11
click at [34, 321] on div at bounding box center [32, 319] width 11 height 11
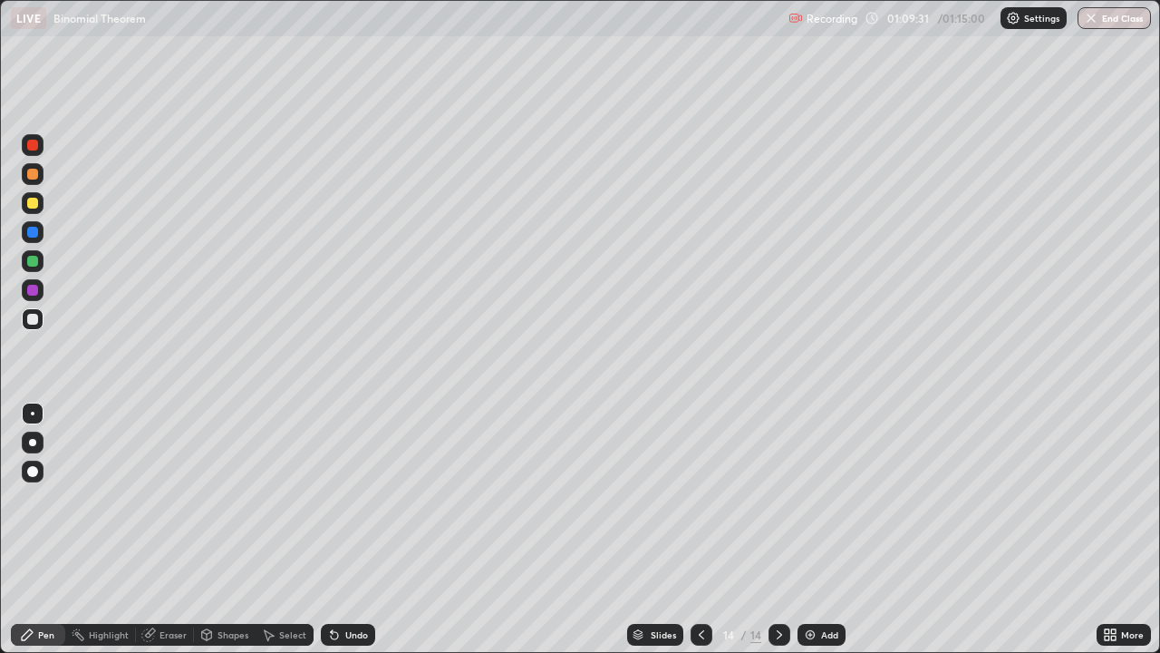
click at [31, 319] on div at bounding box center [32, 319] width 11 height 11
click at [172, 529] on div "Eraser" at bounding box center [173, 634] width 27 height 9
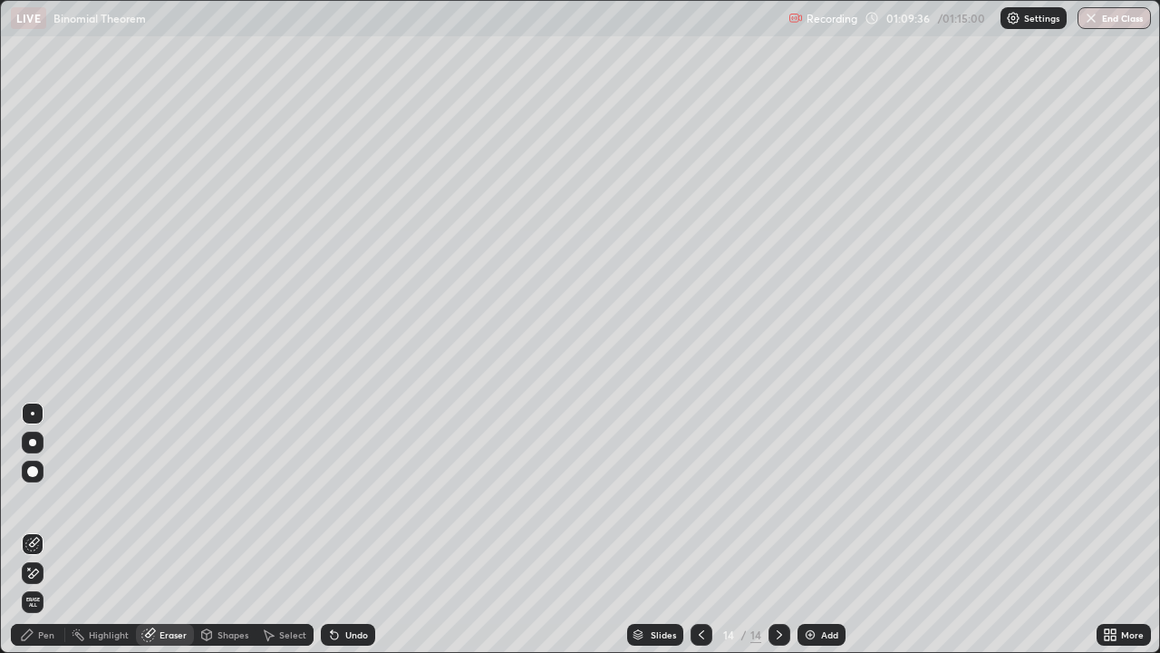
click at [53, 529] on div "Pen" at bounding box center [38, 635] width 54 height 22
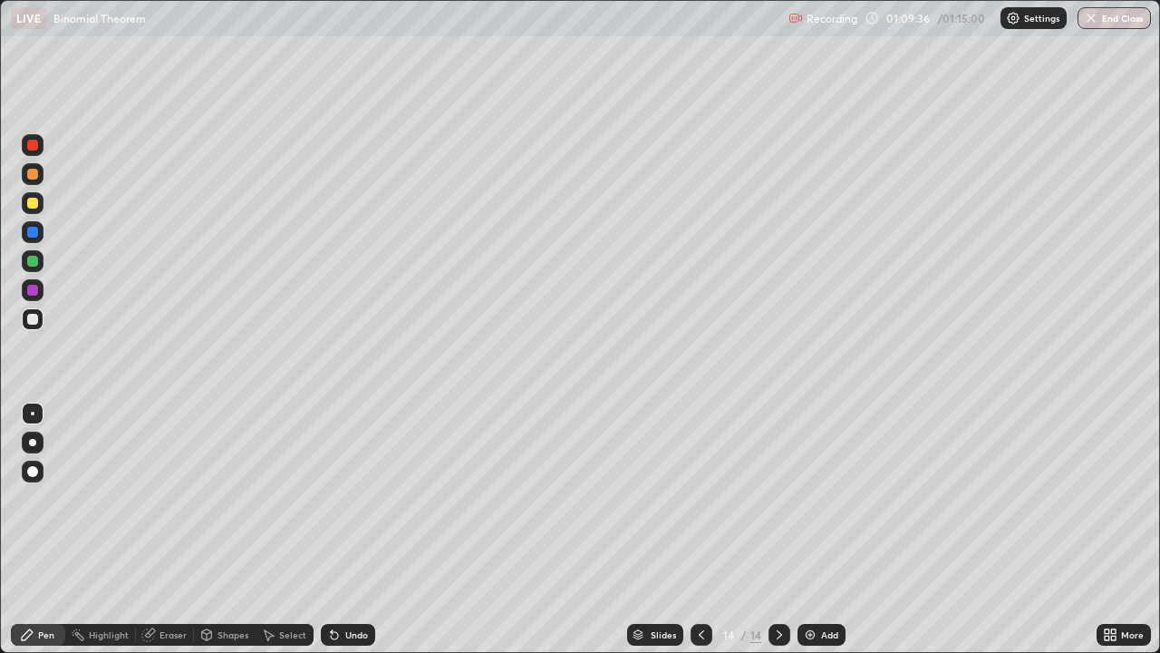
click at [33, 320] on div at bounding box center [32, 319] width 11 height 11
click at [150, 529] on icon at bounding box center [148, 634] width 15 height 15
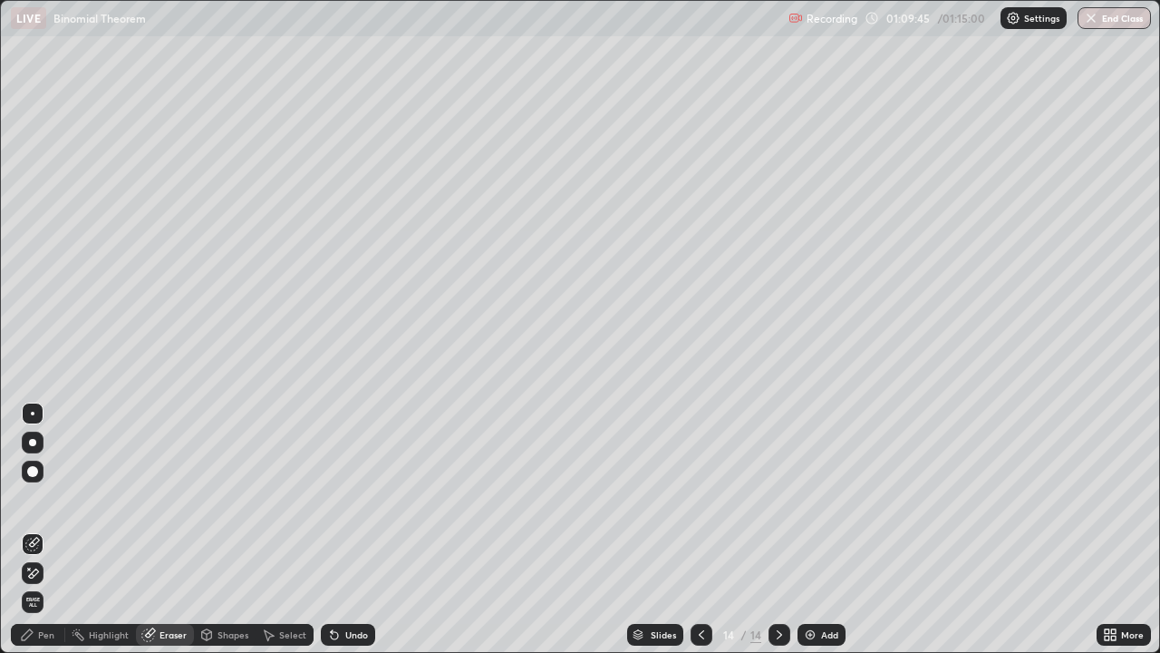
click at [43, 529] on div "Pen" at bounding box center [38, 635] width 54 height 22
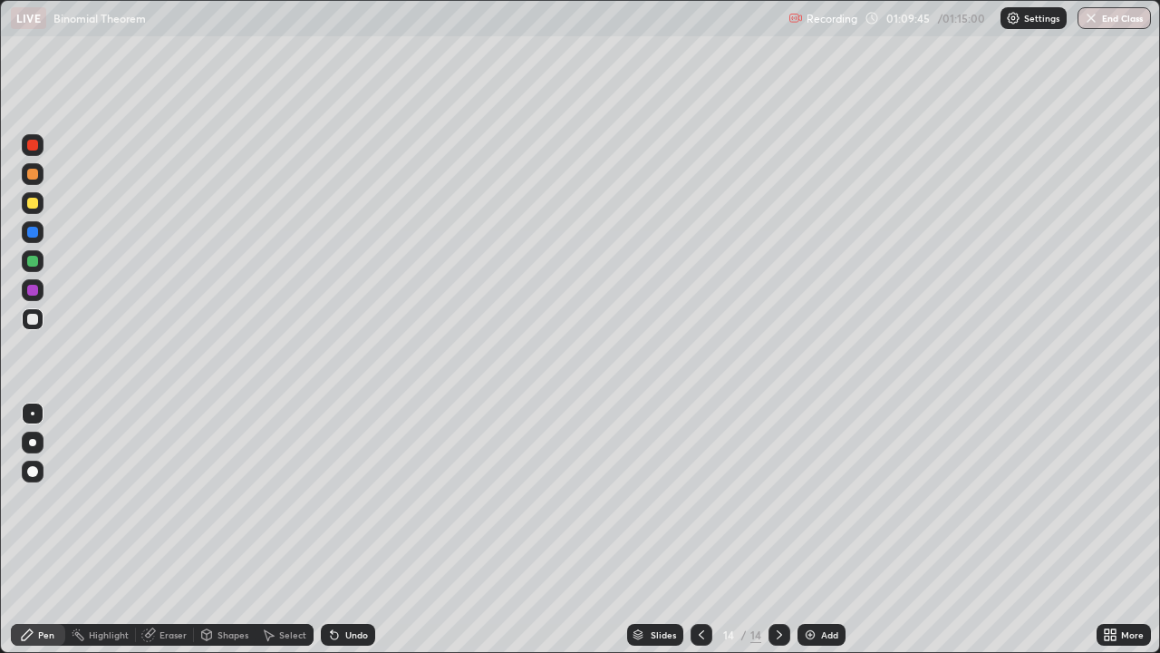
click at [32, 320] on div at bounding box center [32, 319] width 11 height 11
click at [180, 529] on div "Eraser" at bounding box center [173, 634] width 27 height 9
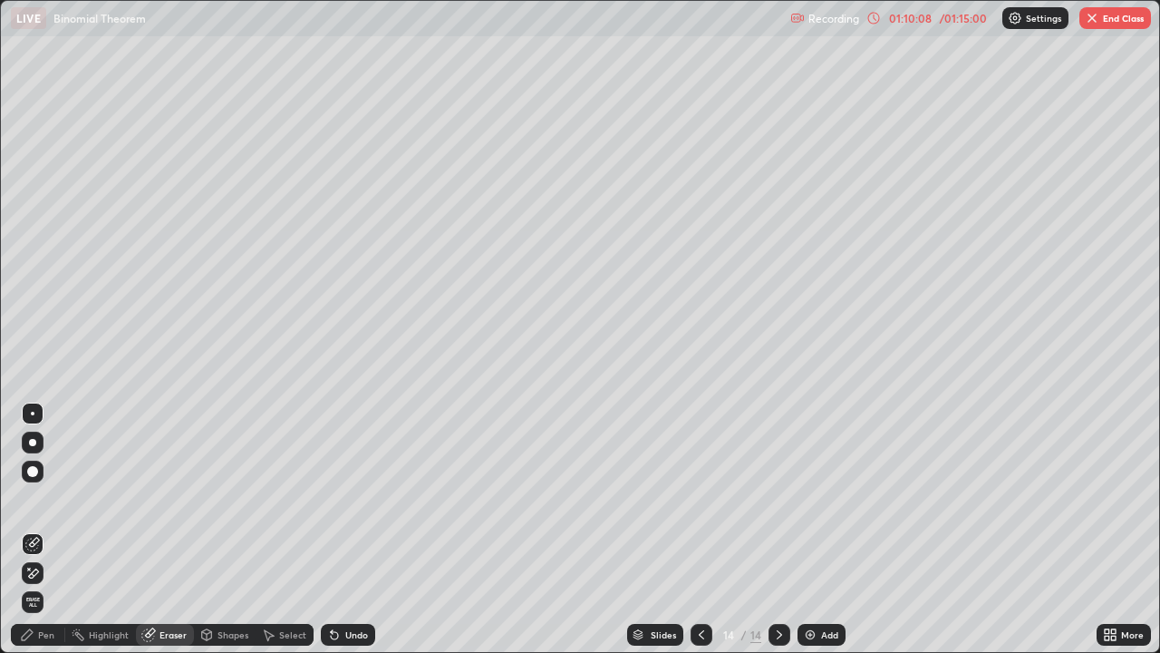
click at [56, 529] on div "Pen" at bounding box center [38, 635] width 54 height 22
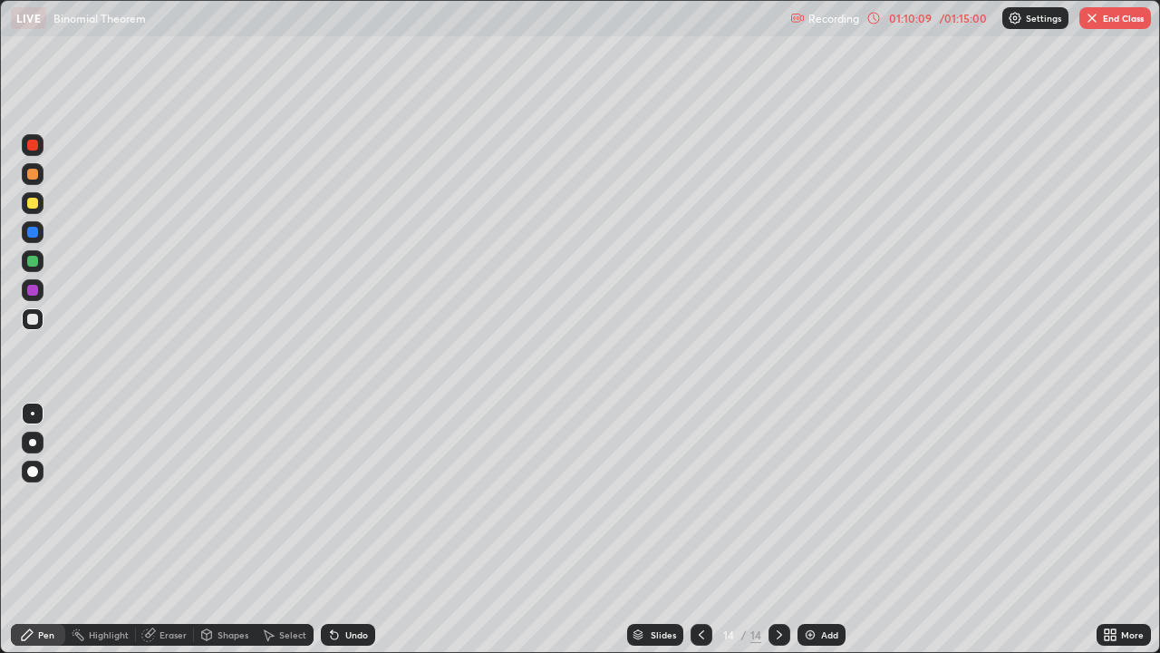
click at [33, 323] on div at bounding box center [32, 319] width 11 height 11
click at [32, 260] on div at bounding box center [32, 261] width 11 height 11
click at [167, 529] on div "Eraser" at bounding box center [165, 635] width 58 height 22
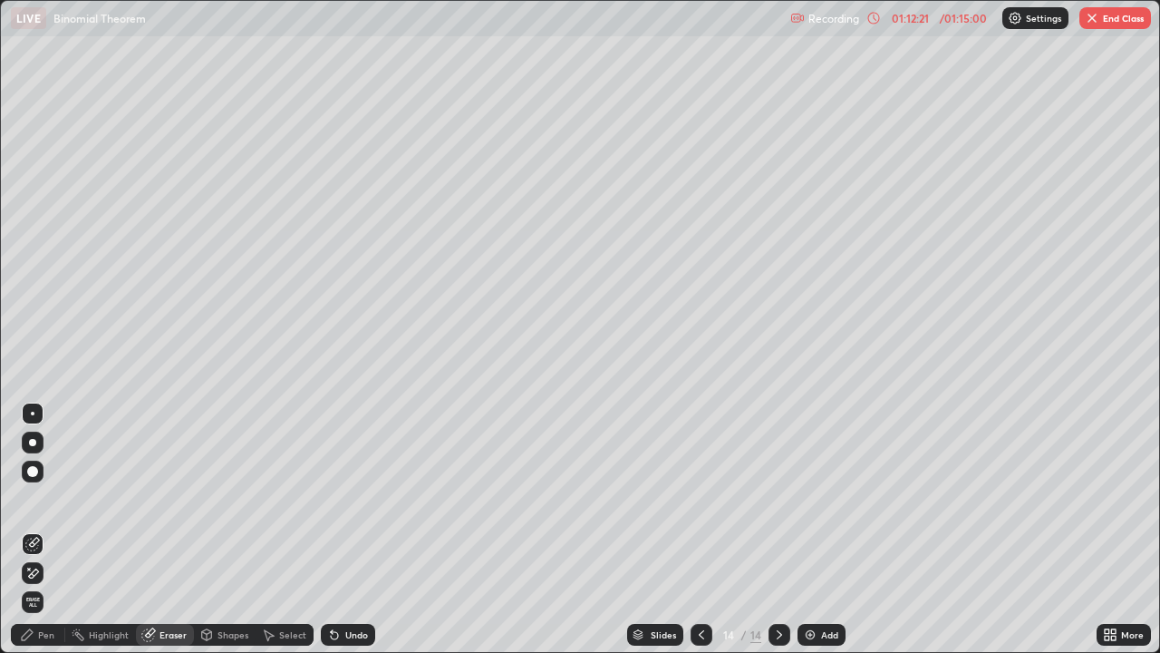
click at [45, 529] on div "Pen" at bounding box center [46, 634] width 16 height 9
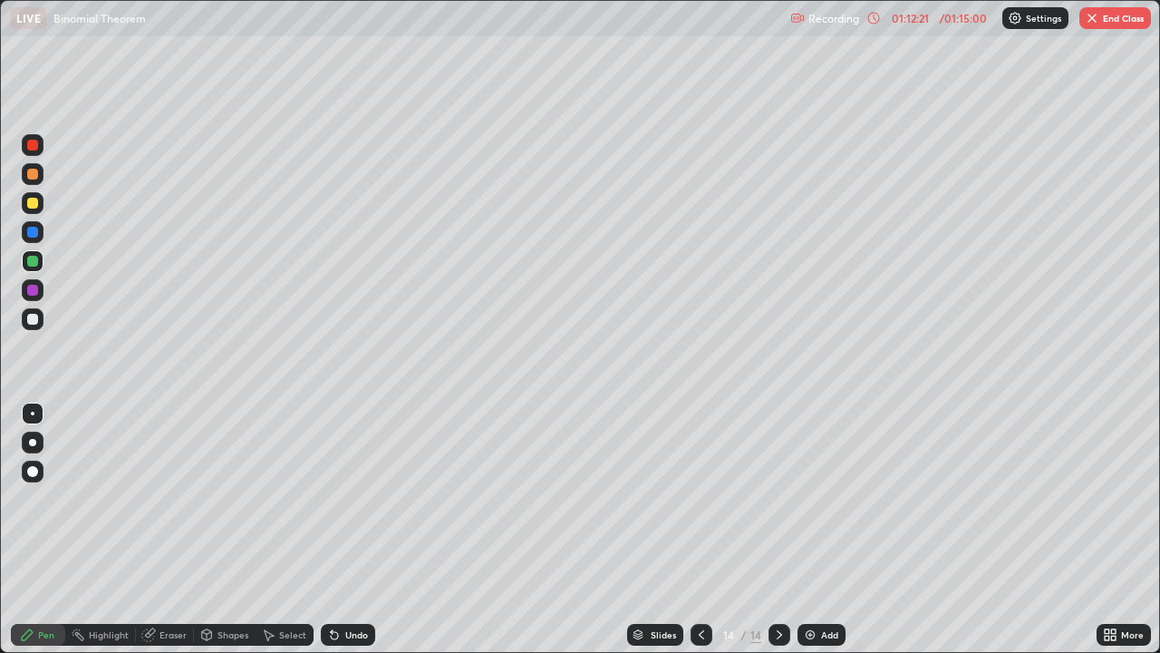
click at [53, 529] on div "Pen" at bounding box center [46, 634] width 16 height 9
click at [36, 329] on div at bounding box center [33, 319] width 22 height 22
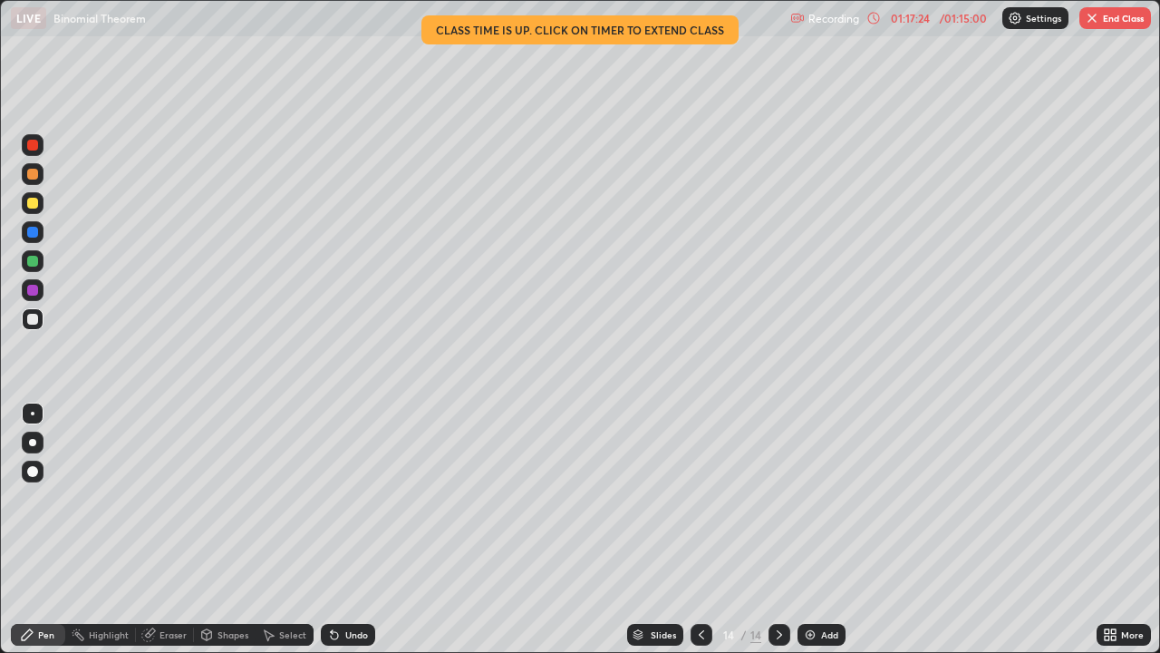
click at [1108, 25] on button "End Class" at bounding box center [1116, 18] width 72 height 22
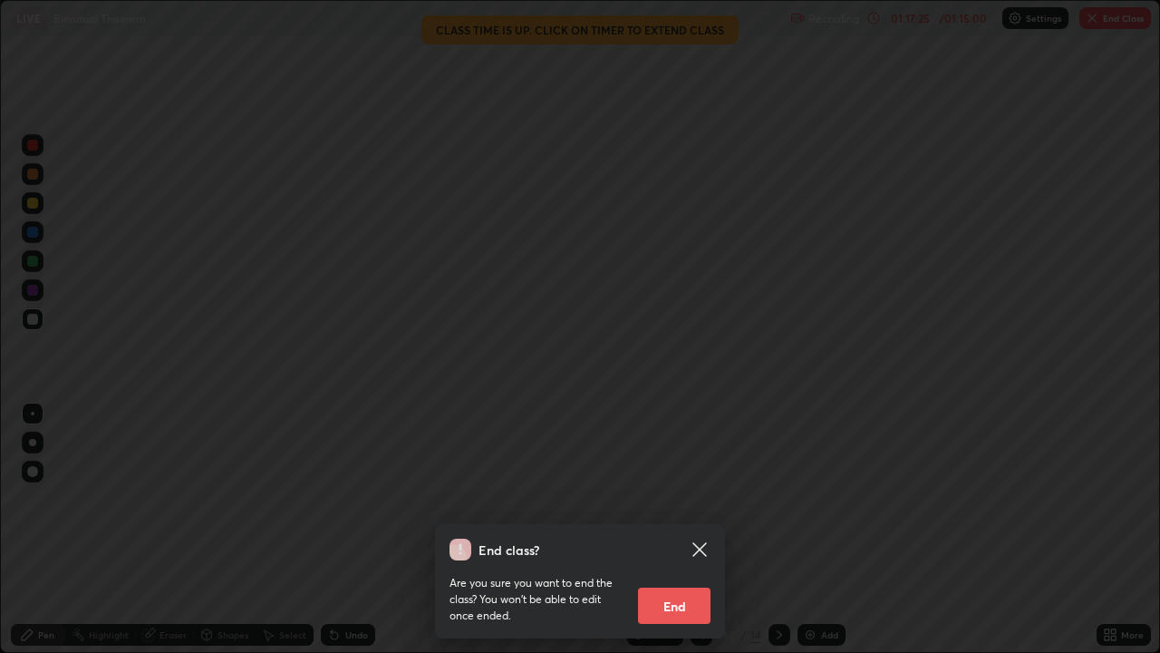
click at [692, 529] on button "End" at bounding box center [674, 605] width 73 height 36
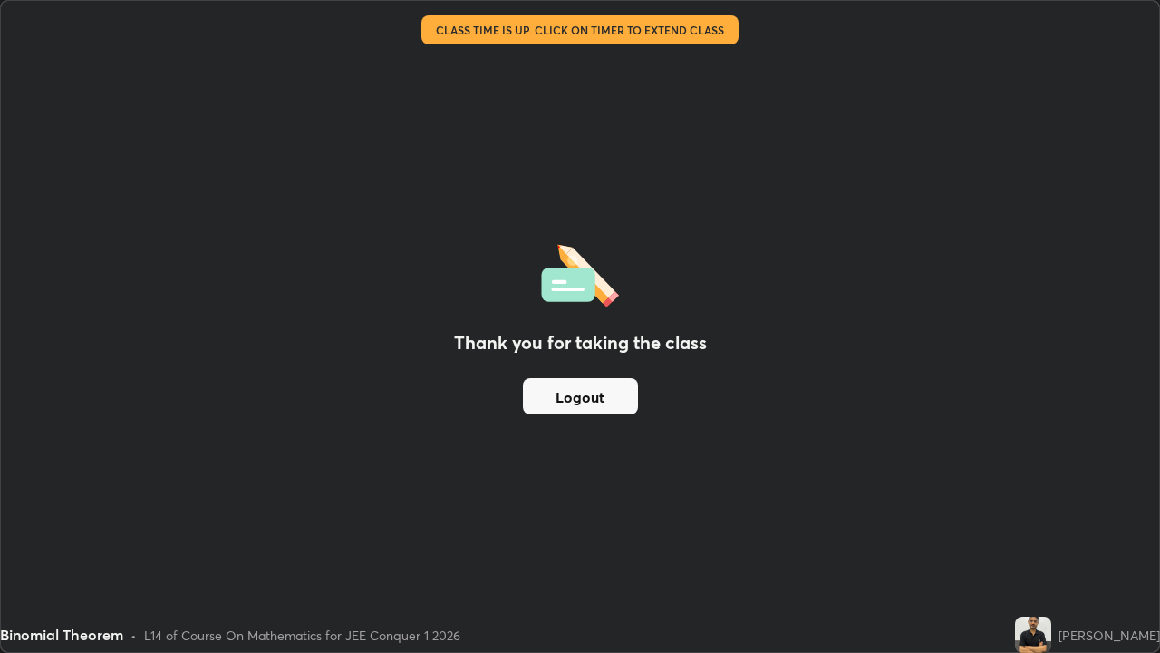
click at [615, 401] on button "Logout" at bounding box center [580, 396] width 115 height 36
click at [612, 397] on button "Logout" at bounding box center [580, 396] width 115 height 36
click at [613, 397] on button "Logout" at bounding box center [580, 396] width 115 height 36
click at [615, 397] on button "Logout" at bounding box center [580, 396] width 115 height 36
